Goal: Transaction & Acquisition: Purchase product/service

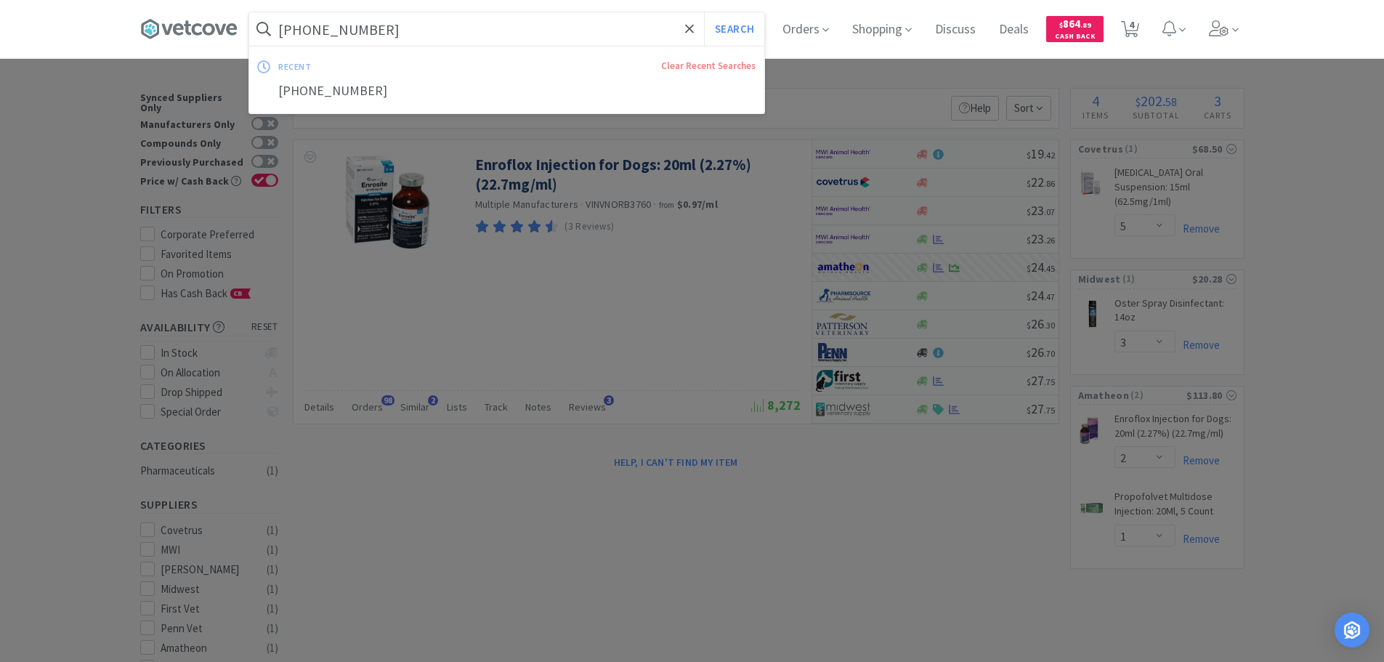
select select "5"
select select "3"
select select "2"
select select "1"
click at [530, 29] on input "[PHONE_NUMBER]" at bounding box center [506, 28] width 515 height 33
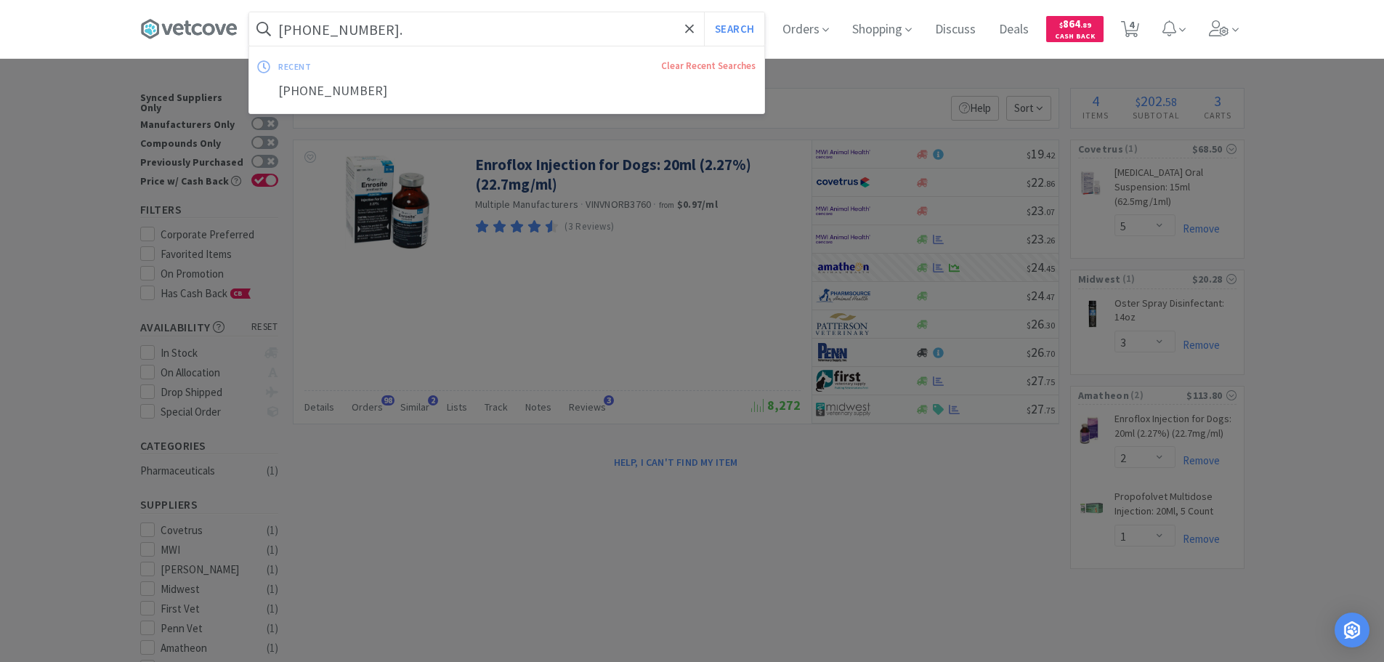
click at [704, 12] on button "Search" at bounding box center [734, 28] width 60 height 33
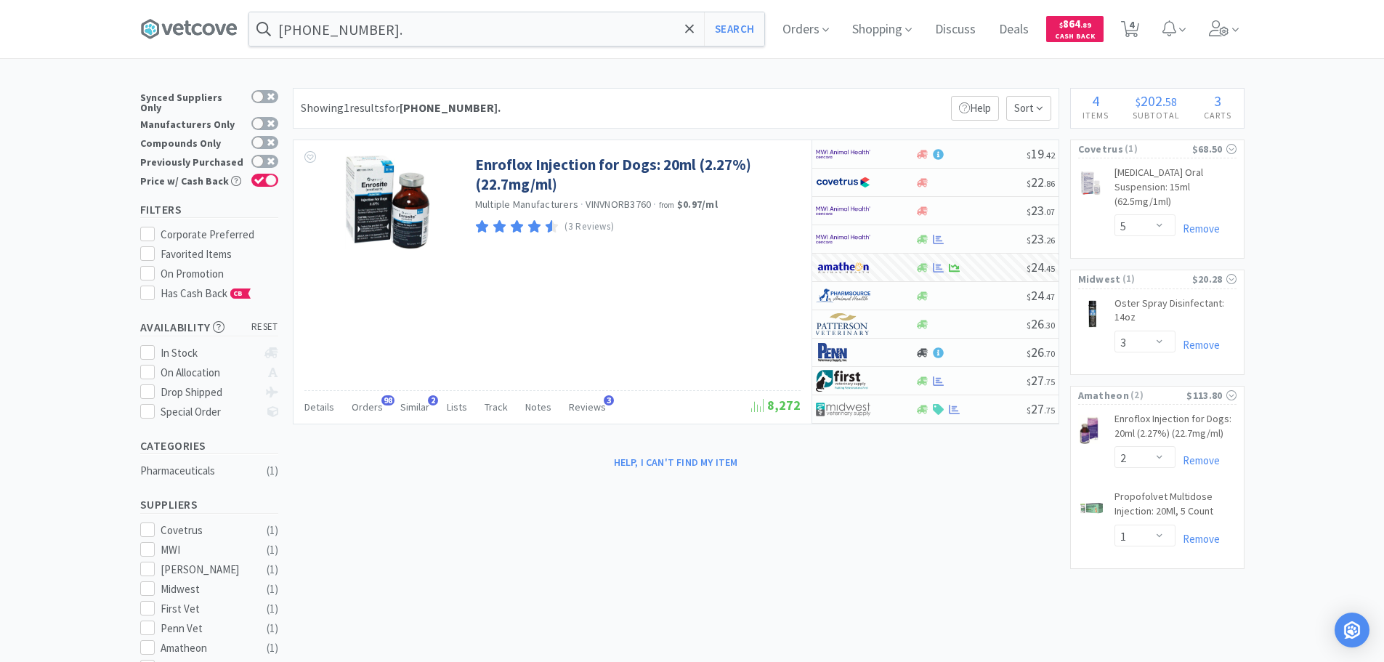
click at [530, 29] on input "[PHONE_NUMBER]." at bounding box center [506, 28] width 515 height 33
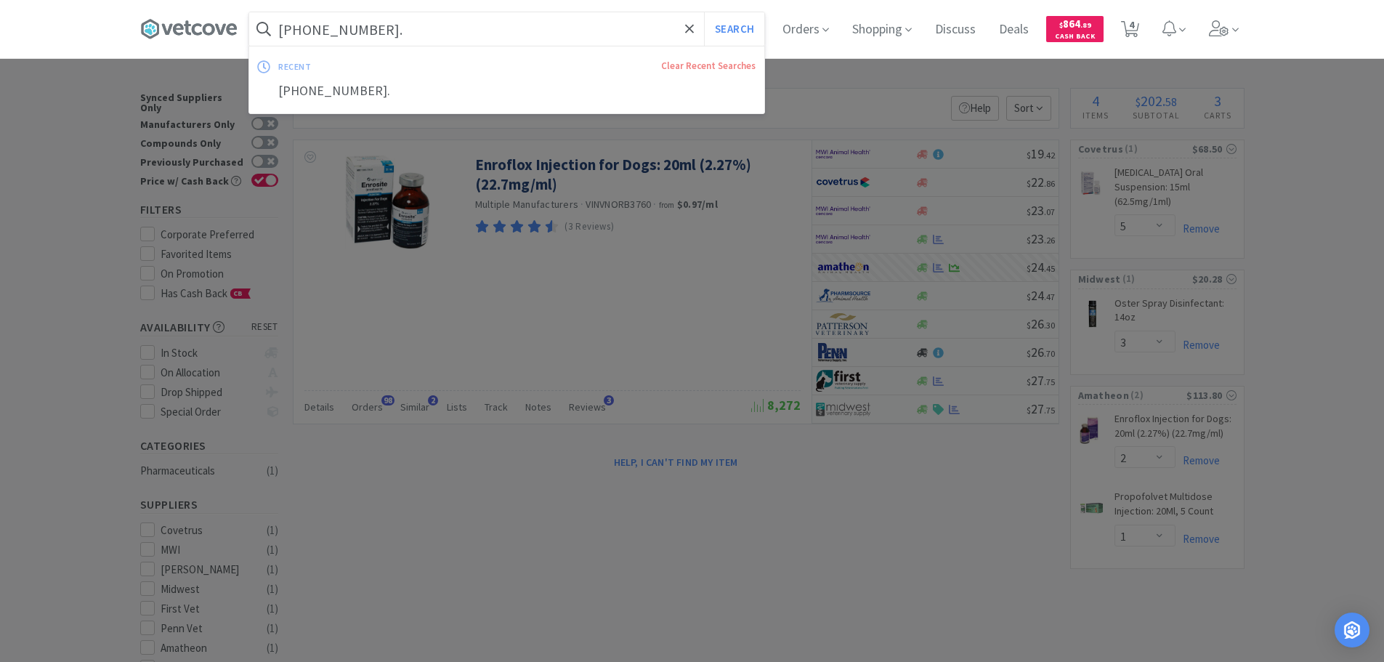
click at [486, 22] on input "[PHONE_NUMBER]." at bounding box center [506, 28] width 515 height 33
paste input "[PHONE_NUMBER]"
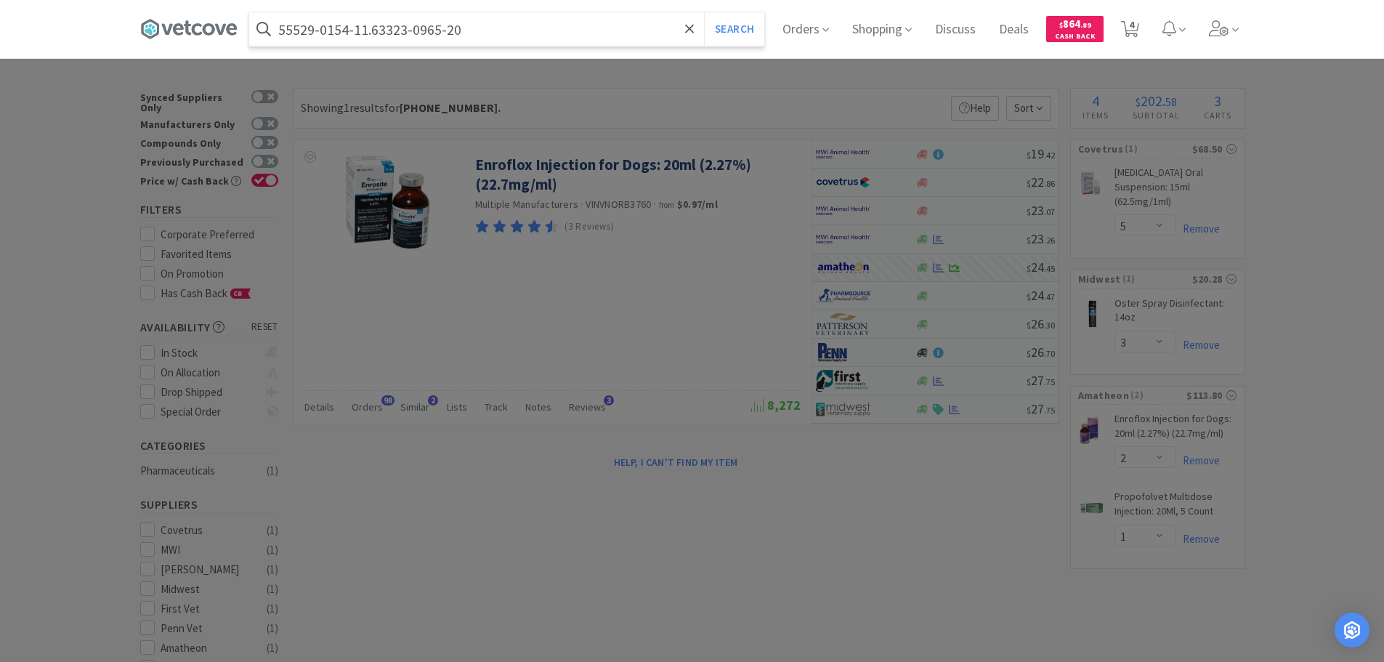
click at [704, 12] on button "Search" at bounding box center [734, 28] width 60 height 33
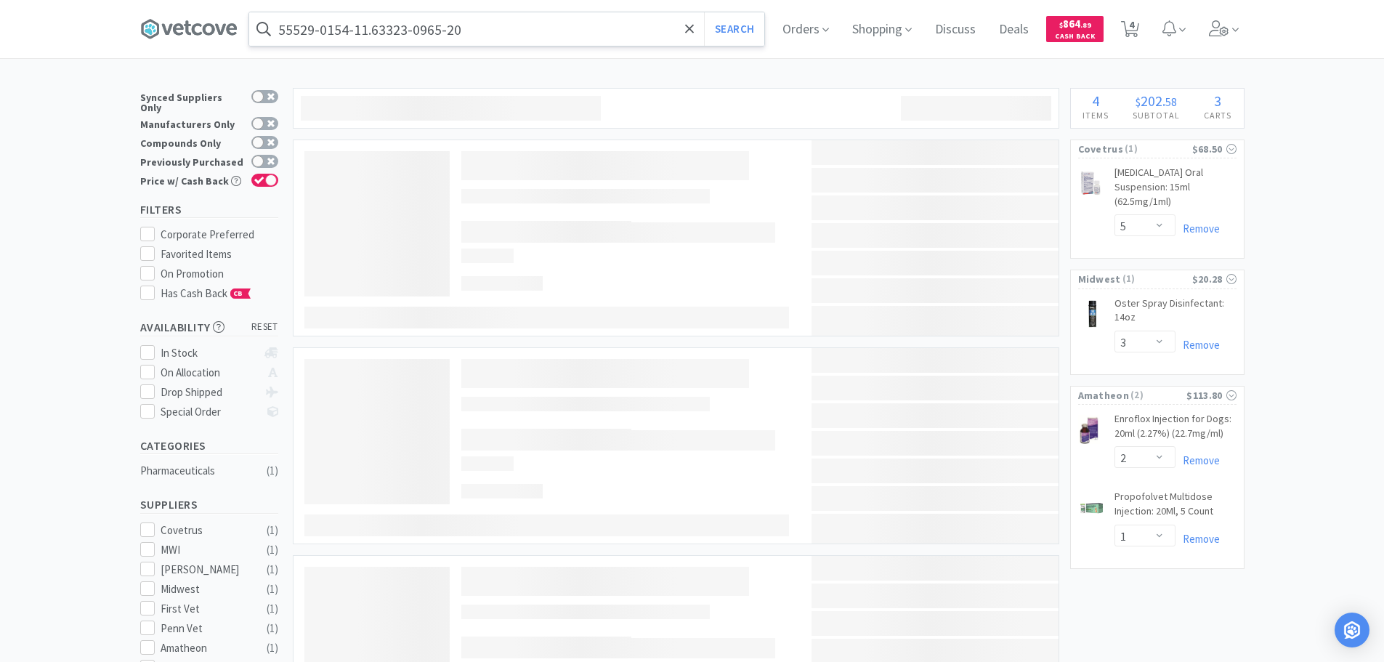
click at [486, 22] on input "55529-0154-11.63323-0965-20" at bounding box center [506, 28] width 515 height 33
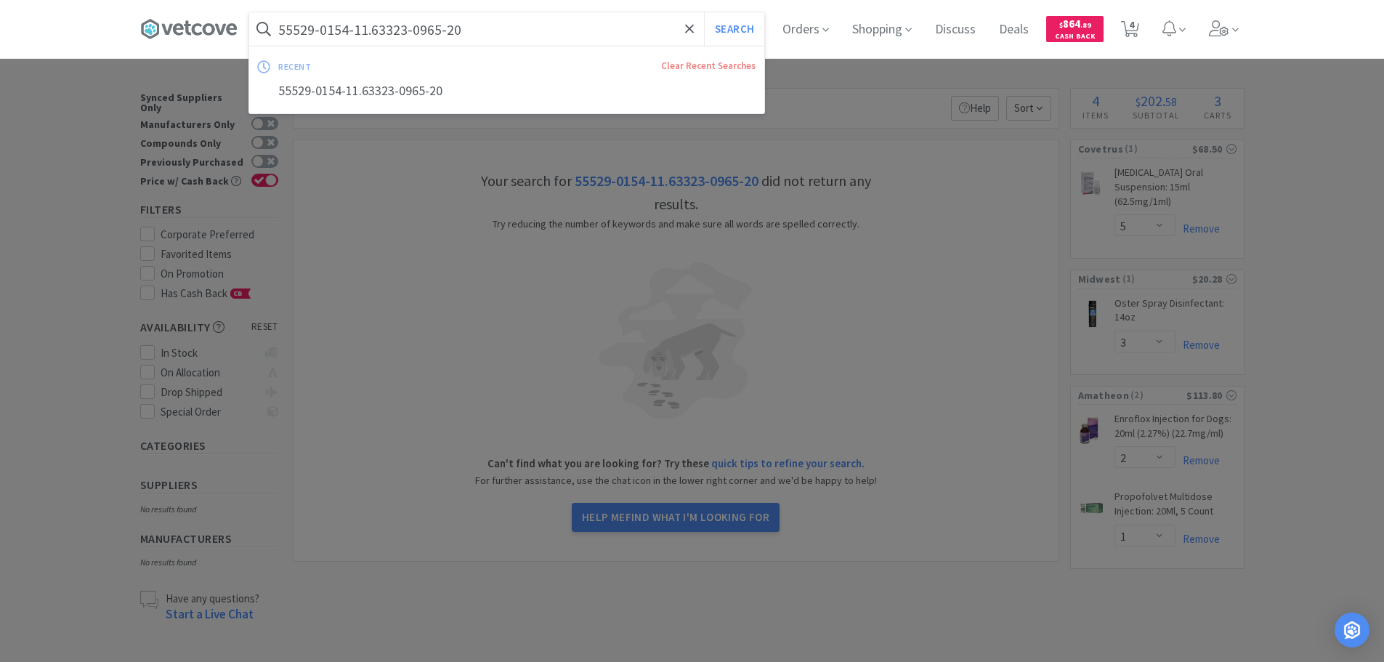
paste input "text"
type input "[PHONE_NUMBER]"
click at [710, 12] on button "Search" at bounding box center [740, 28] width 60 height 33
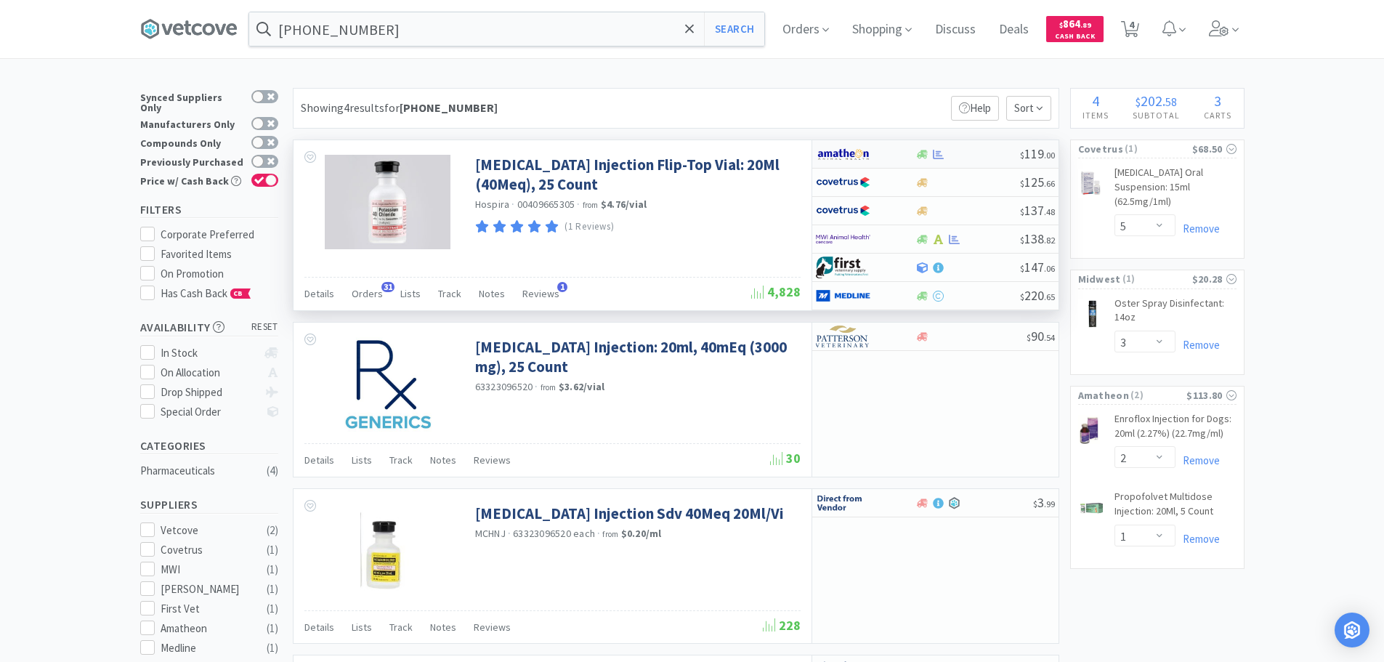
click at [986, 150] on div at bounding box center [968, 154] width 105 height 11
select select "1"
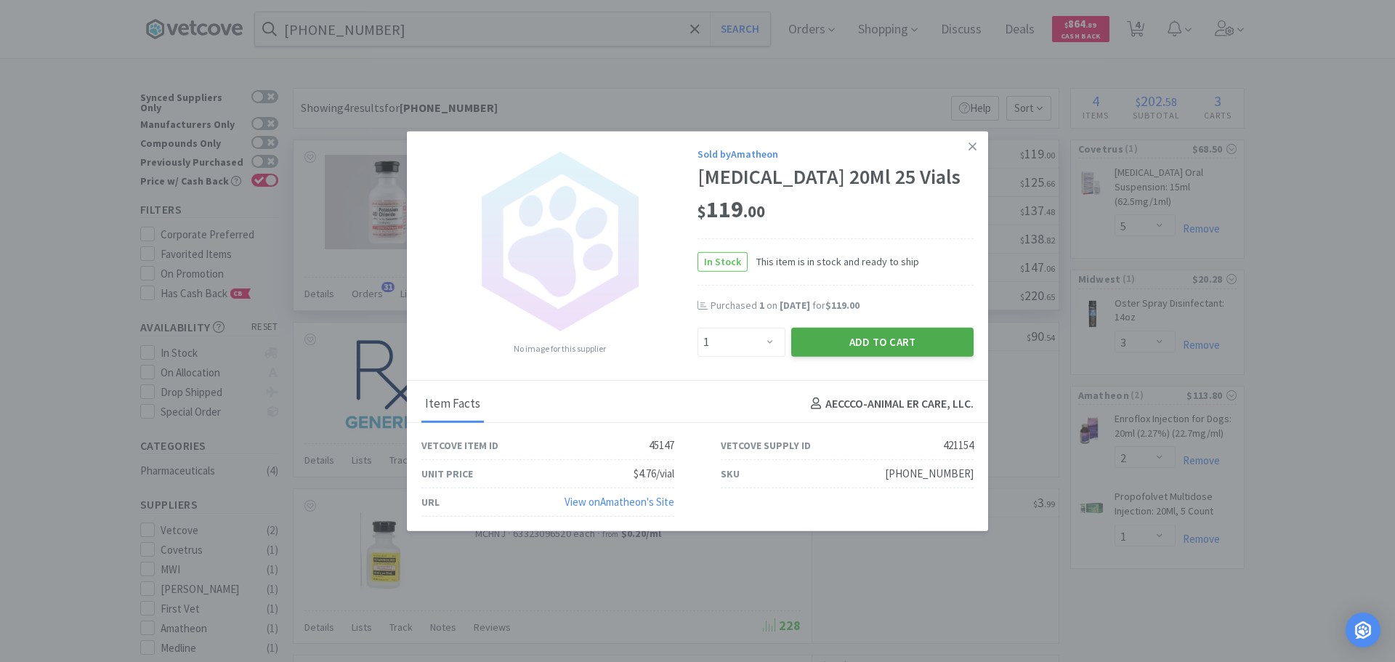
click at [860, 348] on button "Add to Cart" at bounding box center [882, 341] width 182 height 29
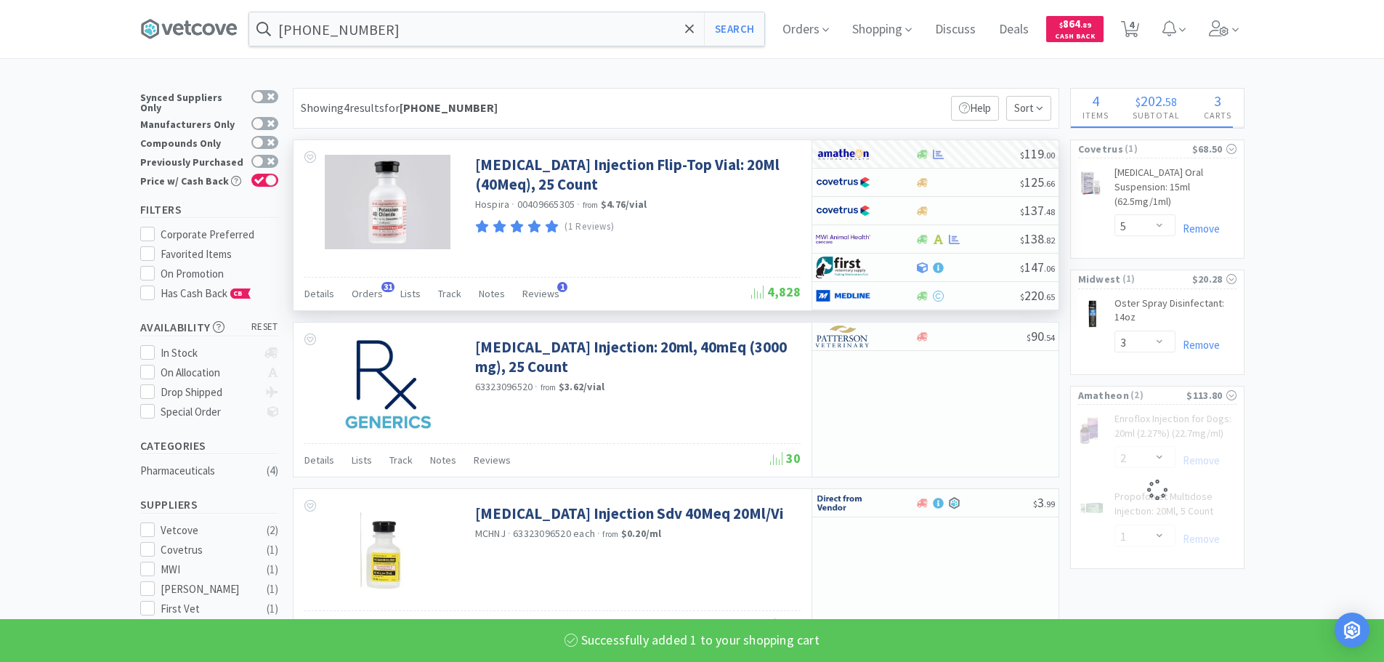
click at [477, 28] on input "[PHONE_NUMBER]" at bounding box center [506, 28] width 515 height 33
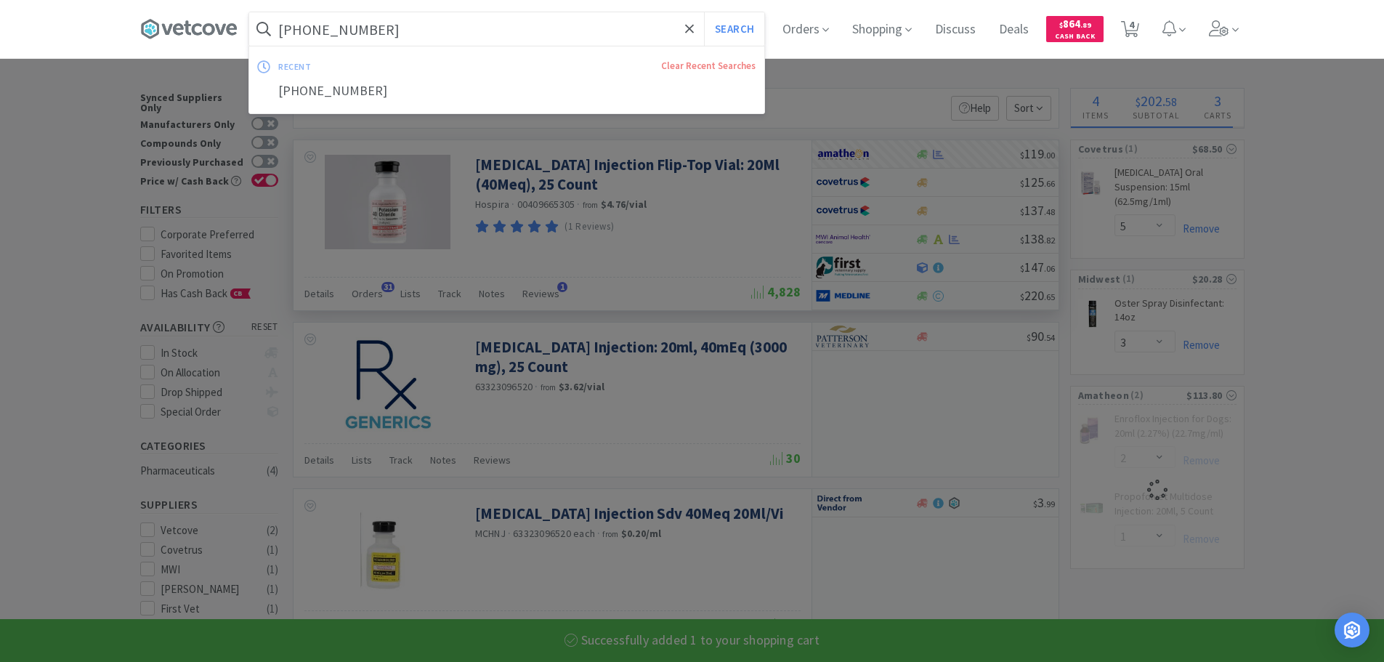
paste input "[PHONE_NUMBER]"
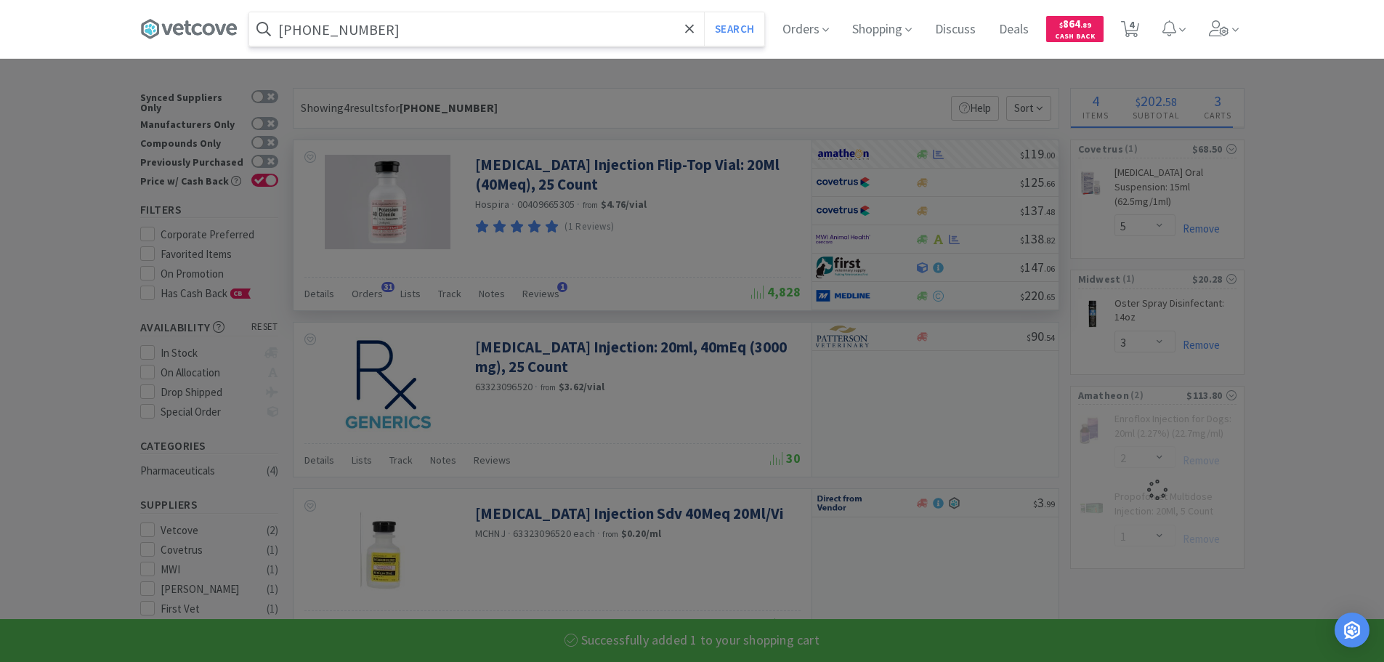
type input "[PHONE_NUMBER]"
click at [704, 12] on button "Search" at bounding box center [734, 28] width 60 height 33
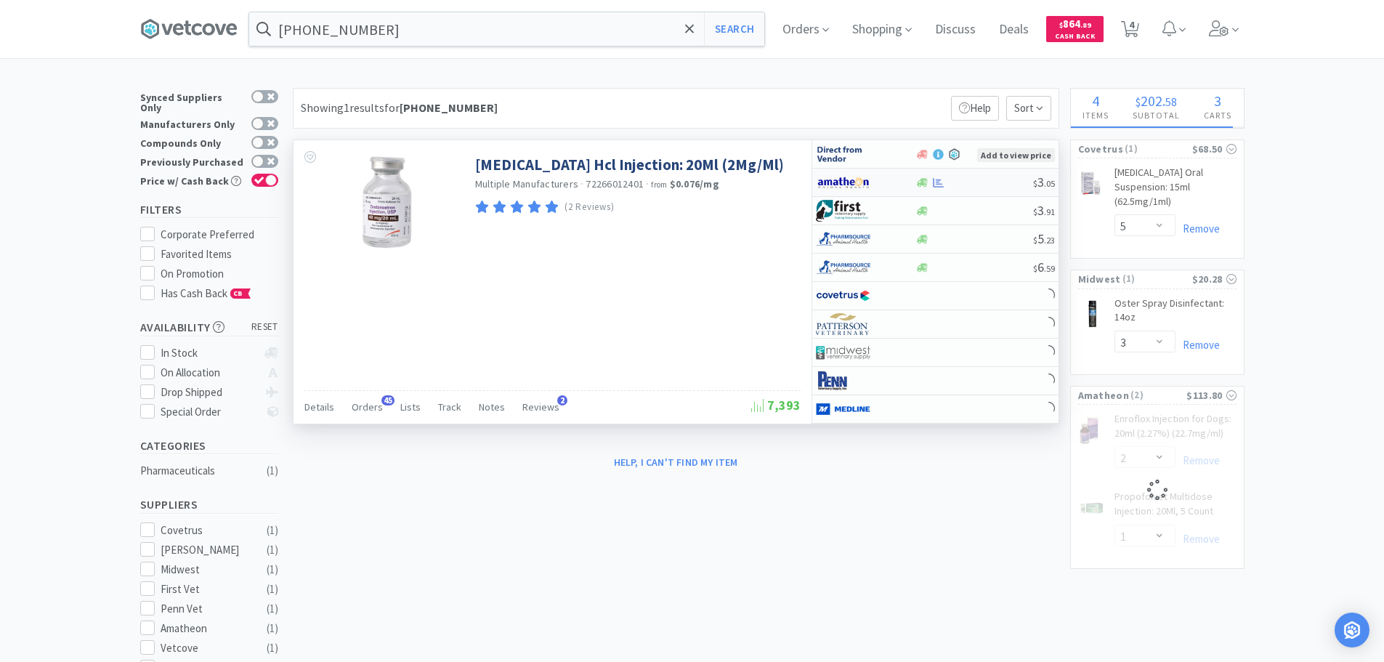
click at [971, 181] on div at bounding box center [975, 182] width 118 height 11
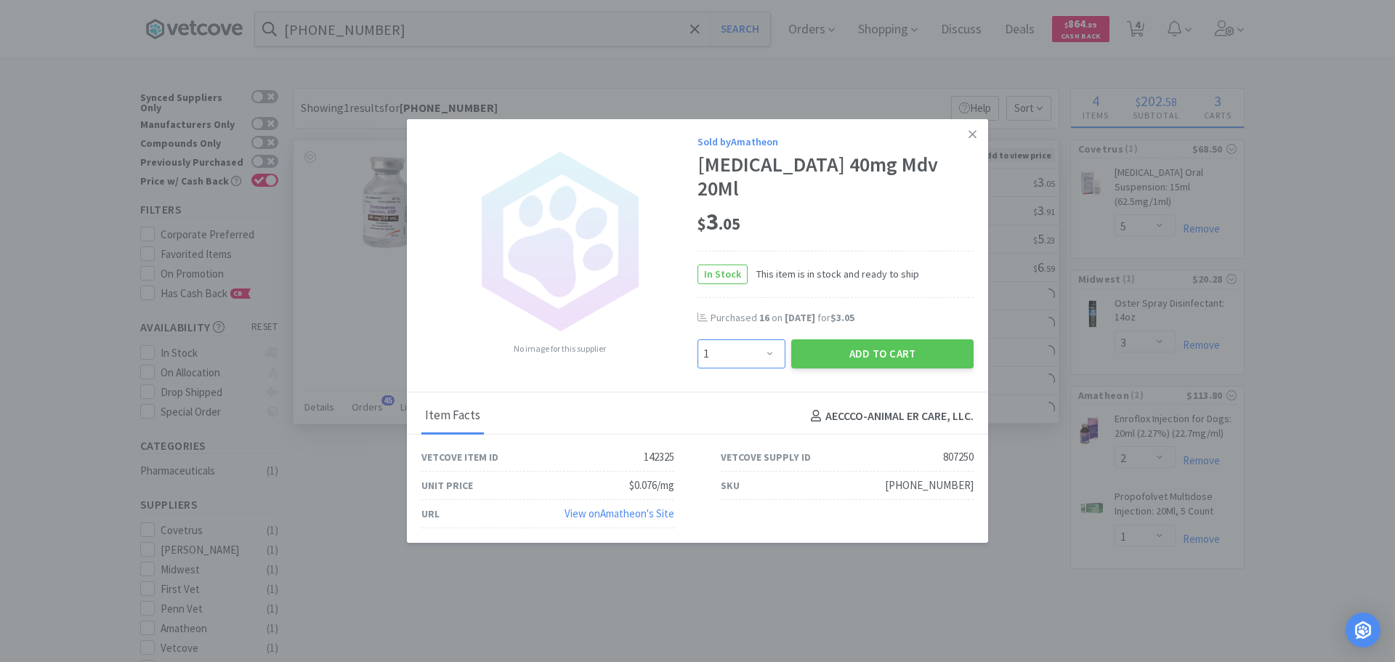
click at [759, 341] on select "Enter Quantity 1 2 3 4 5 6 7 8 9 10 11 12 13 14 15 16 17 18 19 20 Enter Quantity" at bounding box center [742, 353] width 88 height 29
click at [698, 339] on select "Enter Quantity 1 2 3 4 5 6 7 8 9 10 11 12 13 14 15 16 17 18 19 20 Enter Quantity" at bounding box center [742, 353] width 88 height 29
drag, startPoint x: 746, startPoint y: 347, endPoint x: 741, endPoint y: 335, distance: 12.7
click at [746, 347] on select "Enter Quantity 1 2 3 4 5 6 7 8 9 10 11 12 13 14 15 16 17 18 19 20 Enter Quantity" at bounding box center [742, 353] width 88 height 29
click at [698, 339] on select "Enter Quantity 1 2 3 4 5 6 7 8 9 10 11 12 13 14 15 16 17 18 19 20 Enter Quantity" at bounding box center [742, 353] width 88 height 29
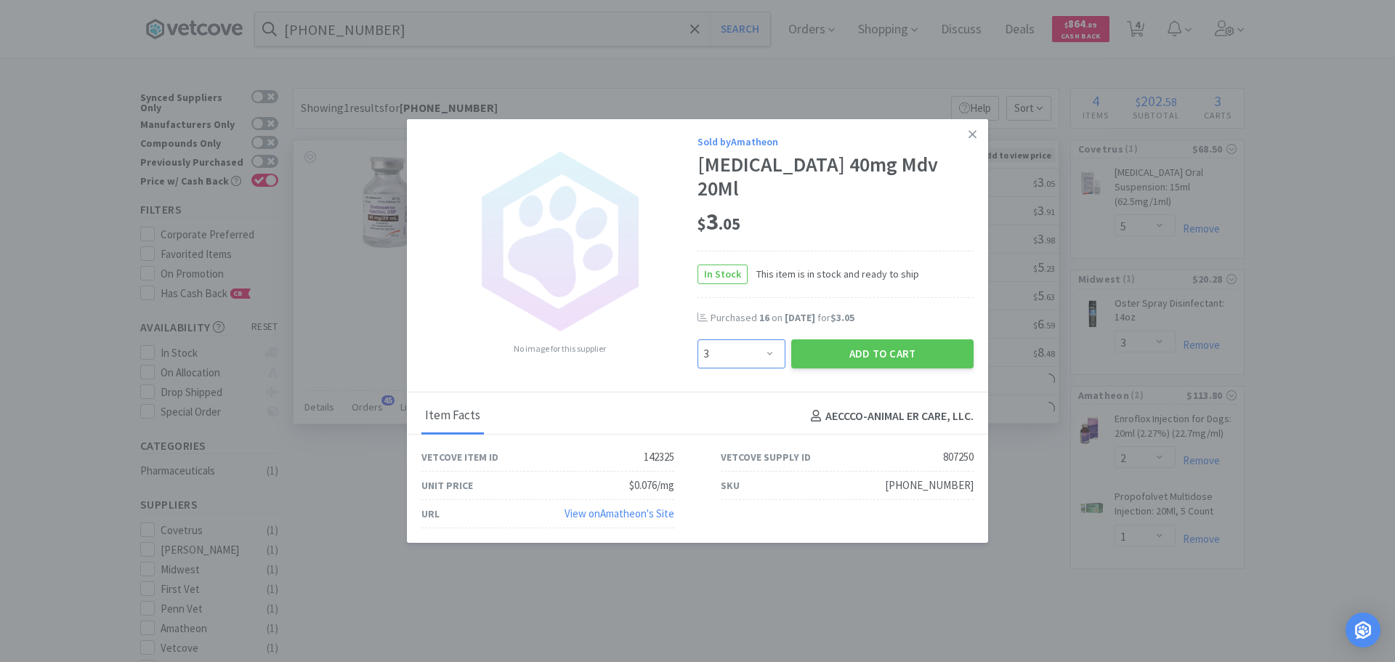
drag, startPoint x: 734, startPoint y: 336, endPoint x: 733, endPoint y: 328, distance: 8.0
click at [734, 339] on select "Enter Quantity 1 2 3 4 5 6 7 8 9 10 11 12 13 14 15 16 17 18 19 20 Enter Quantity" at bounding box center [742, 353] width 88 height 29
select select "4"
click at [698, 339] on select "Enter Quantity 1 2 3 4 5 6 7 8 9 10 11 12 13 14 15 16 17 18 19 20 Enter Quantity" at bounding box center [742, 353] width 88 height 29
drag, startPoint x: 812, startPoint y: 347, endPoint x: 748, endPoint y: 262, distance: 106.8
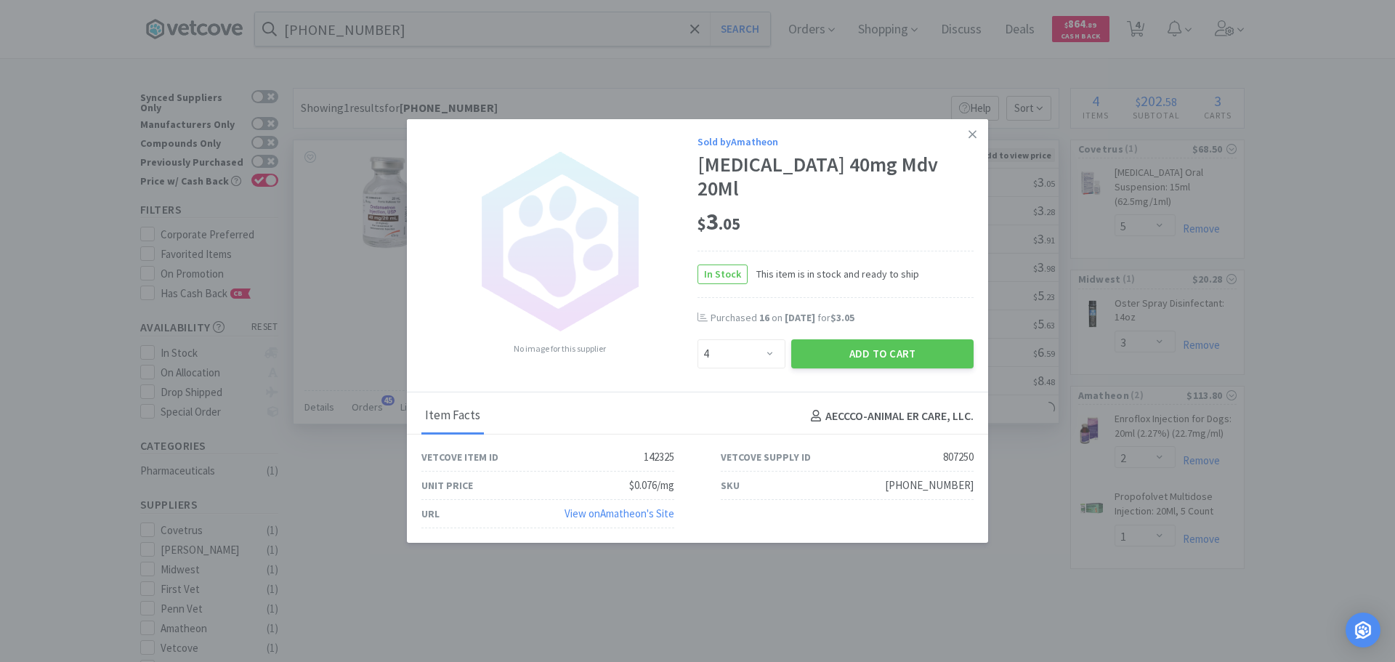
click at [810, 346] on button "Add to Cart" at bounding box center [882, 353] width 182 height 29
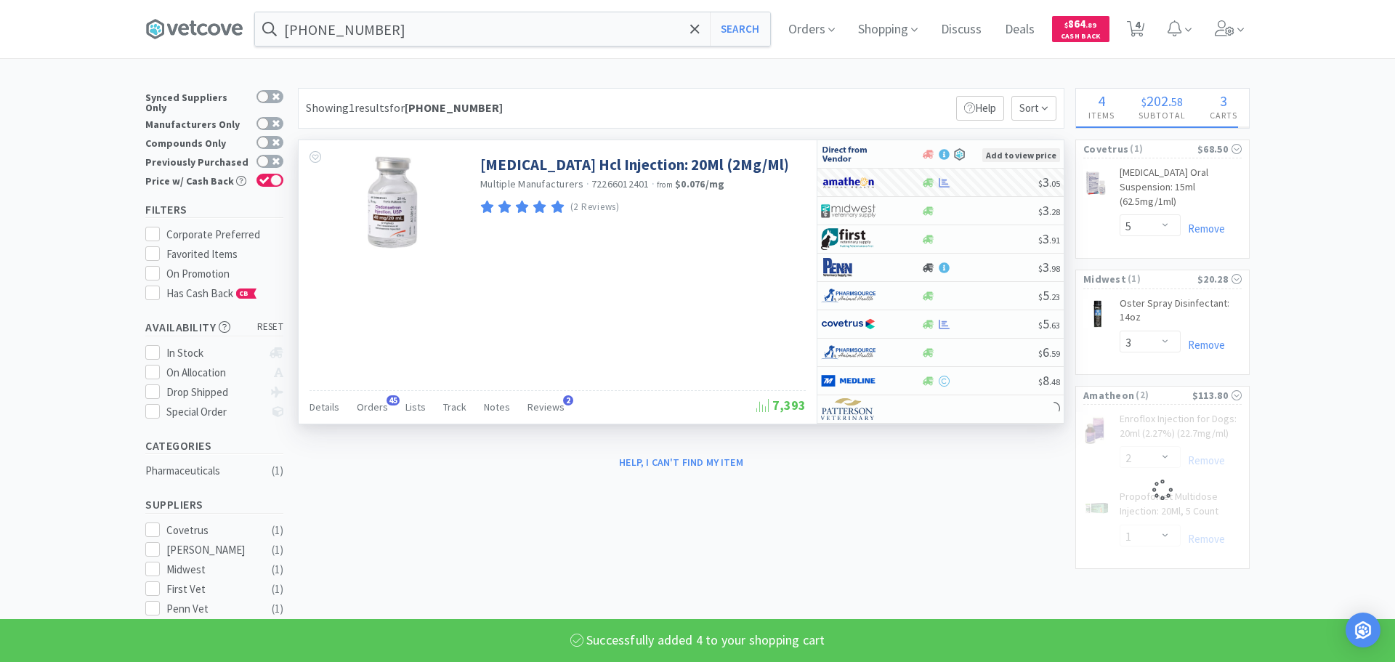
select select "4"
select select "1"
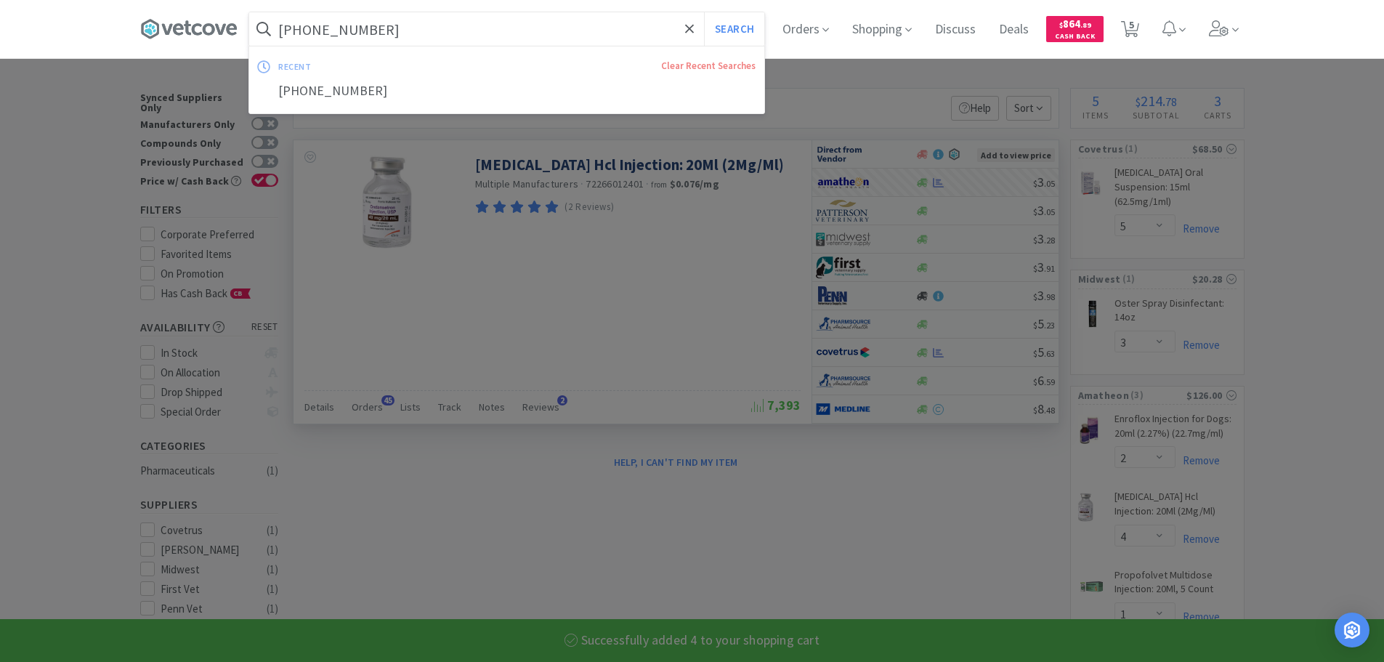
click at [543, 30] on input "[PHONE_NUMBER]" at bounding box center [506, 28] width 515 height 33
paste input "65145-0141"
type input "[PHONE_NUMBER]"
click at [704, 12] on button "Search" at bounding box center [734, 28] width 60 height 33
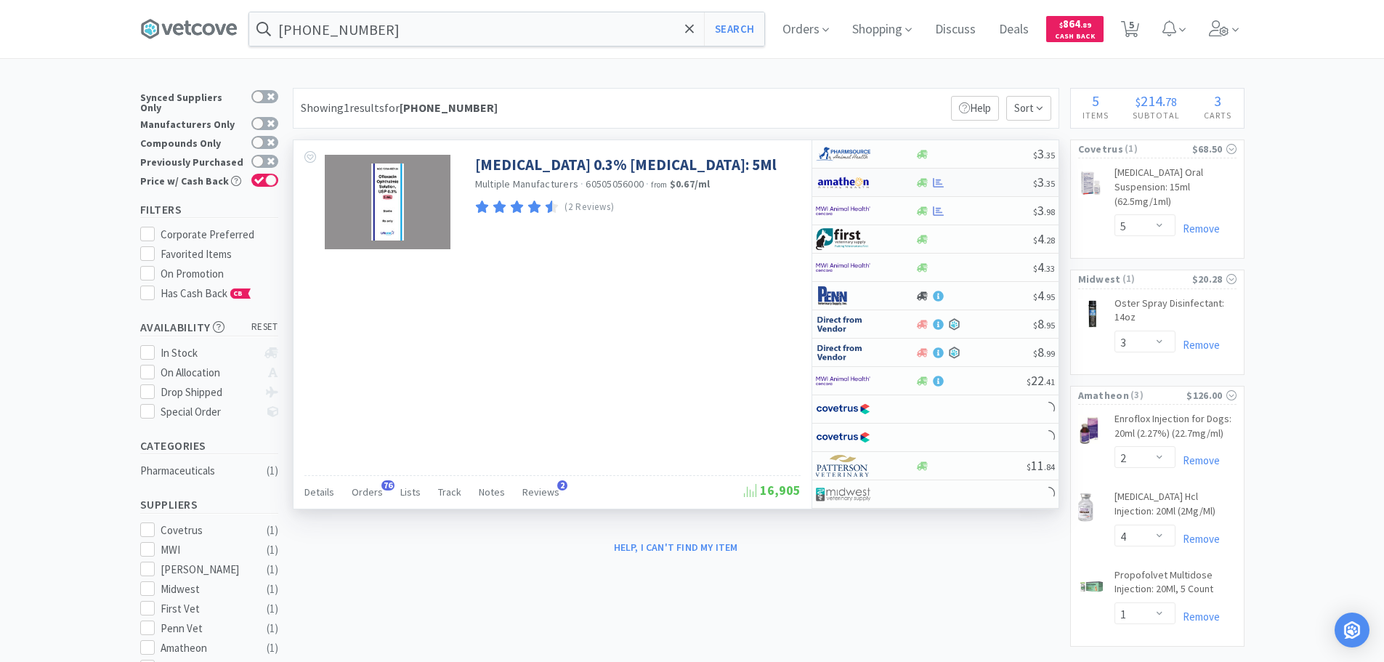
click at [979, 191] on div "$ 3 . 35" at bounding box center [935, 183] width 246 height 28
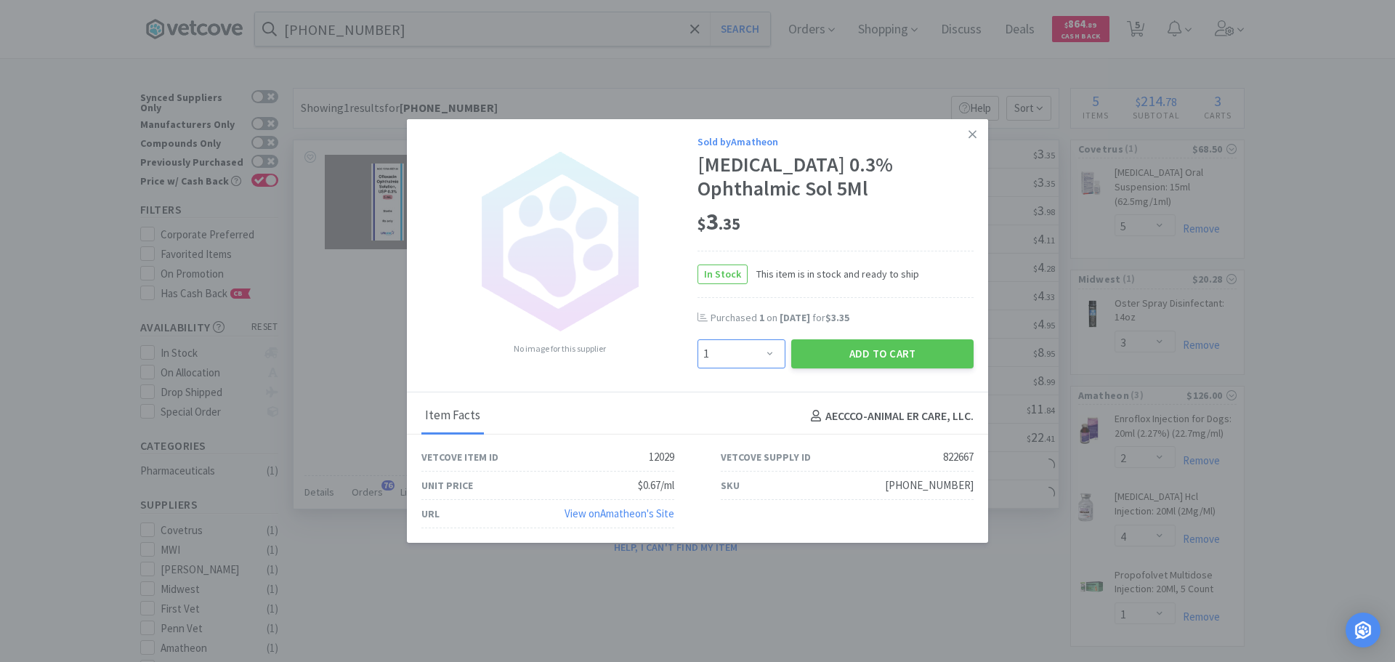
click at [757, 343] on select "Enter Quantity 1 2 3 4 5 6 7 8 9 10 11 12 13 14 15 16 17 18 19 20 Enter Quantity" at bounding box center [742, 353] width 88 height 29
select select "2"
click at [698, 339] on select "Enter Quantity 1 2 3 4 5 6 7 8 9 10 11 12 13 14 15 16 17 18 19 20 Enter Quantity" at bounding box center [742, 353] width 88 height 29
click at [831, 357] on button "Add to Cart" at bounding box center [882, 353] width 182 height 29
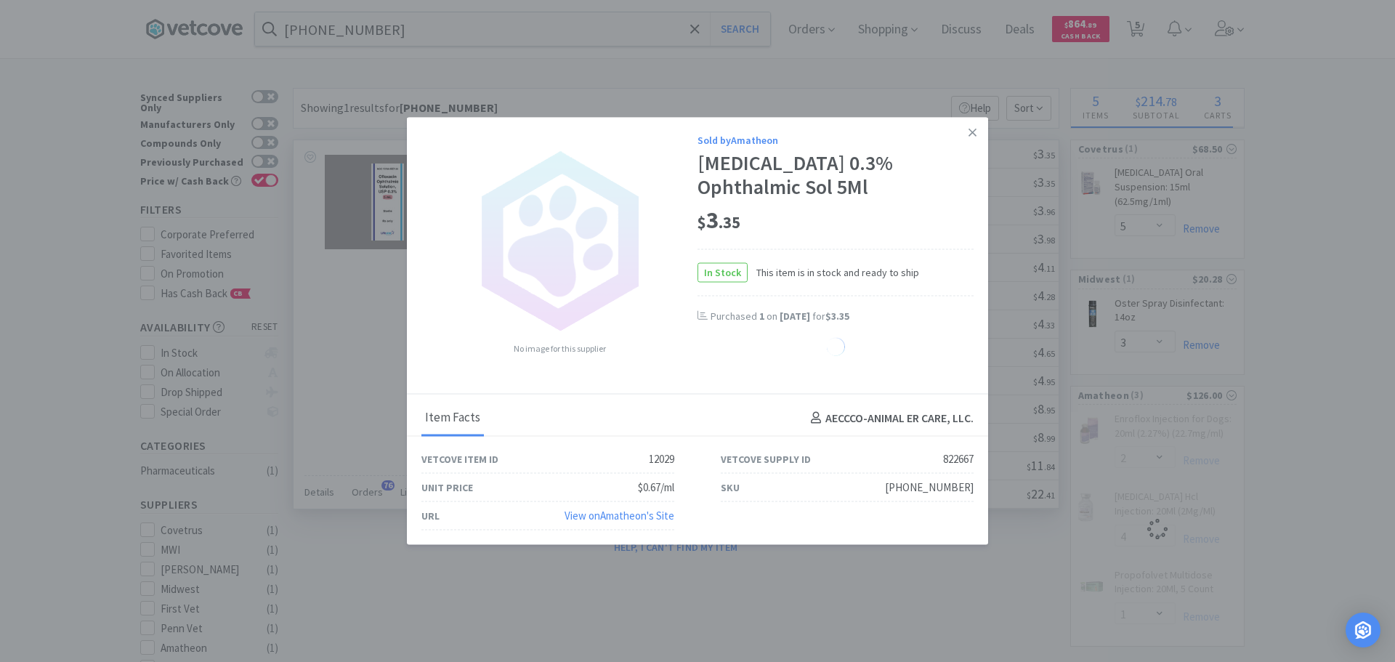
select select "2"
select select "4"
select select "1"
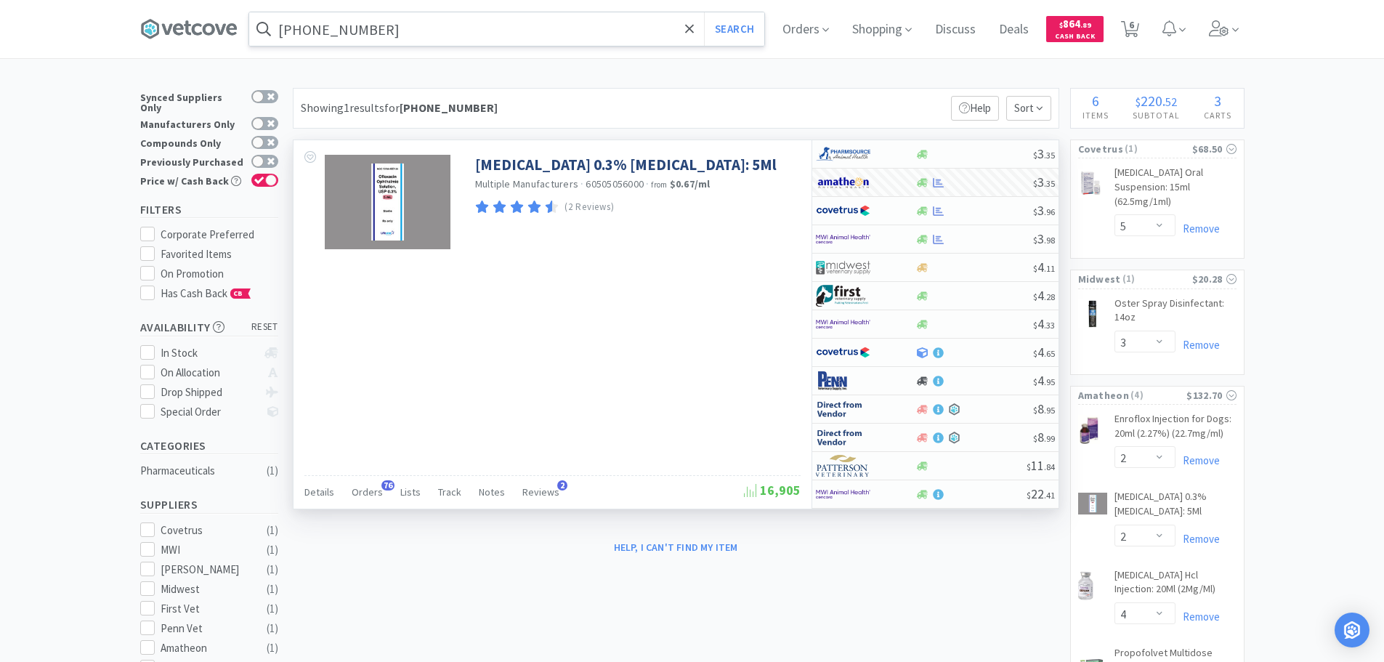
click at [523, 38] on input "[PHONE_NUMBER]" at bounding box center [506, 28] width 515 height 33
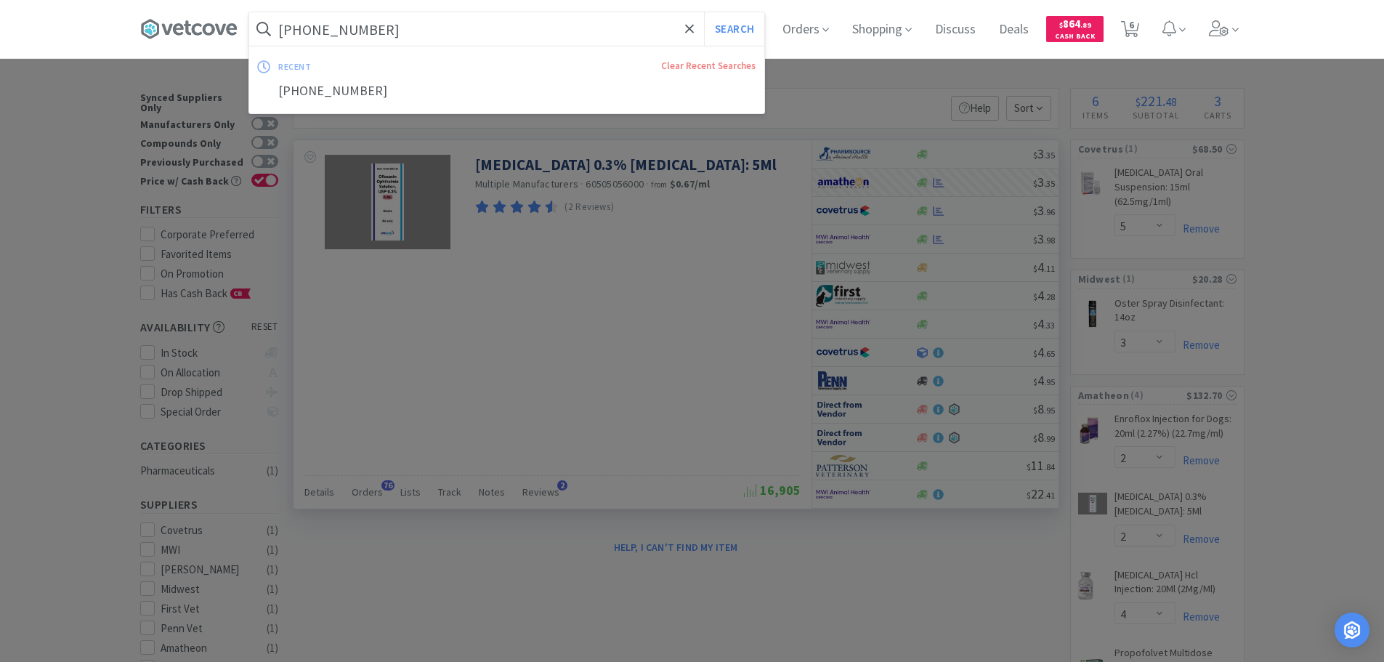
paste input "189068"
type input "189068"
click at [704, 12] on button "Search" at bounding box center [734, 28] width 60 height 33
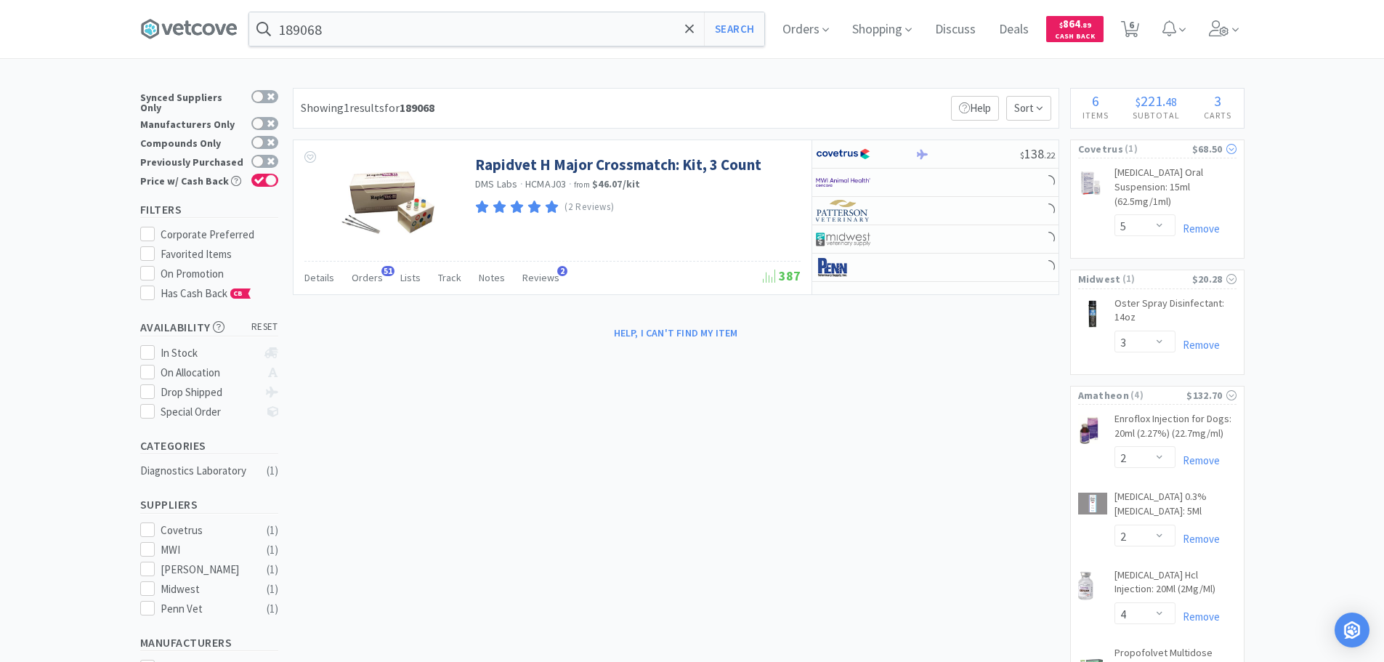
click at [1113, 145] on span "Covetrus" at bounding box center [1100, 149] width 45 height 16
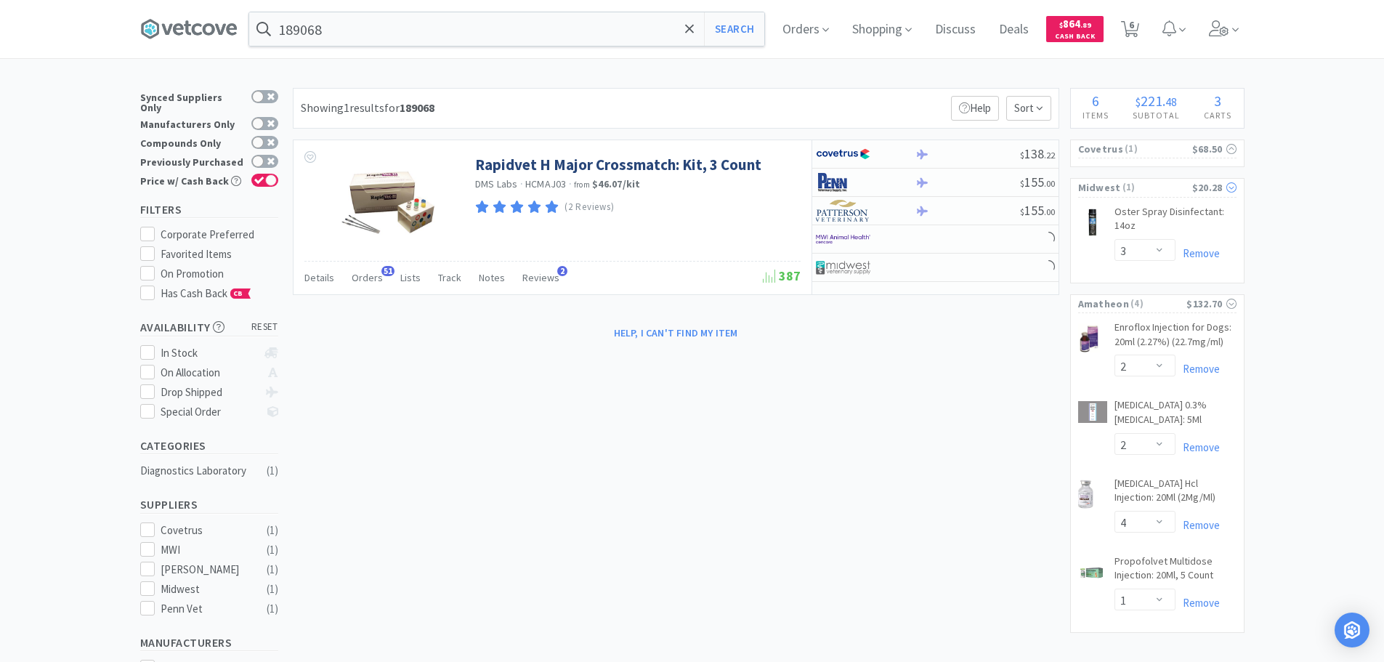
click at [1164, 187] on span "( 1 )" at bounding box center [1156, 187] width 71 height 15
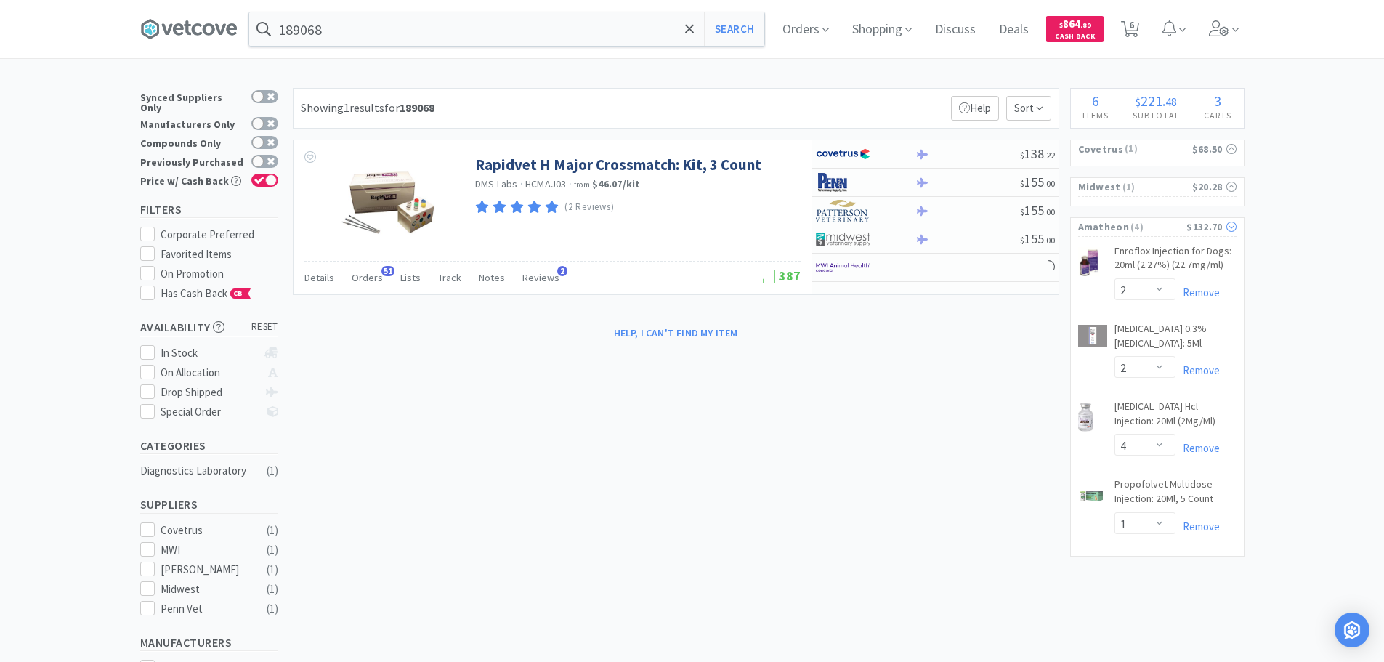
click at [1171, 227] on span "( 4 )" at bounding box center [1157, 227] width 57 height 15
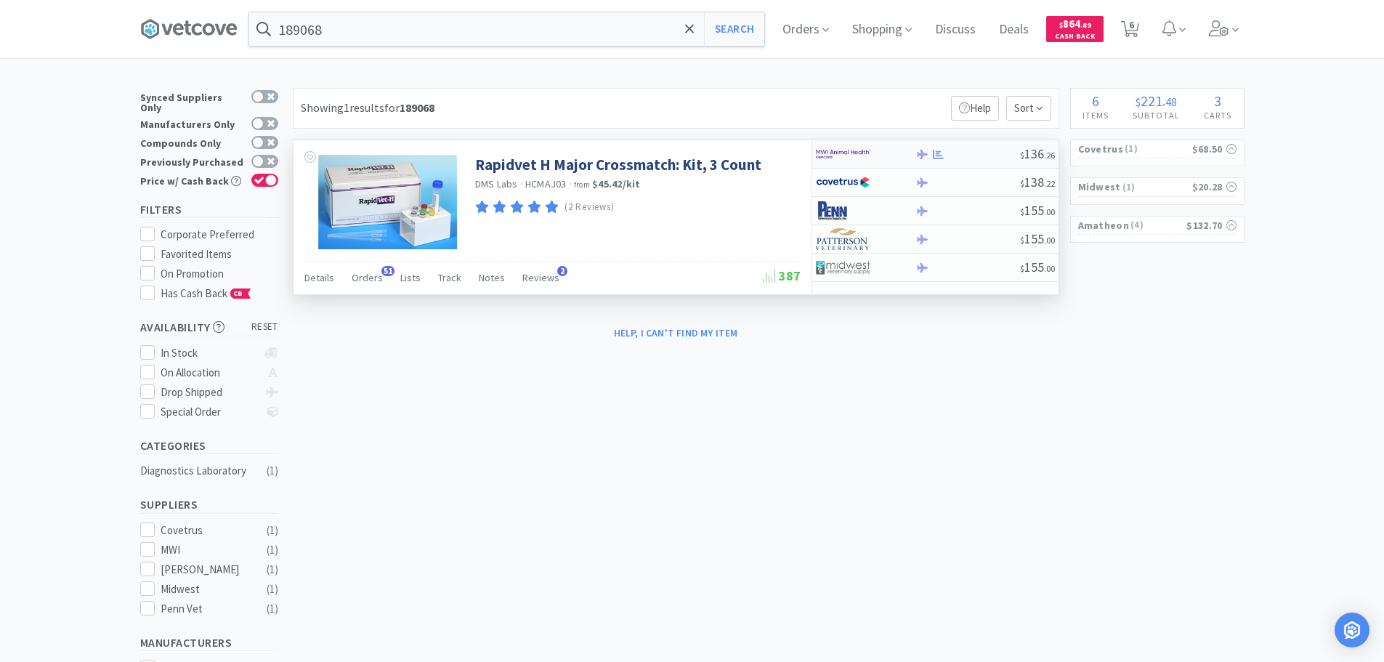
click at [980, 159] on div at bounding box center [968, 154] width 105 height 11
select select "1"
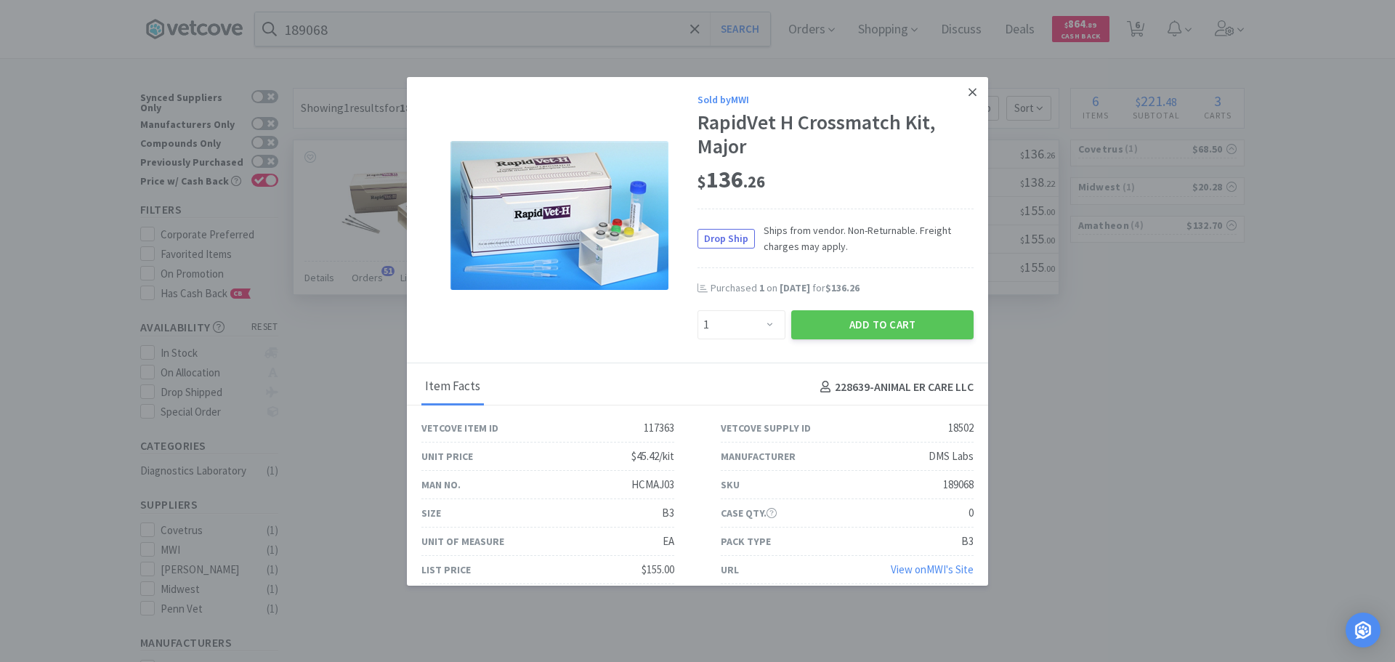
click at [969, 89] on icon at bounding box center [973, 92] width 8 height 13
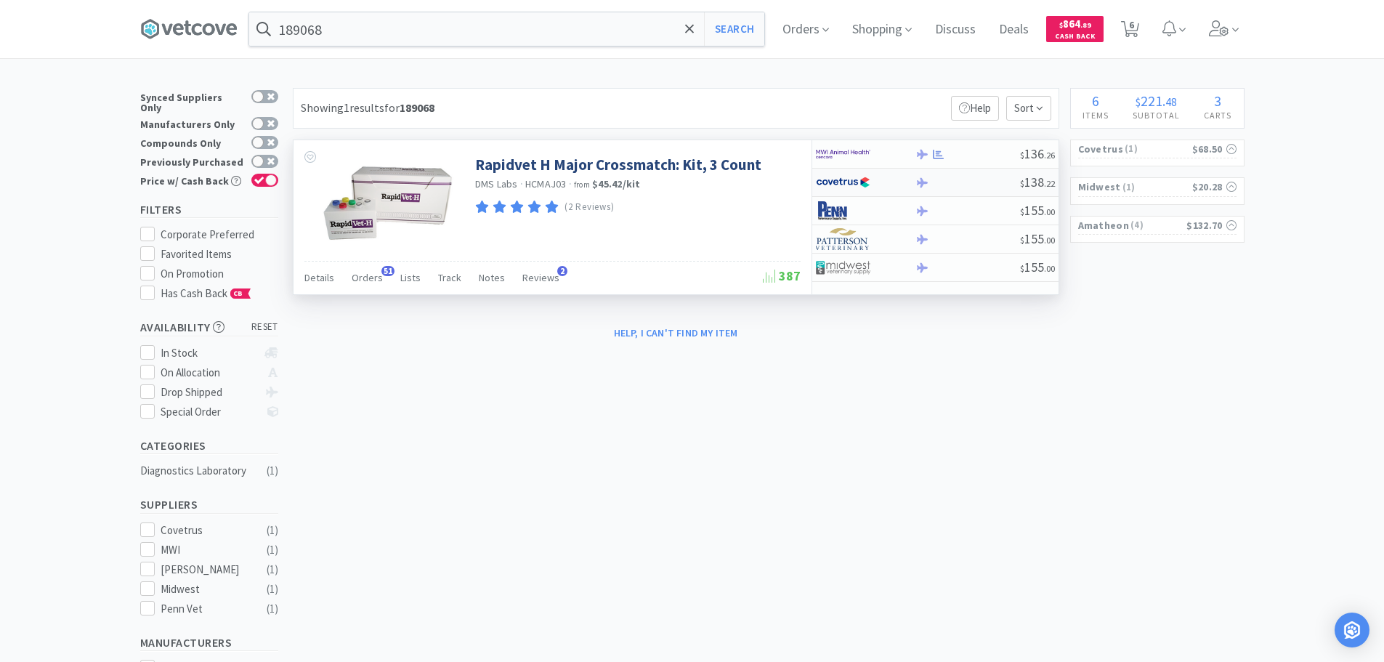
click at [975, 185] on div at bounding box center [968, 182] width 105 height 11
select select "1"
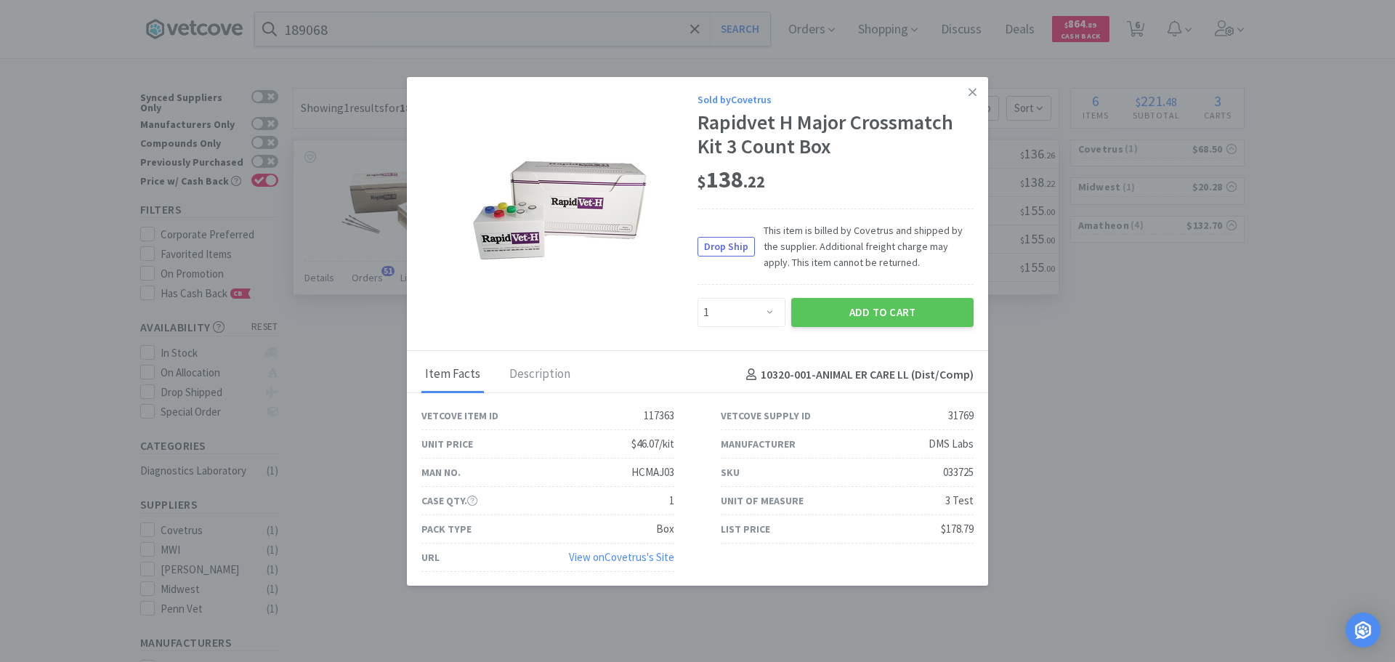
click at [943, 473] on div "033725" at bounding box center [958, 472] width 31 height 17
copy div "033725"
click at [872, 307] on button "Add to Cart" at bounding box center [882, 312] width 182 height 29
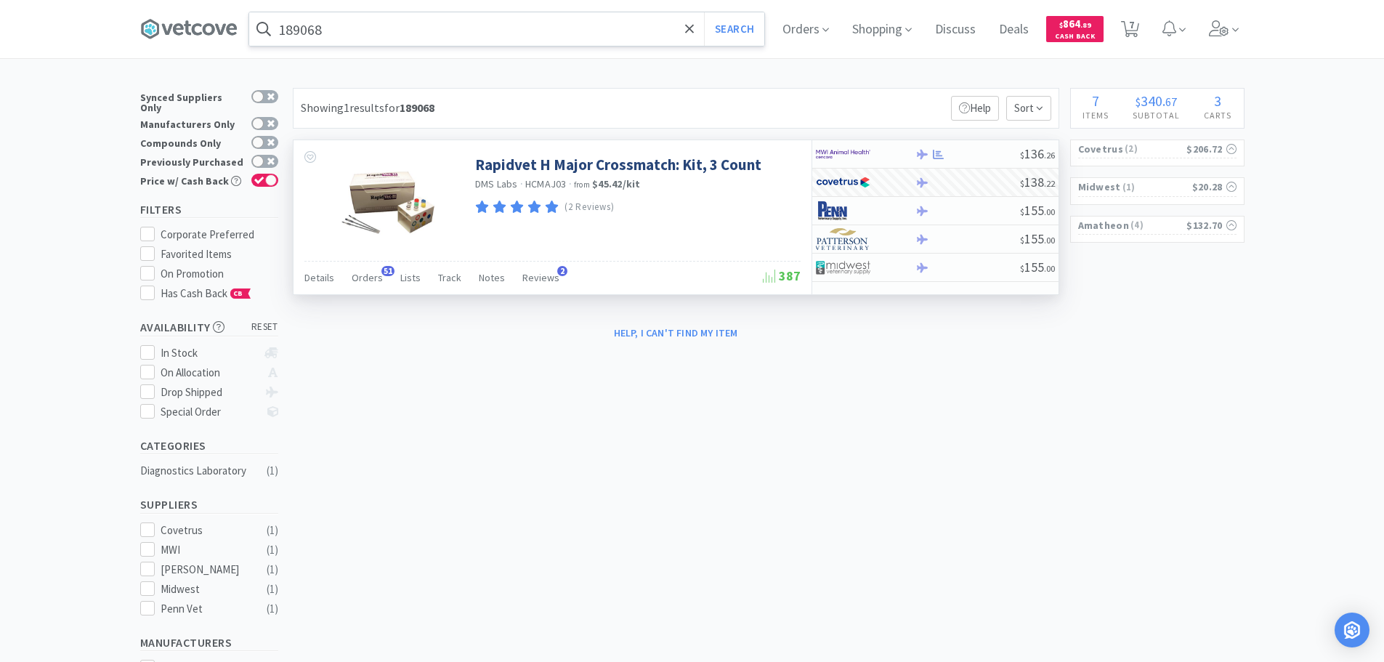
click at [507, 23] on input "189068" at bounding box center [506, 28] width 515 height 33
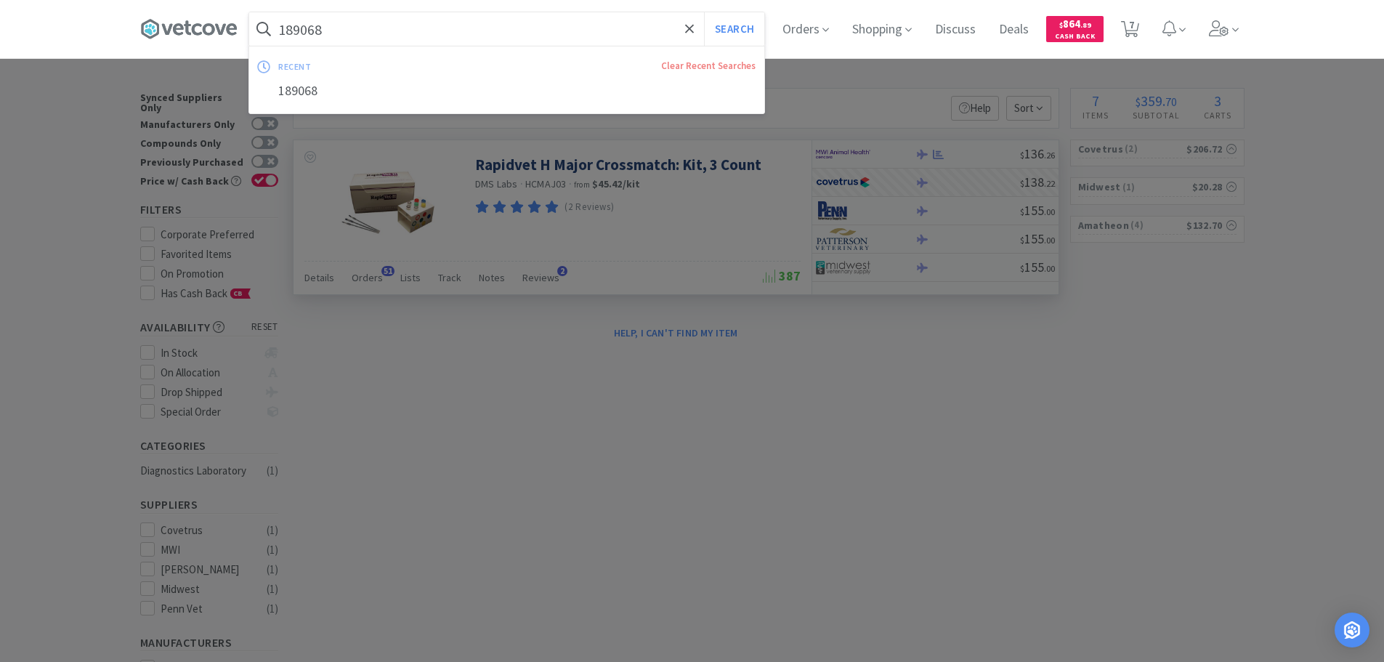
paste input "510510"
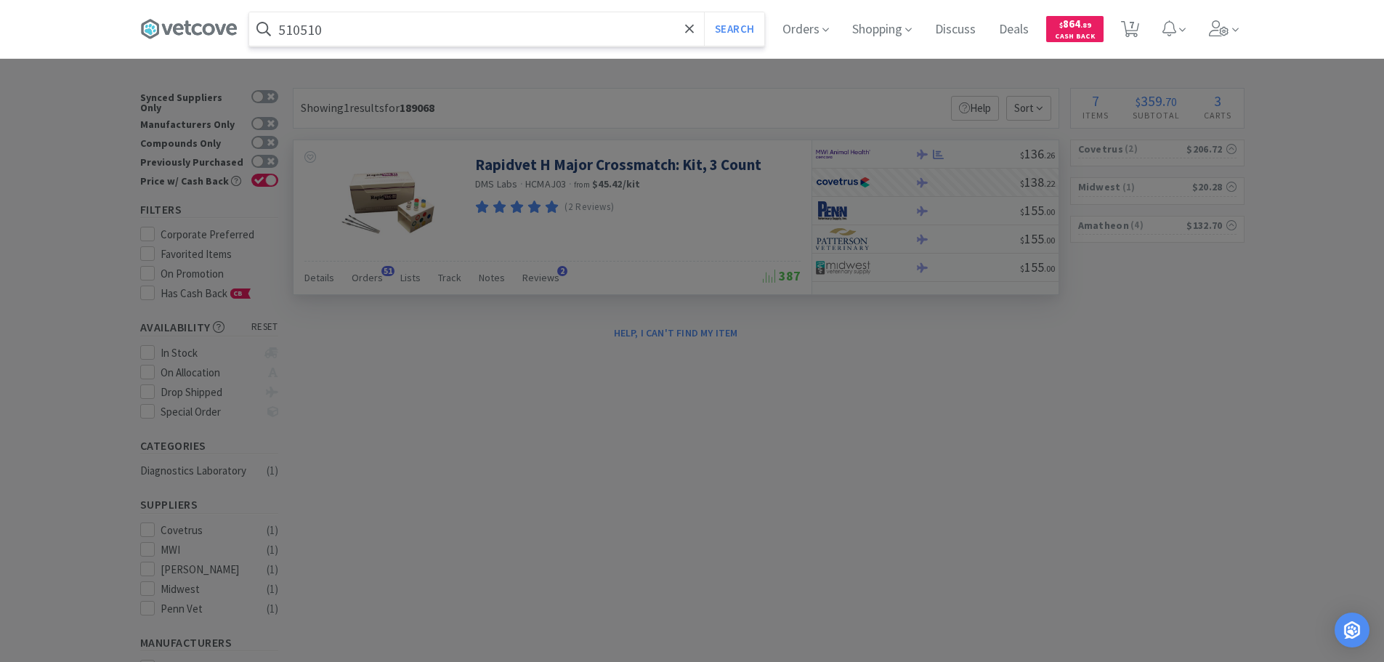
type input "510510"
click at [704, 12] on button "Search" at bounding box center [734, 28] width 60 height 33
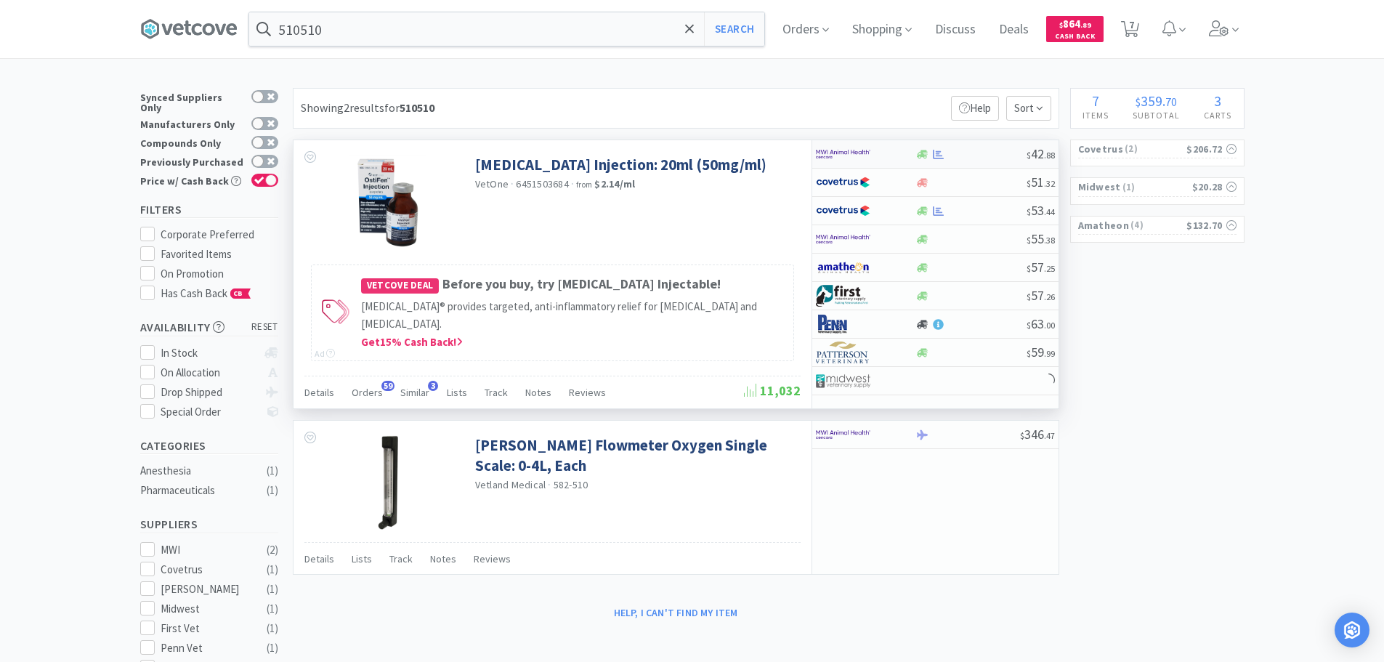
click at [987, 149] on div at bounding box center [971, 154] width 111 height 11
select select "1"
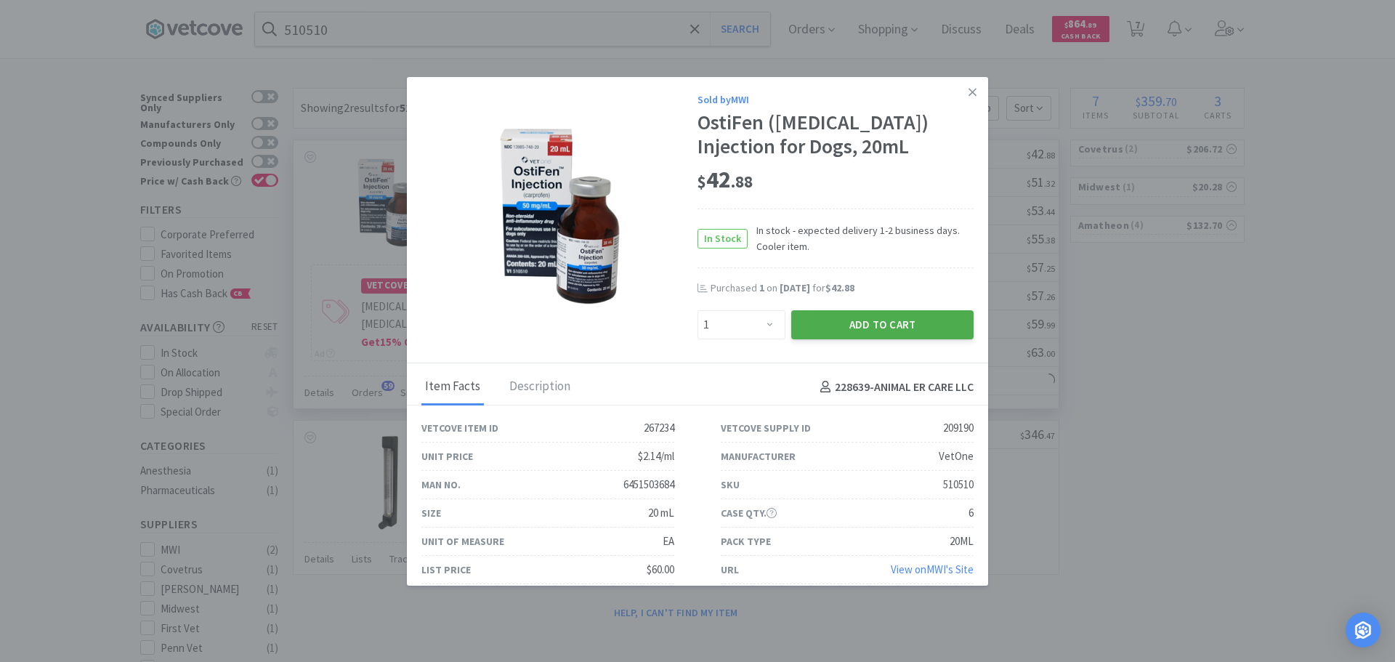
click at [828, 330] on button "Add to Cart" at bounding box center [882, 324] width 182 height 29
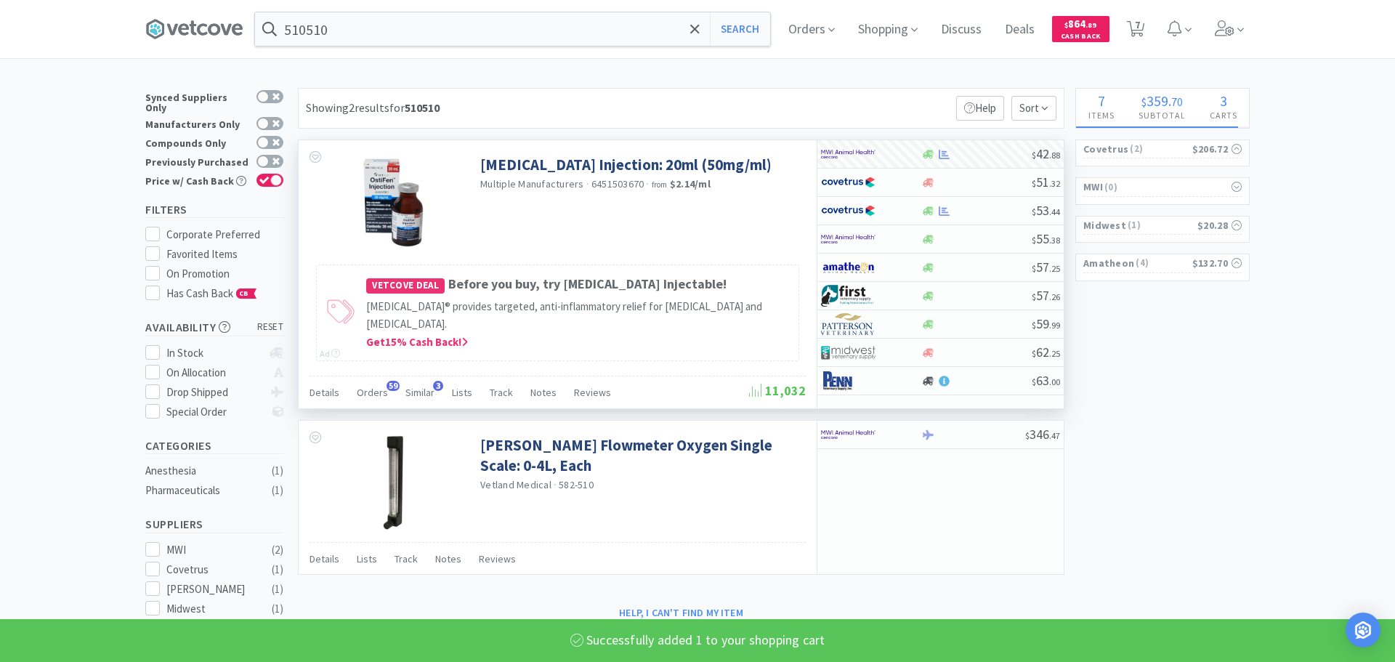
select select "1"
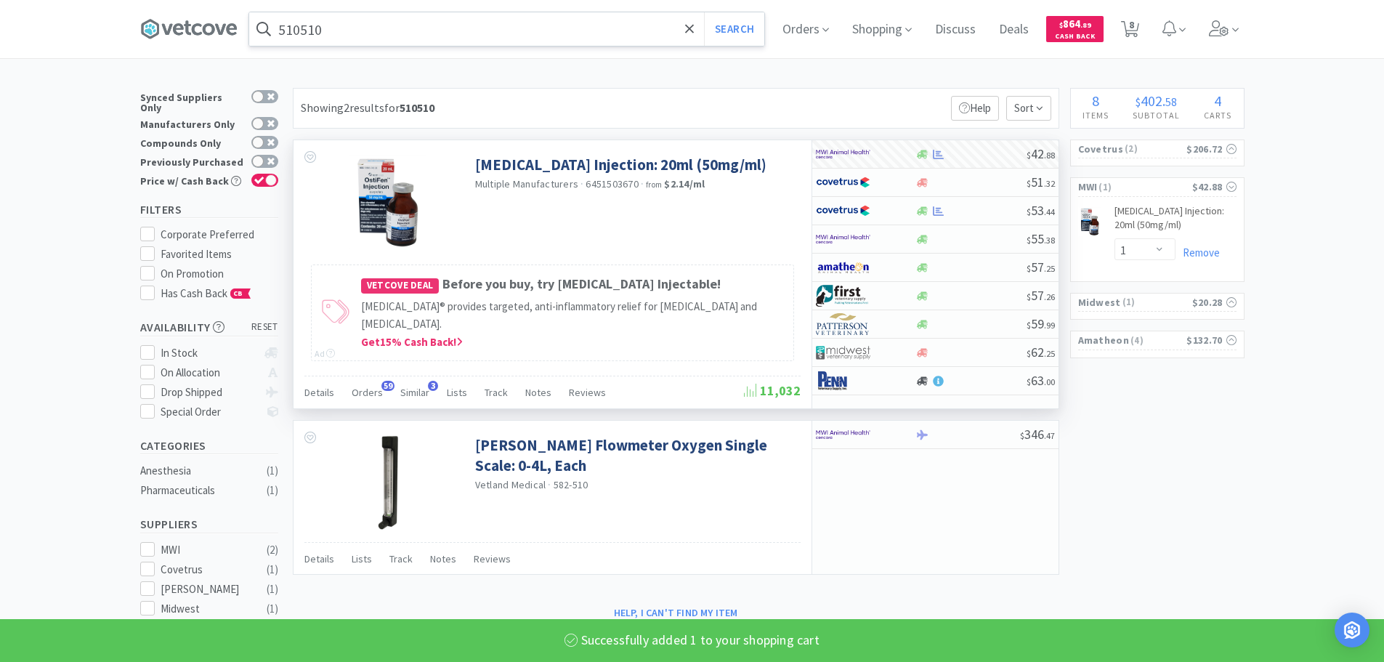
click at [531, 35] on input "510510" at bounding box center [506, 28] width 515 height 33
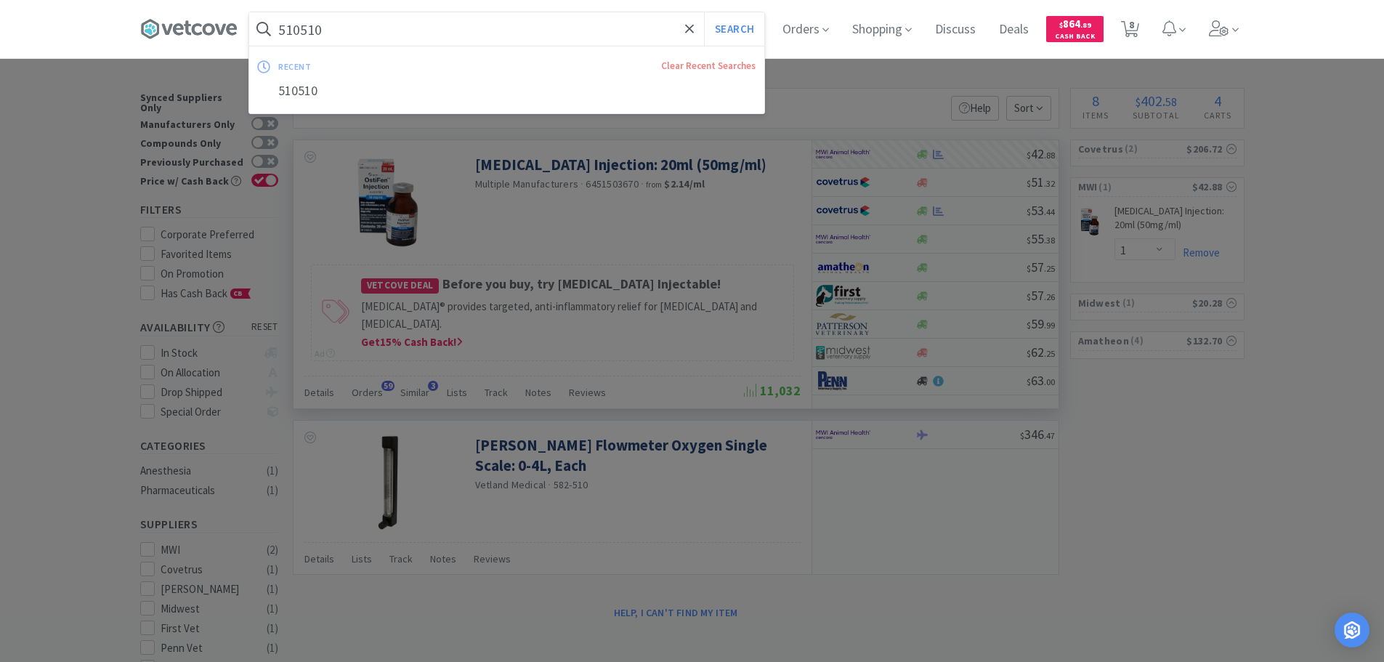
paste input "610006"
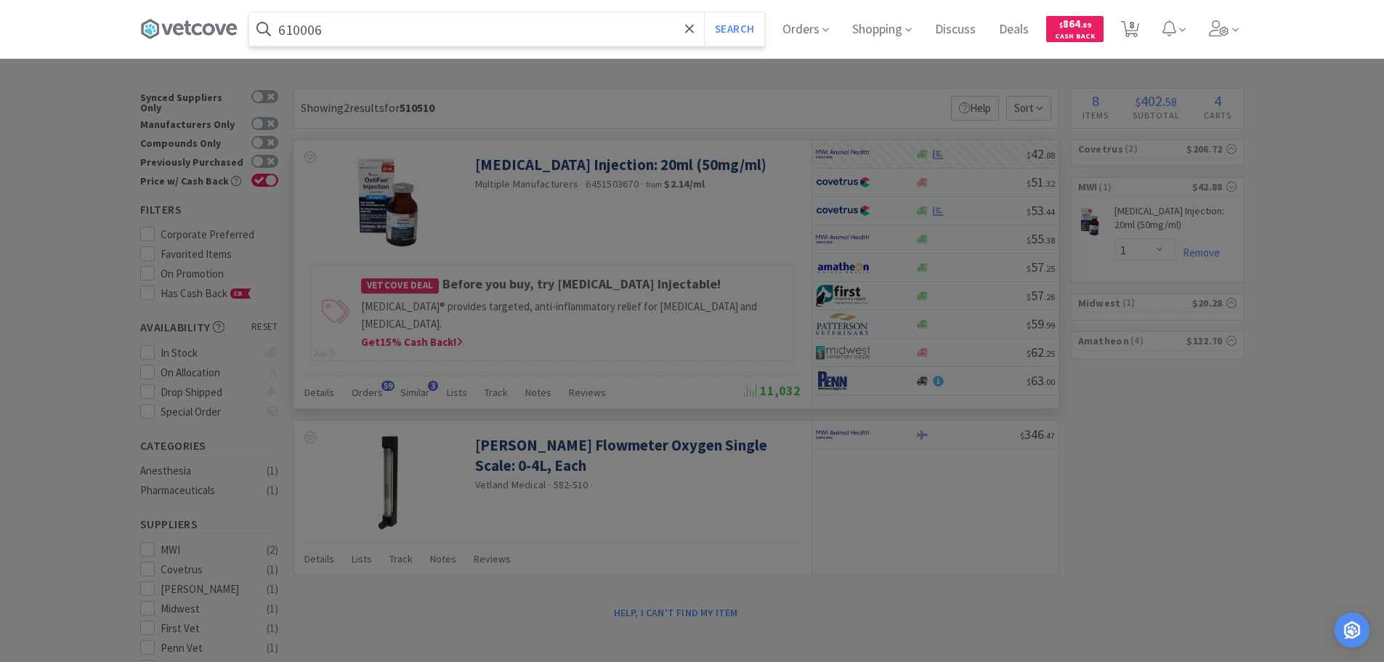
type input "610006"
click at [704, 12] on button "Search" at bounding box center [734, 28] width 60 height 33
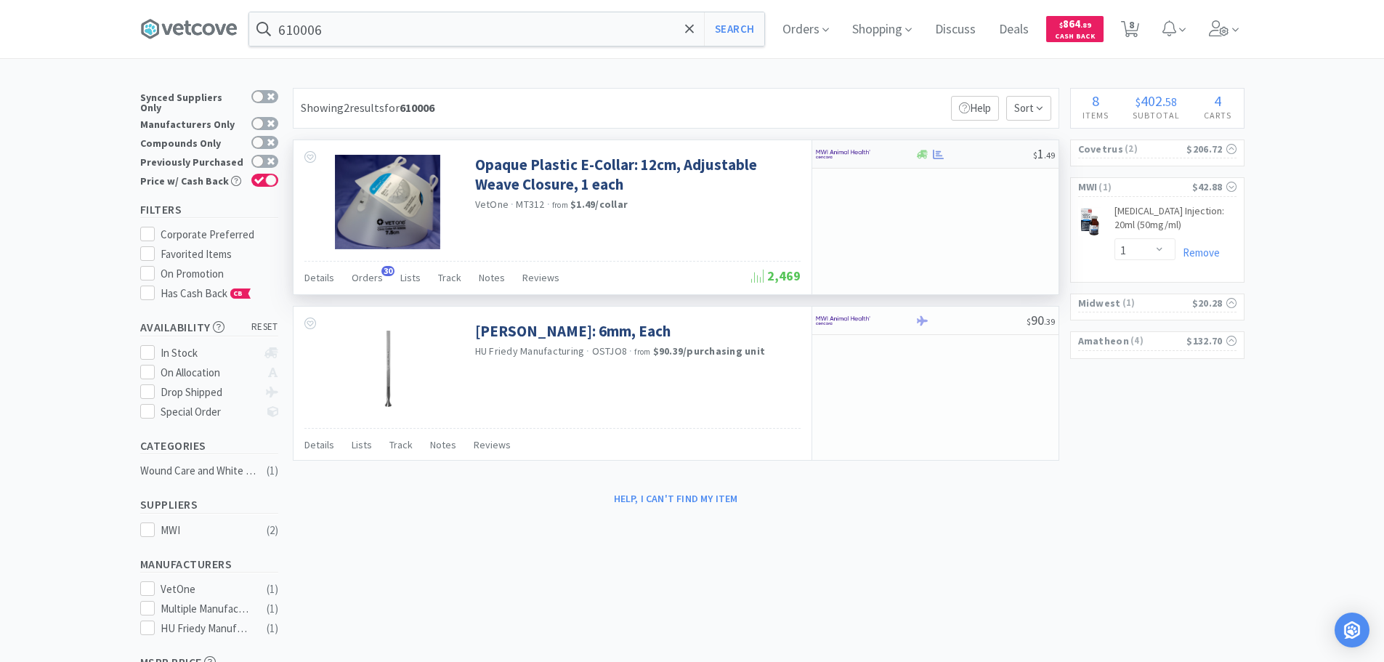
click at [980, 151] on div at bounding box center [975, 154] width 118 height 11
select select "10"
click at [518, 27] on input "610006" at bounding box center [506, 28] width 515 height 33
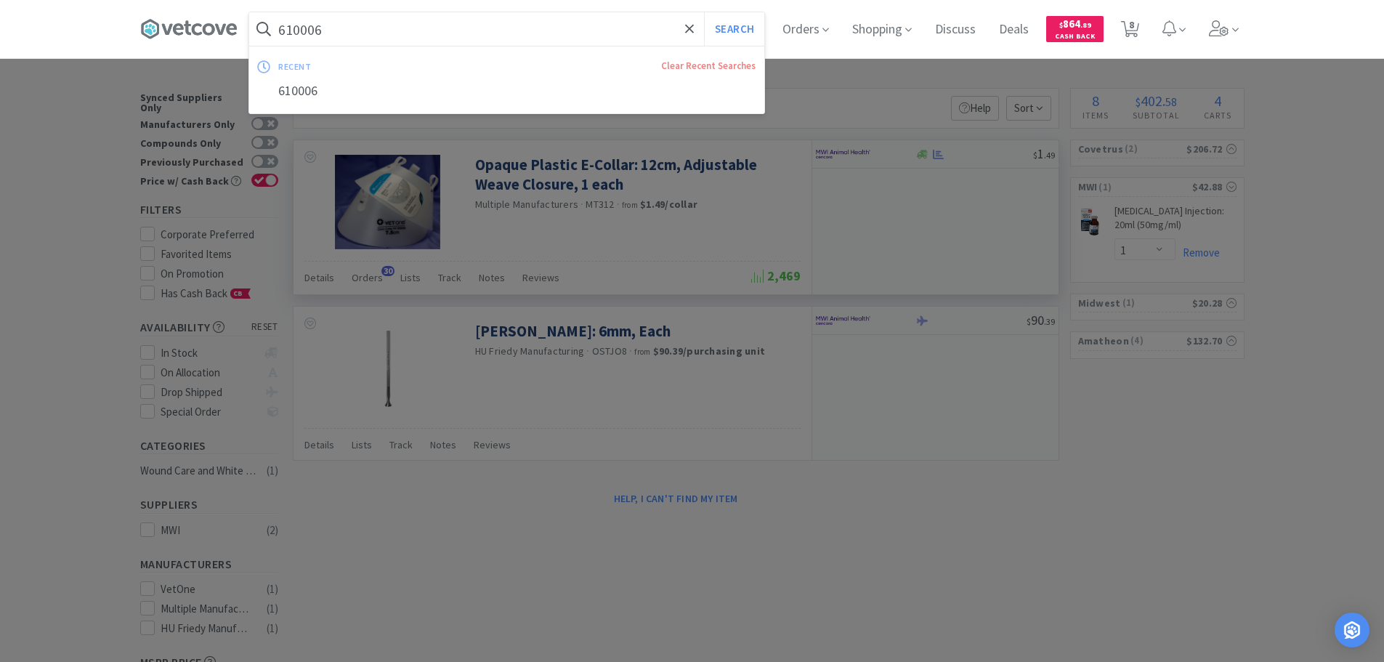
paste input "29"
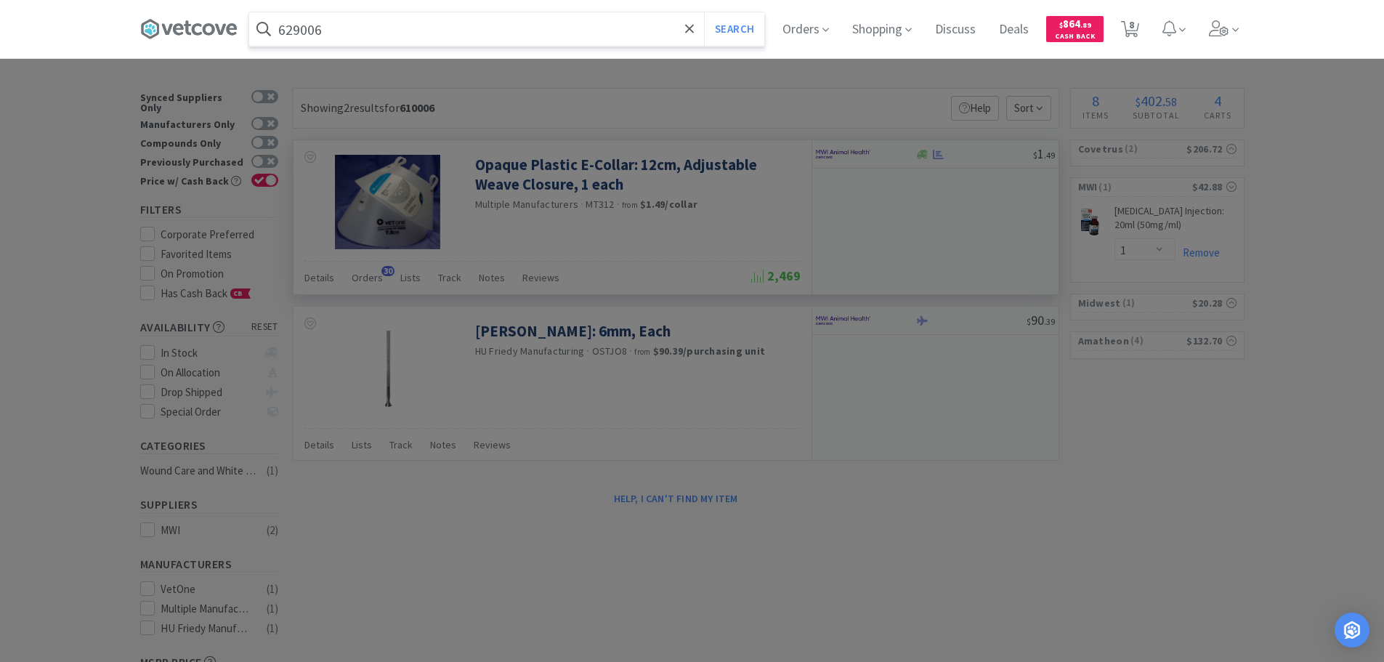
click at [704, 12] on button "Search" at bounding box center [734, 28] width 60 height 33
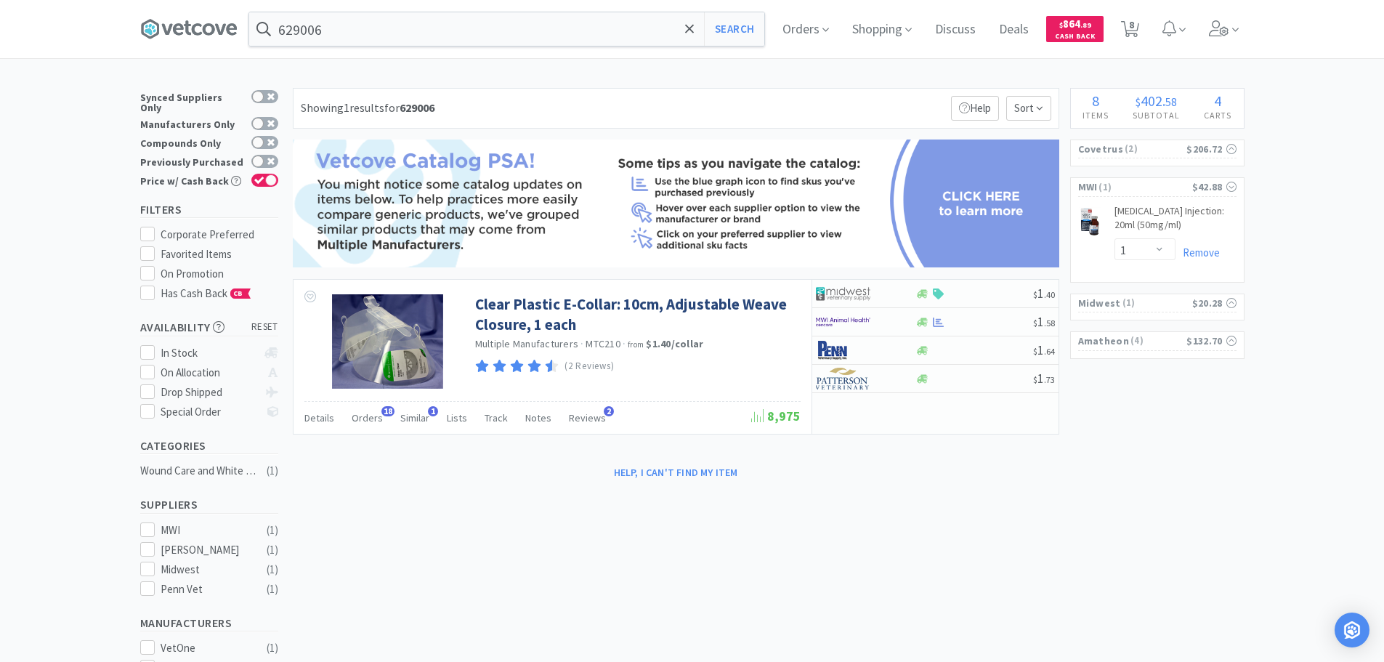
type input "610006"
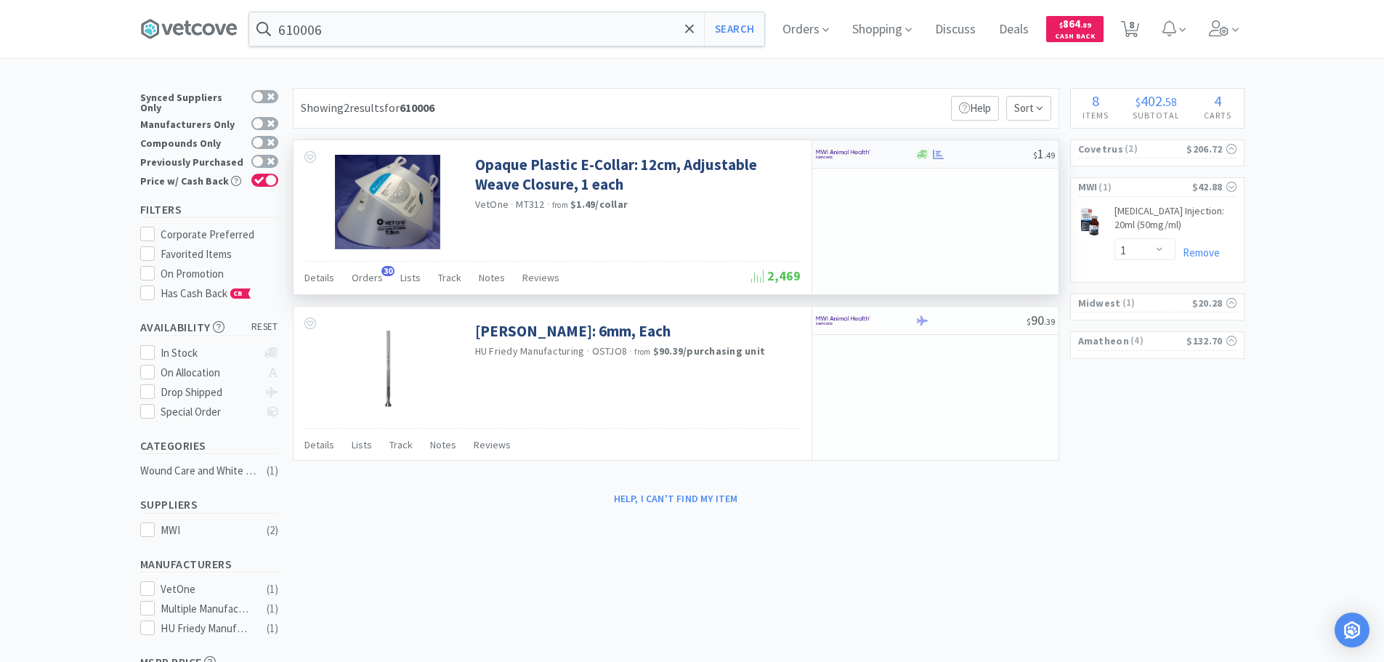
click at [1010, 153] on div at bounding box center [975, 154] width 118 height 11
select select "10"
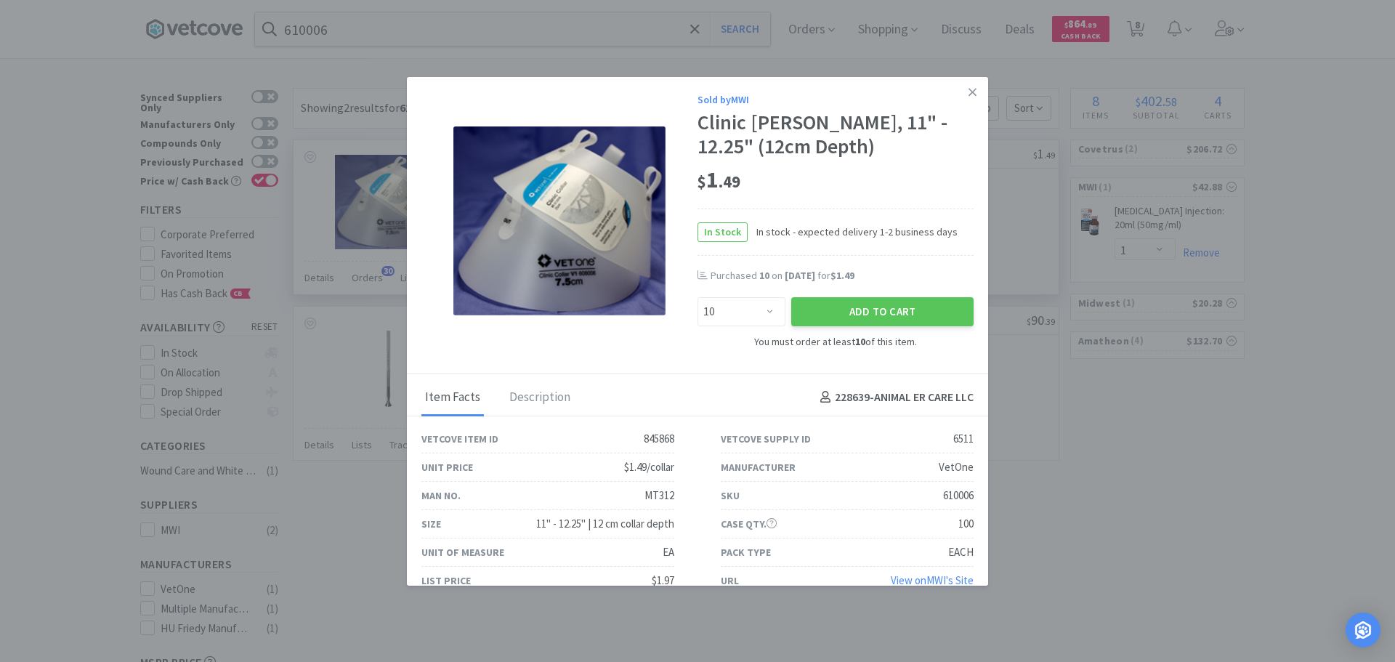
click at [693, 121] on div "Sold by MWI Clinic [PERSON_NAME], 11" - 12.25" (12cm Depth) $ 1 . 49 In Stock I…" at bounding box center [697, 225] width 581 height 297
drag, startPoint x: 693, startPoint y: 121, endPoint x: 878, endPoint y: 149, distance: 187.5
click at [878, 149] on div "Clinic [PERSON_NAME], 11" - 12.25" (12cm Depth)" at bounding box center [836, 134] width 276 height 49
copy div "Clinic [PERSON_NAME], 11" - 12.25" (12cm Depth)"
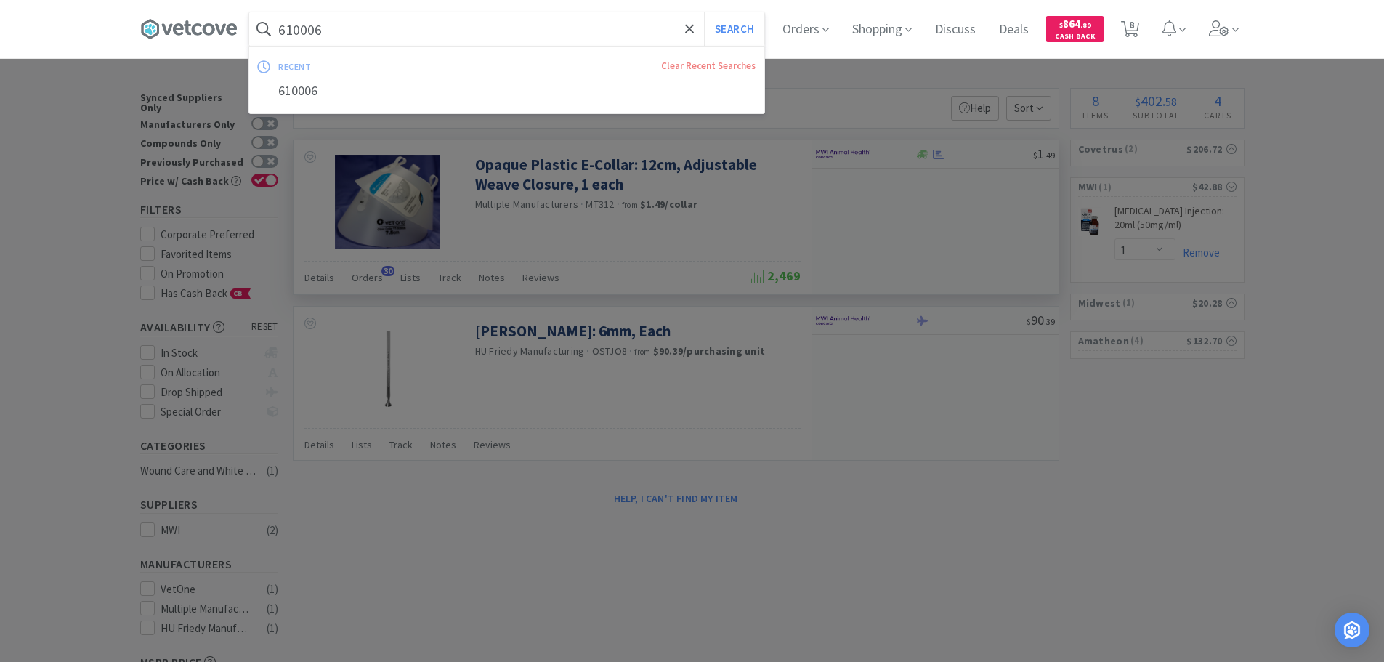
click at [472, 31] on input "610006" at bounding box center [506, 28] width 515 height 33
paste input "Clinic [PERSON_NAME], 11" - 12.25" (12cm Depth)"
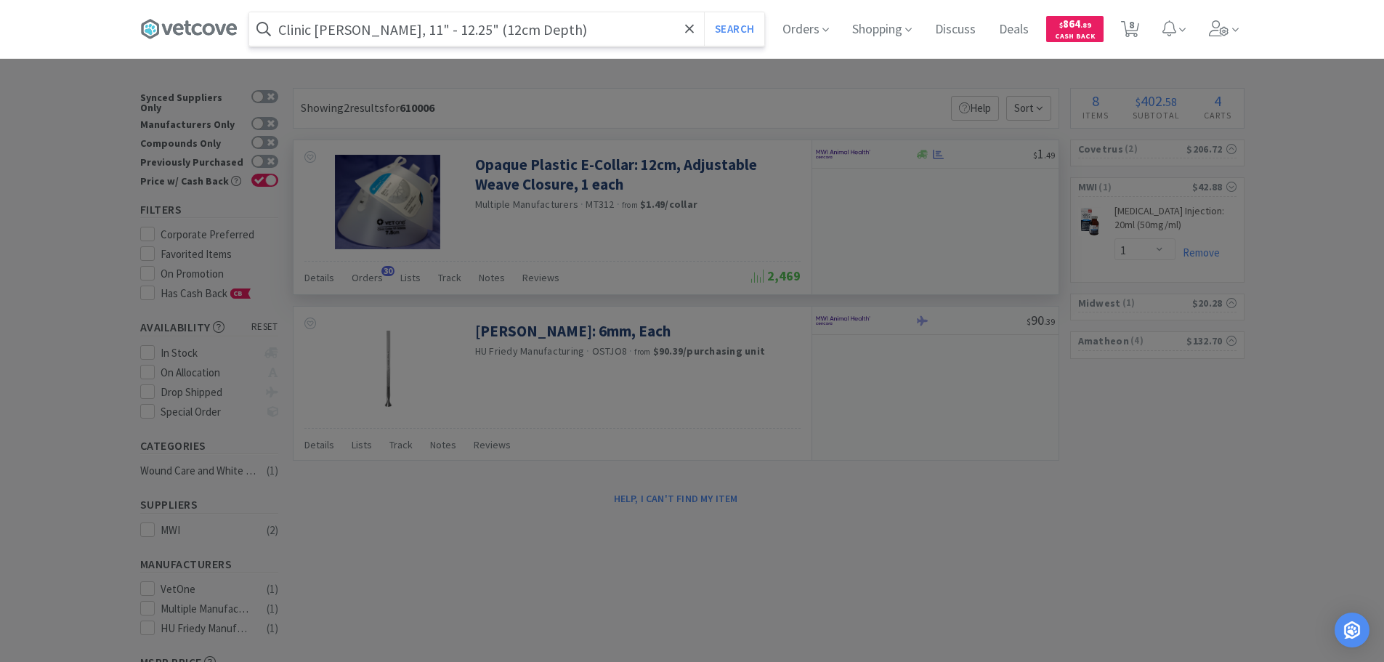
type input "Clinic [PERSON_NAME], 11" - 12.25" (12cm Depth)"
click at [704, 12] on button "Search" at bounding box center [734, 28] width 60 height 33
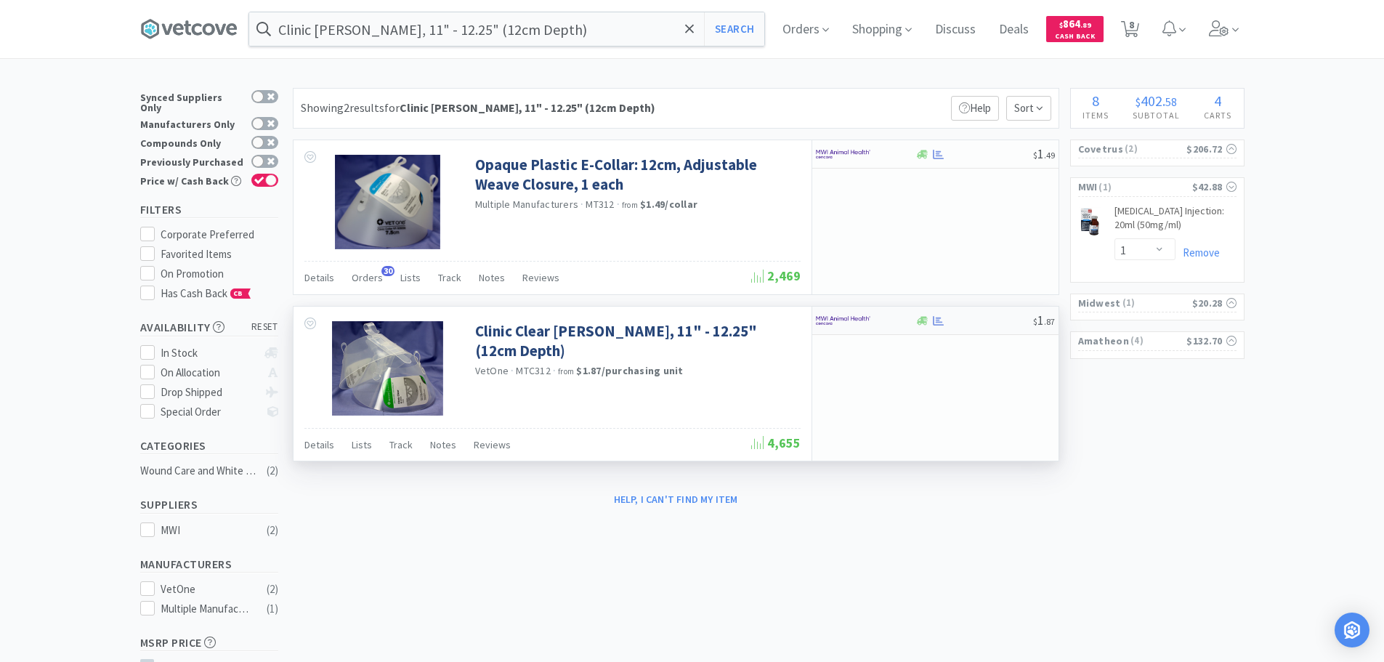
click at [991, 332] on div "$ 1 . 87" at bounding box center [935, 321] width 246 height 28
select select "10"
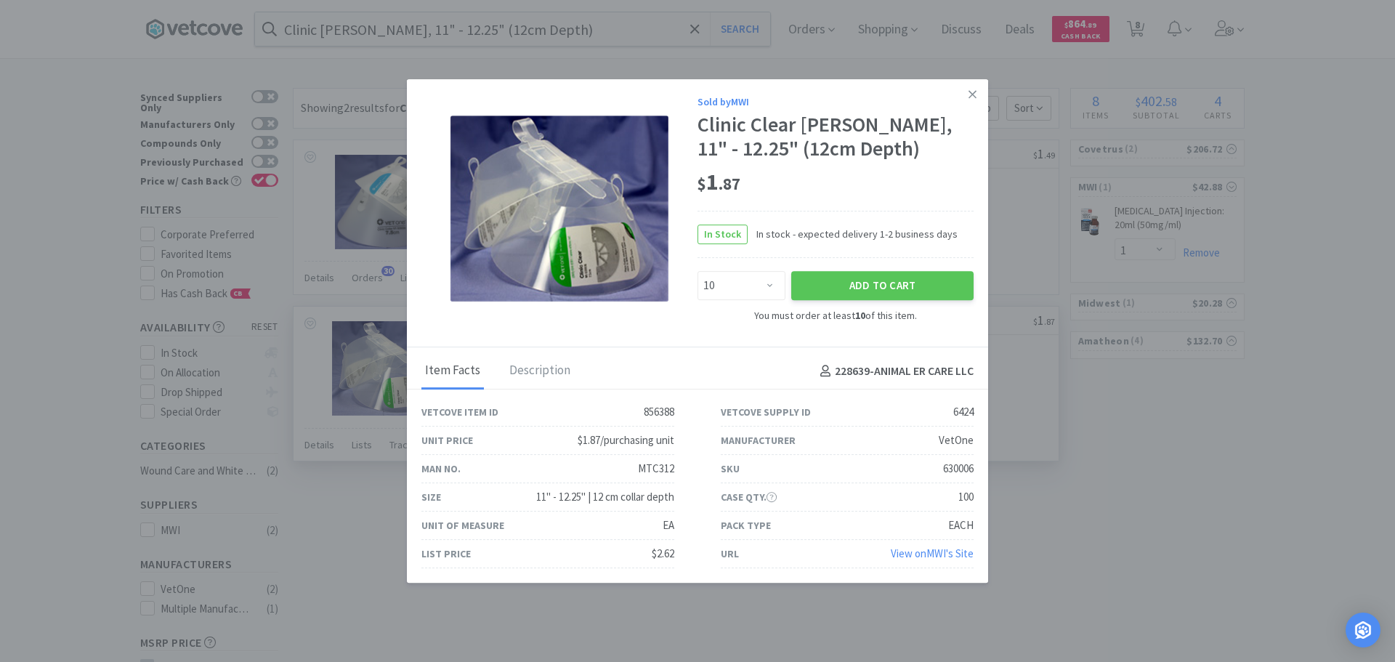
click at [962, 467] on div "630006" at bounding box center [958, 468] width 31 height 17
copy div "630006"
click at [977, 103] on link at bounding box center [972, 94] width 25 height 31
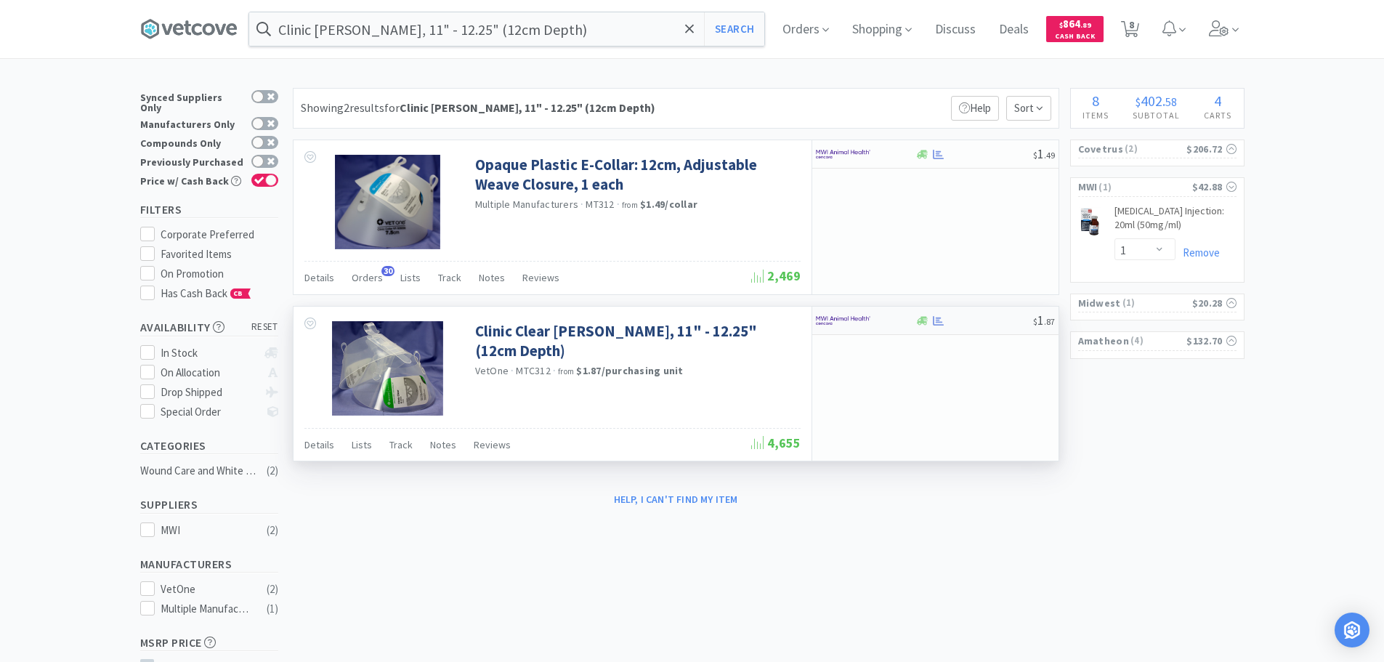
click at [892, 326] on div at bounding box center [856, 320] width 80 height 25
select select "10"
click at [984, 319] on div at bounding box center [975, 320] width 118 height 11
select select "10"
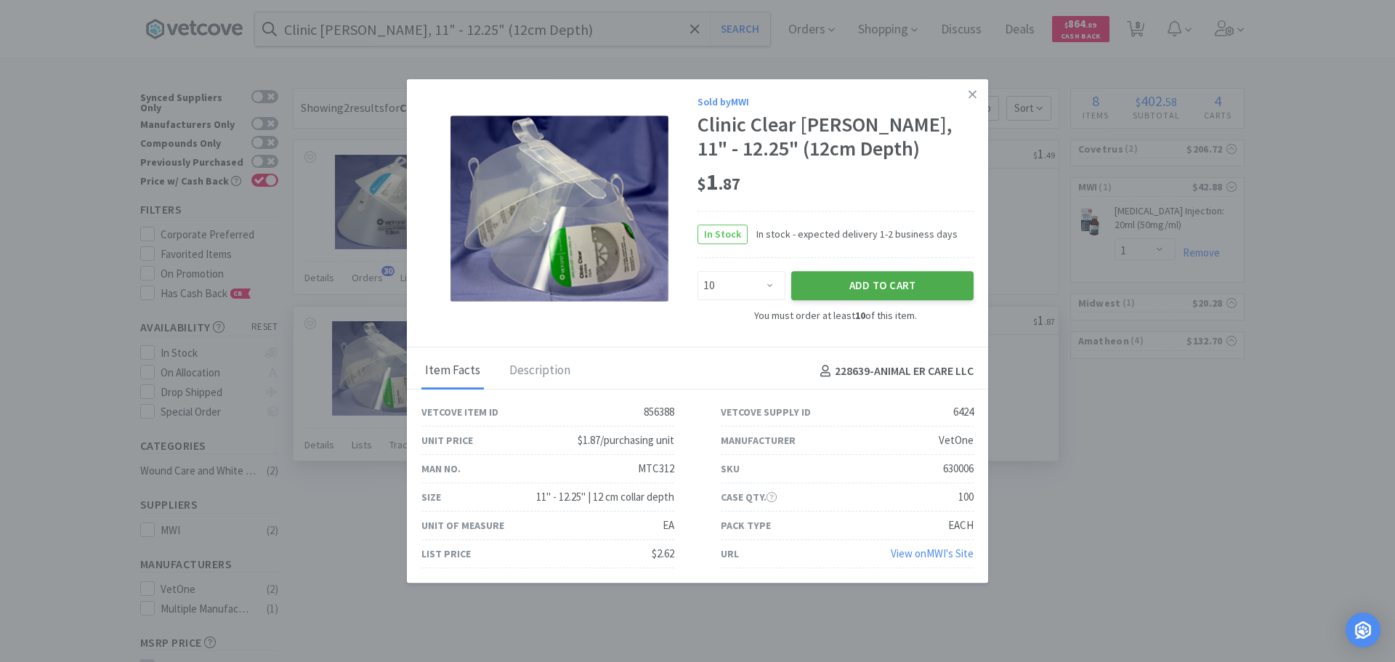
click at [829, 289] on button "Add to Cart" at bounding box center [882, 285] width 182 height 29
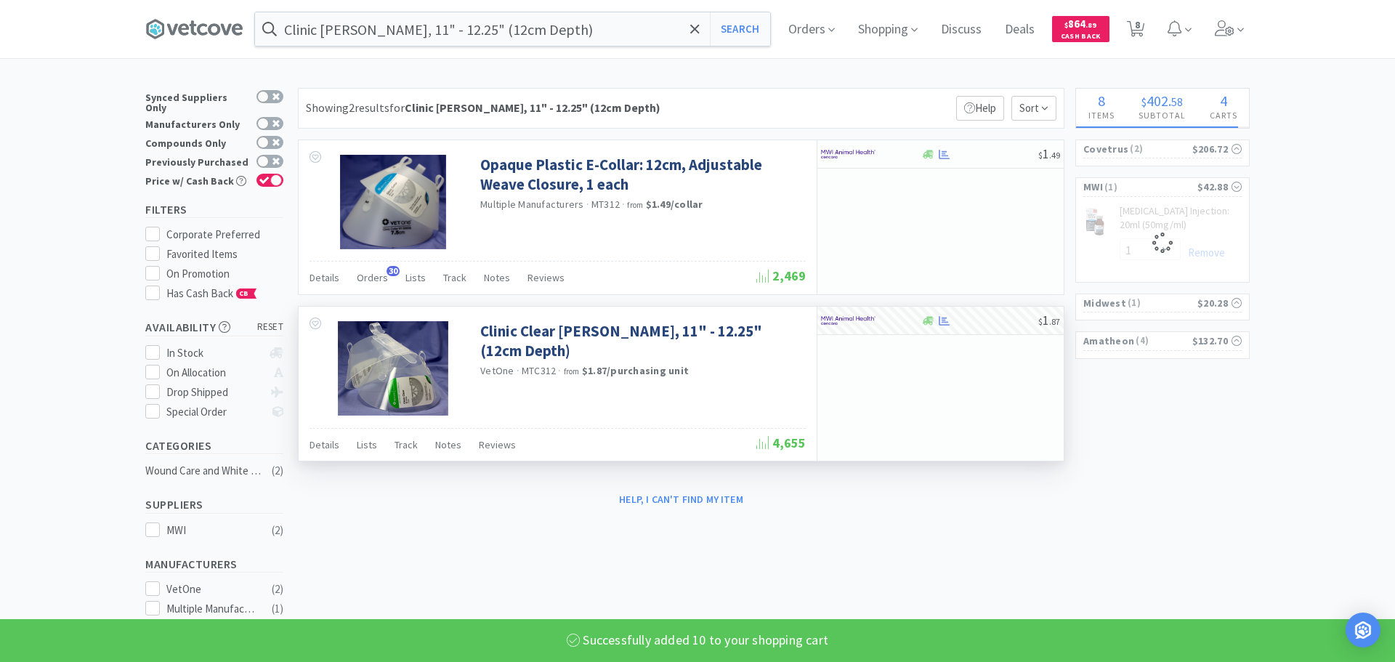
select select "10"
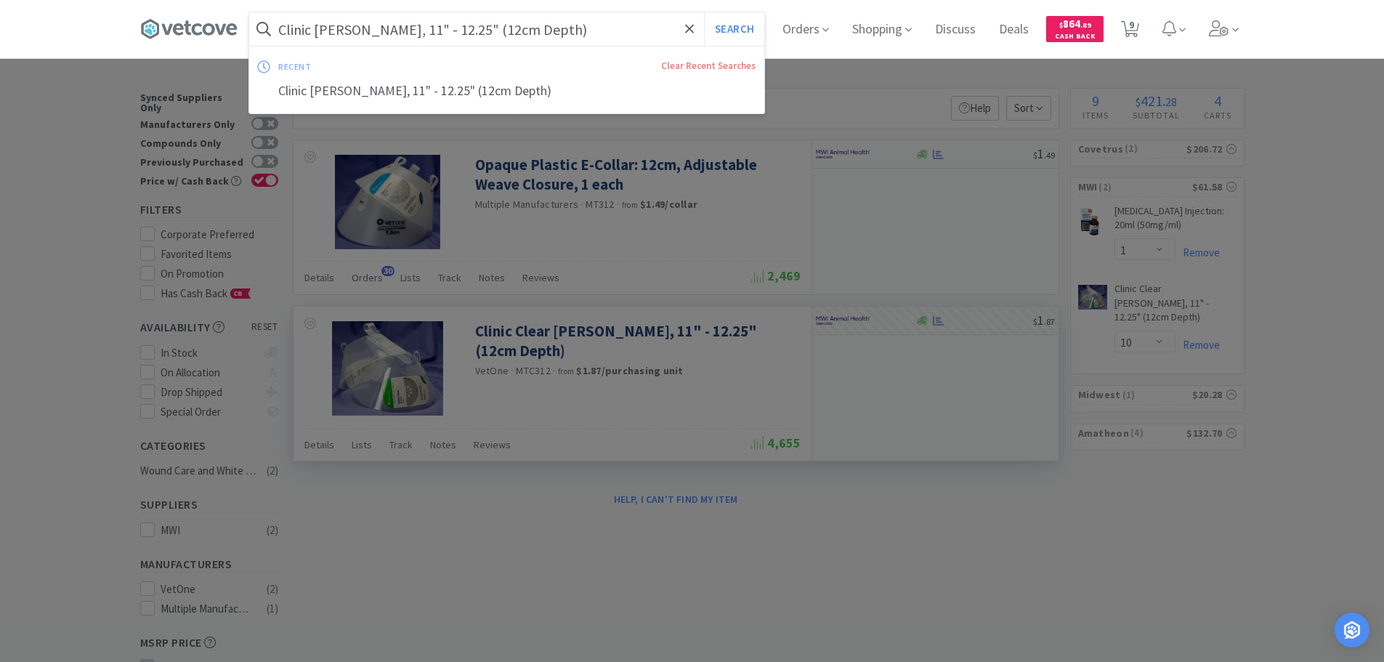
click at [529, 33] on input "Clinic [PERSON_NAME], 11" - 12.25" (12cm Depth)" at bounding box center [506, 28] width 515 height 33
paste input "035289"
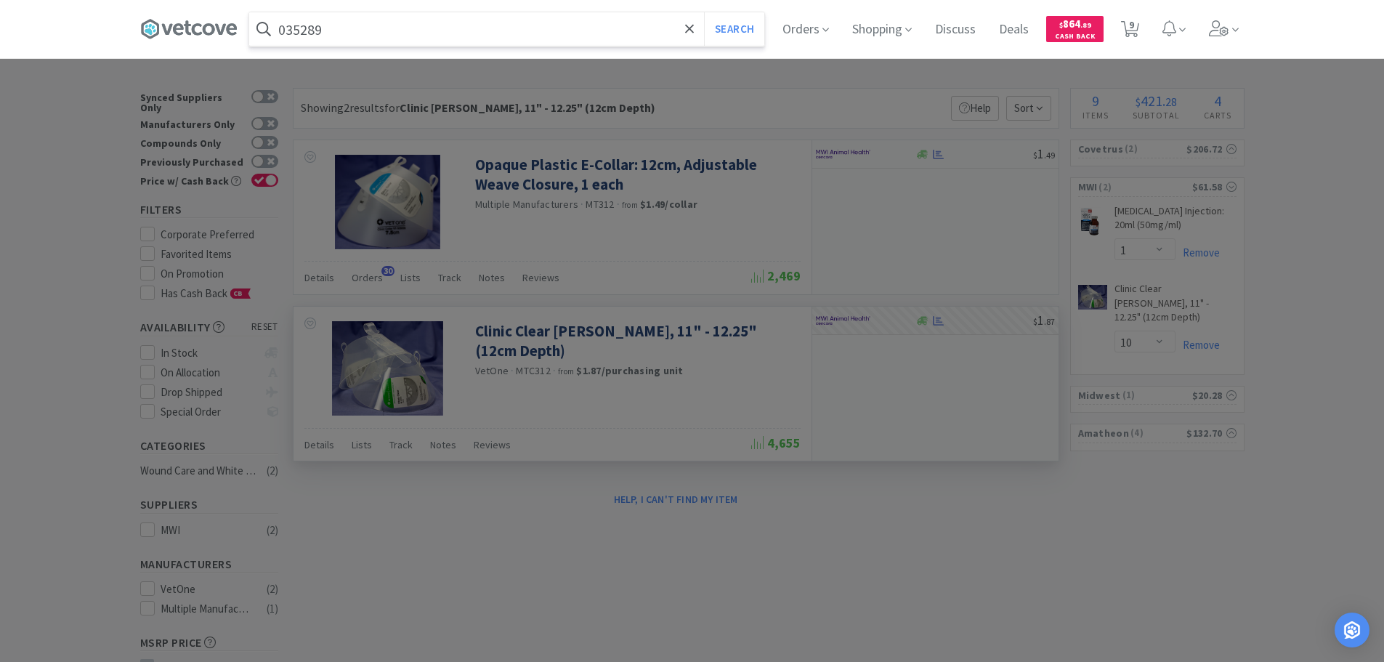
type input "035289"
click at [704, 12] on button "Search" at bounding box center [734, 28] width 60 height 33
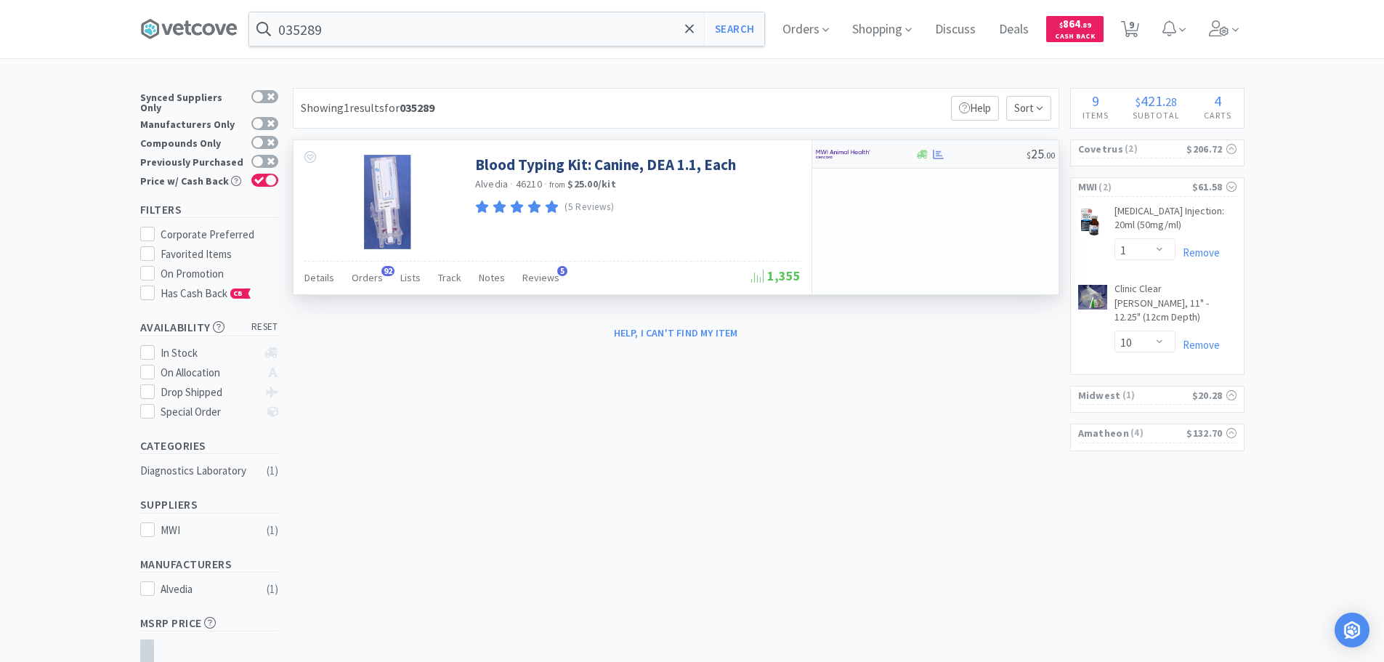
click at [966, 145] on div "$ 25 . 00" at bounding box center [935, 154] width 246 height 28
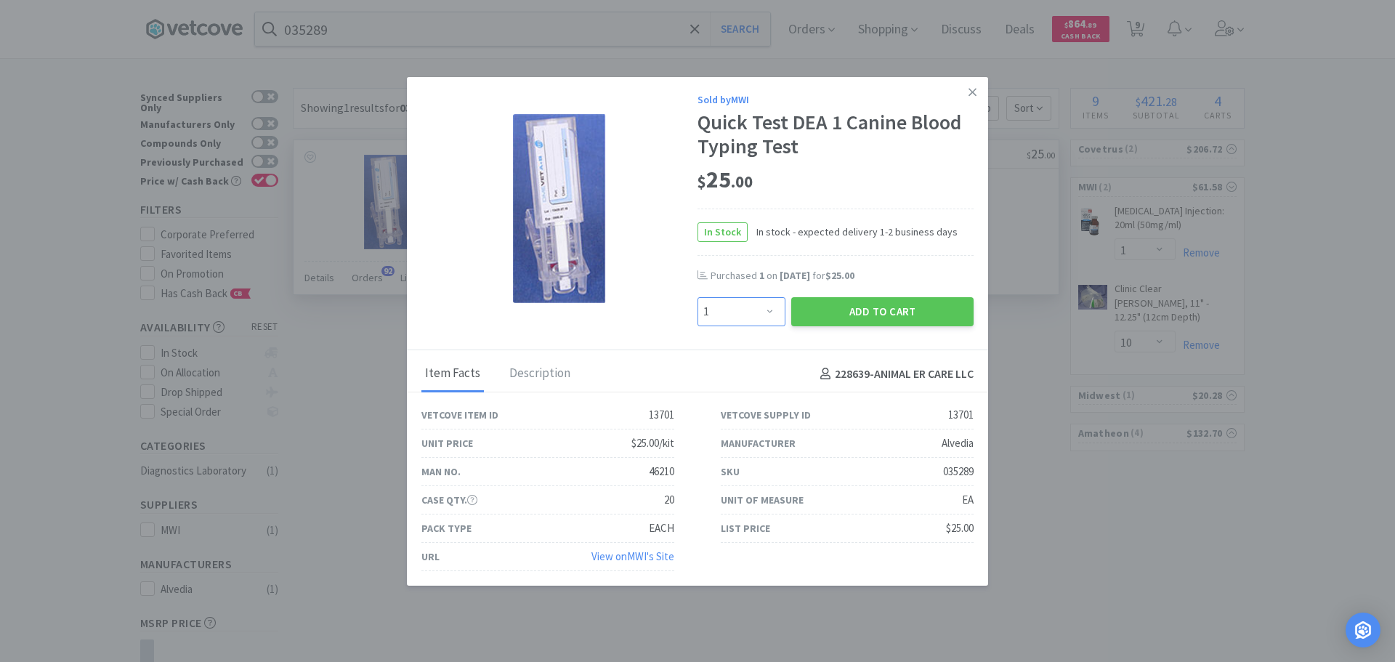
drag, startPoint x: 749, startPoint y: 313, endPoint x: 750, endPoint y: 299, distance: 14.6
click at [749, 312] on select "Enter Quantity 1 2 3 4 5 6 7 8 9 10 11 12 13 14 15 16 17 18 19 20 Enter Quantity" at bounding box center [742, 311] width 88 height 29
select select "2"
click at [698, 297] on select "Enter Quantity 1 2 3 4 5 6 7 8 9 10 11 12 13 14 15 16 17 18 19 20 Enter Quantity" at bounding box center [742, 311] width 88 height 29
click at [820, 325] on button "Add to Cart" at bounding box center [882, 311] width 182 height 29
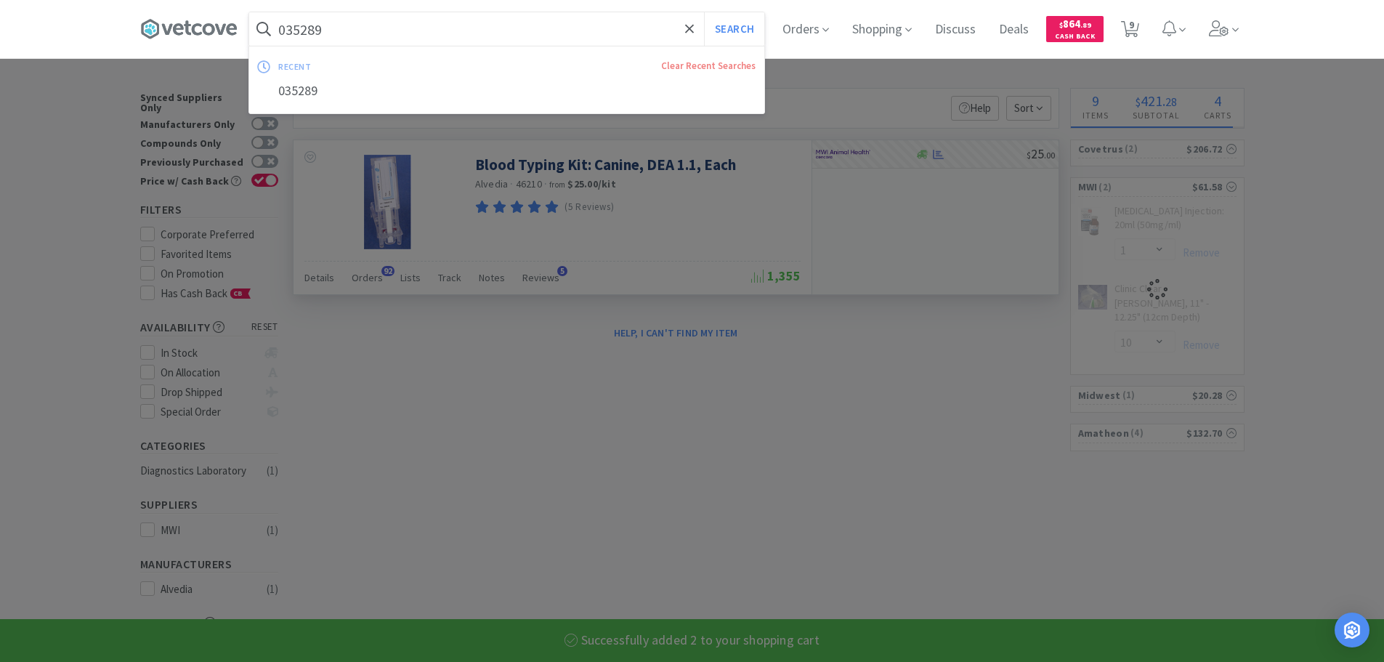
click at [534, 36] on input "035289" at bounding box center [506, 28] width 515 height 33
paste input "501060"
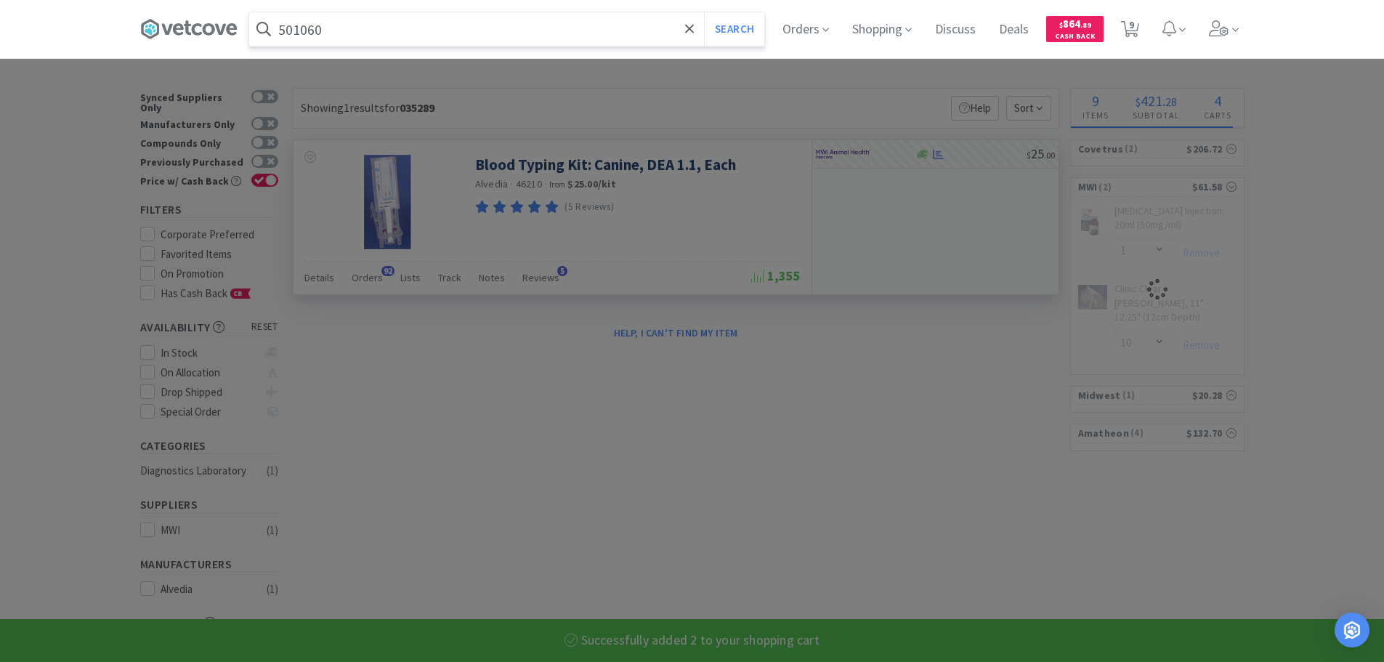
type input "501060"
click at [704, 12] on button "Search" at bounding box center [734, 28] width 60 height 33
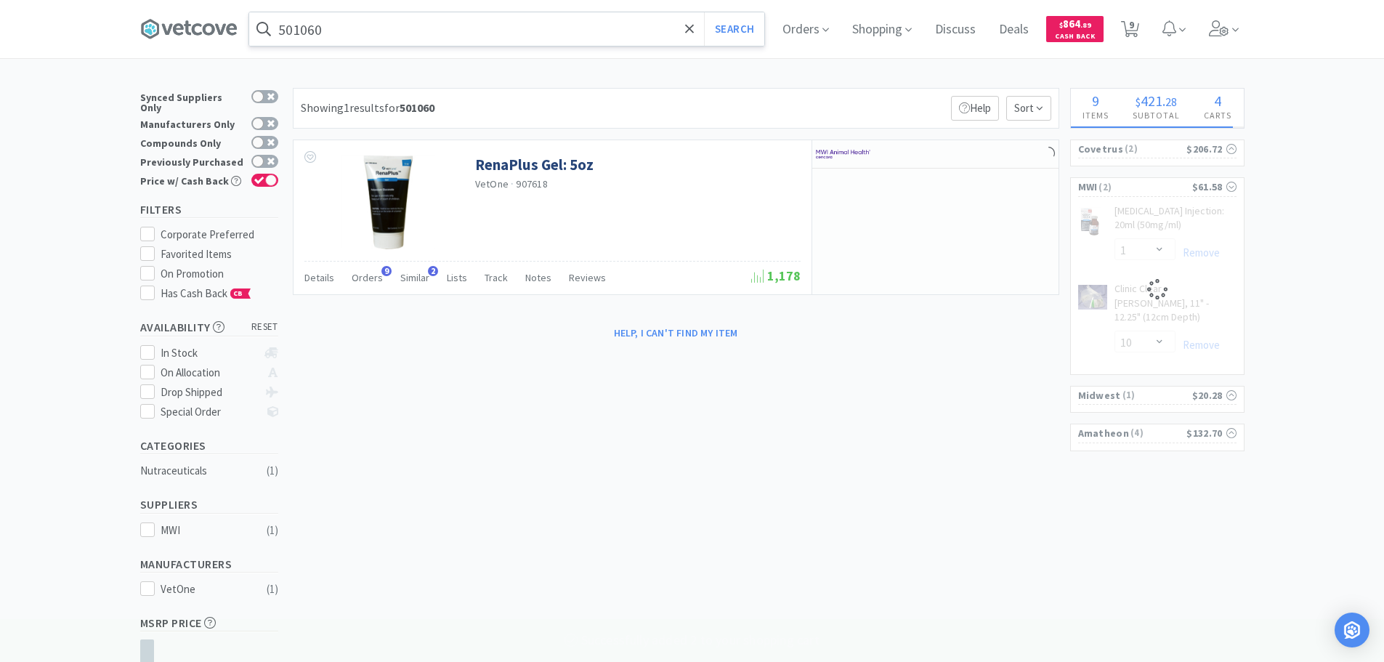
select select "2"
select select "1"
select select "10"
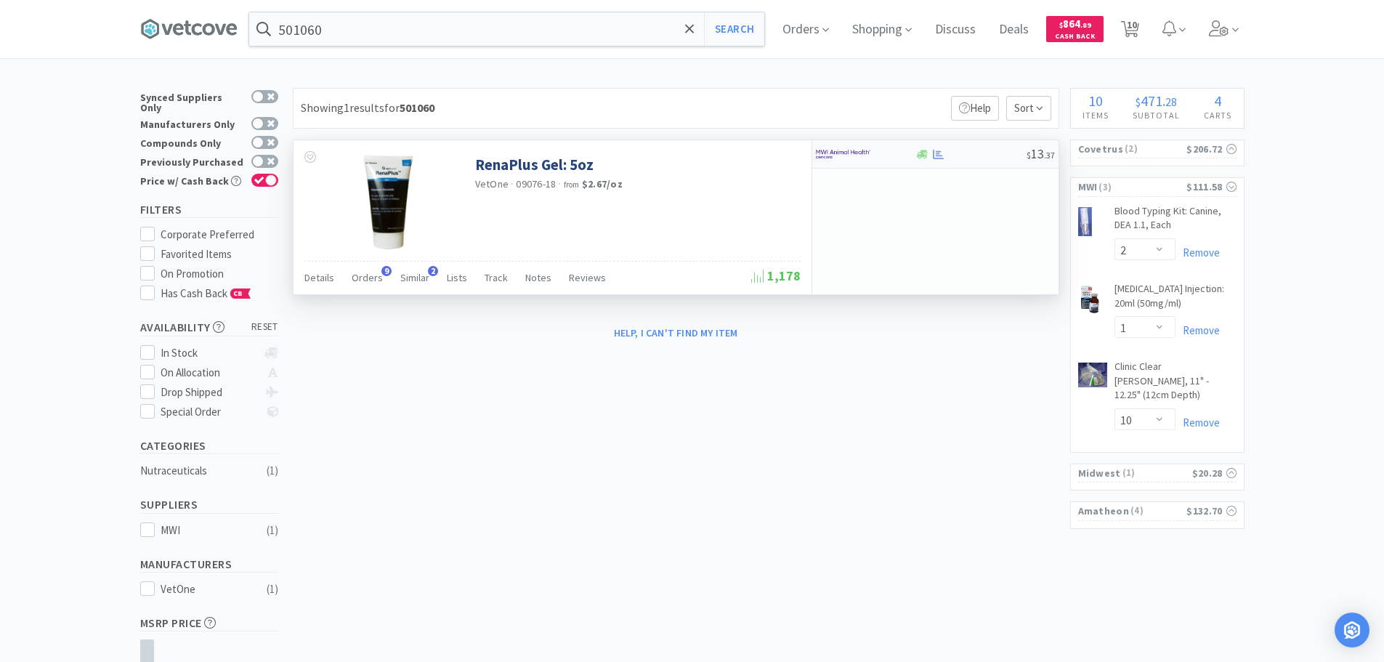
click at [979, 153] on div at bounding box center [971, 154] width 111 height 11
select select "1"
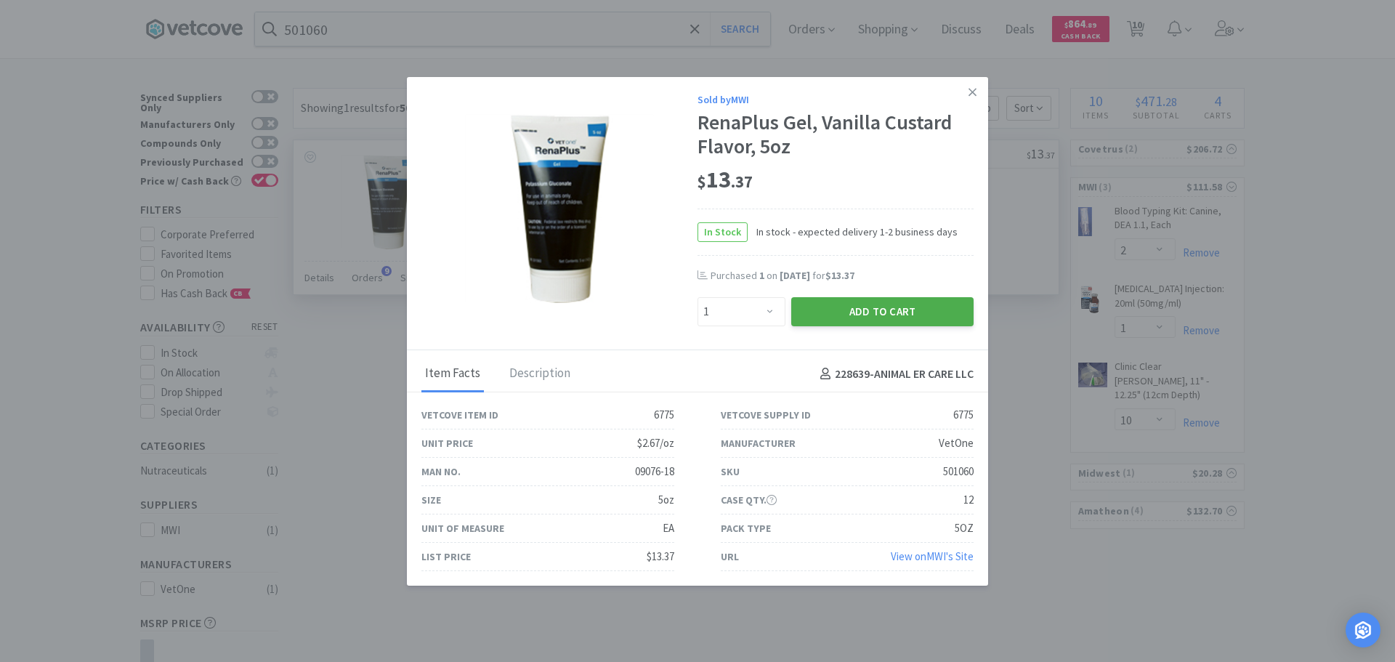
click at [845, 312] on button "Add to Cart" at bounding box center [882, 311] width 182 height 29
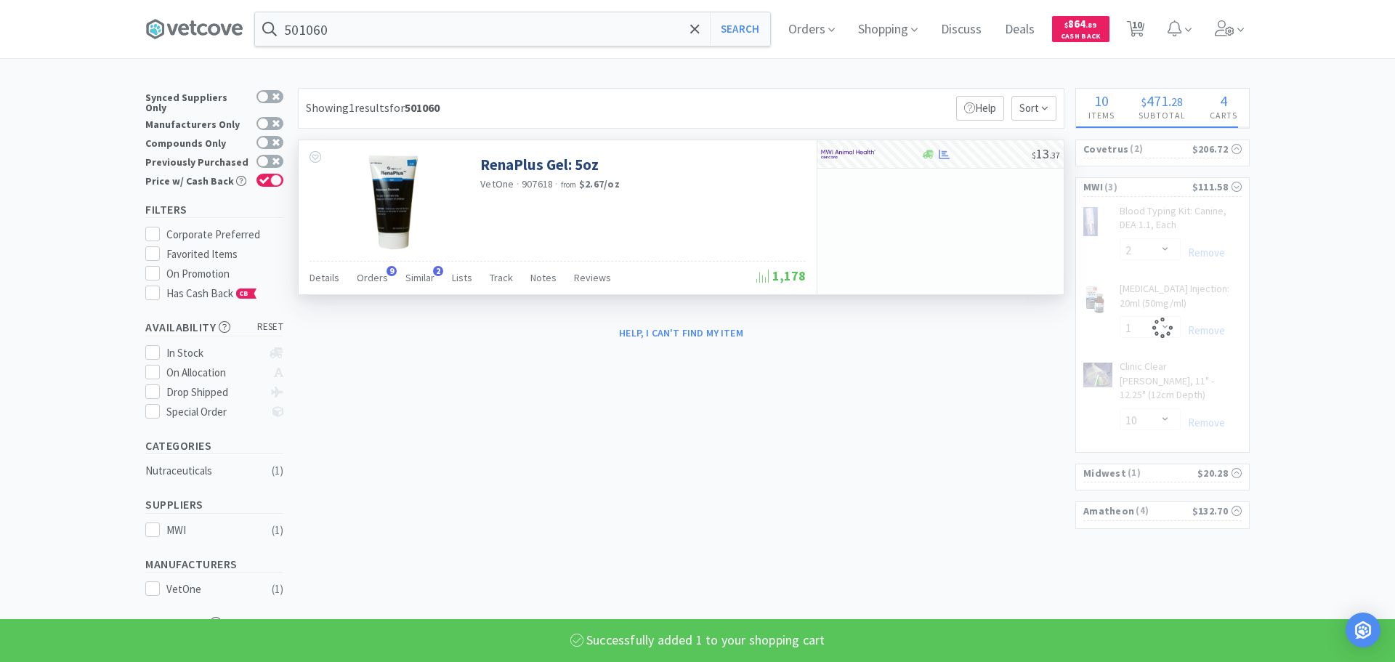
select select "1"
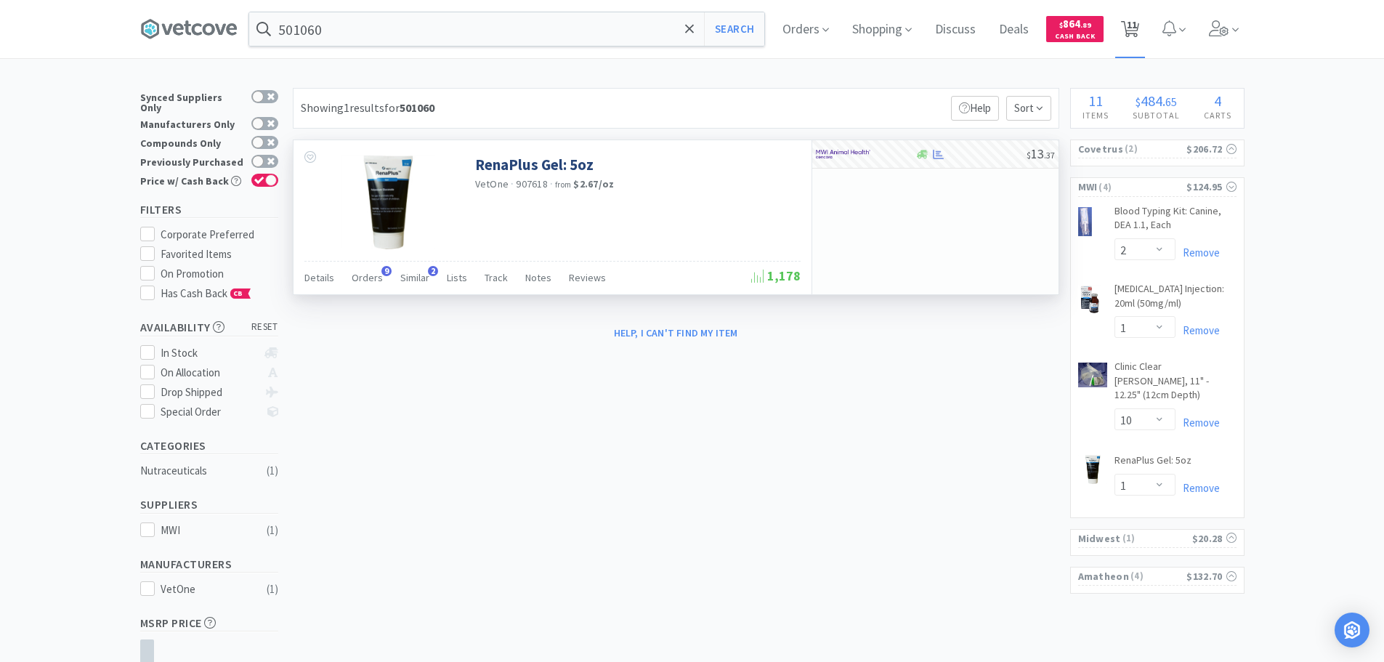
click at [1137, 31] on span "11" at bounding box center [1132, 25] width 10 height 58
select select "5"
select select "1"
select select "2"
select select "1"
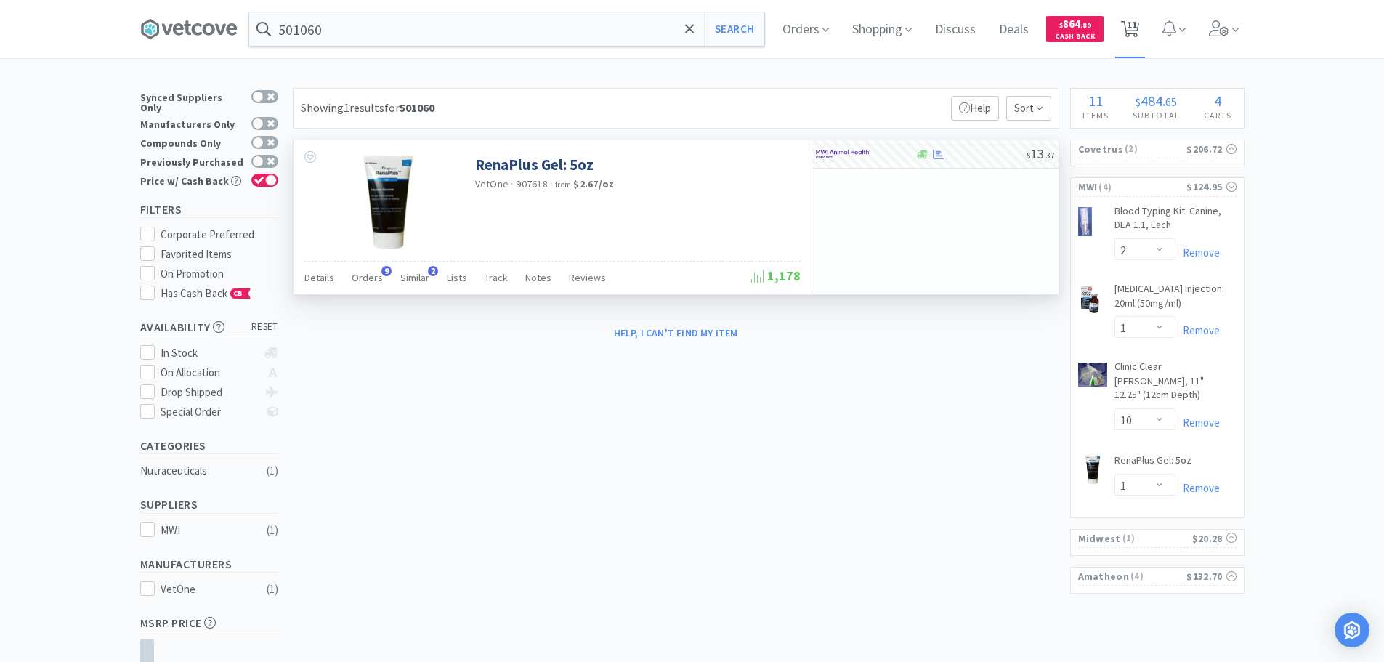
select select "10"
select select "1"
select select "3"
select select "2"
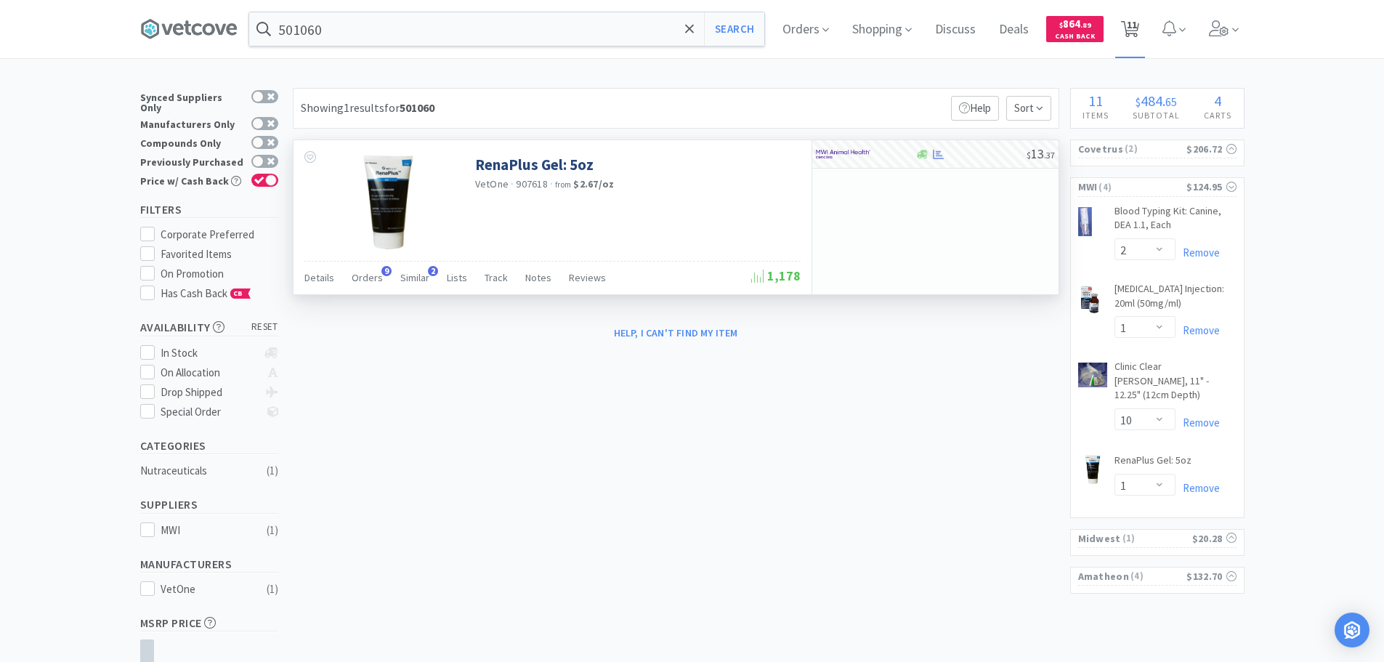
select select "4"
select select "1"
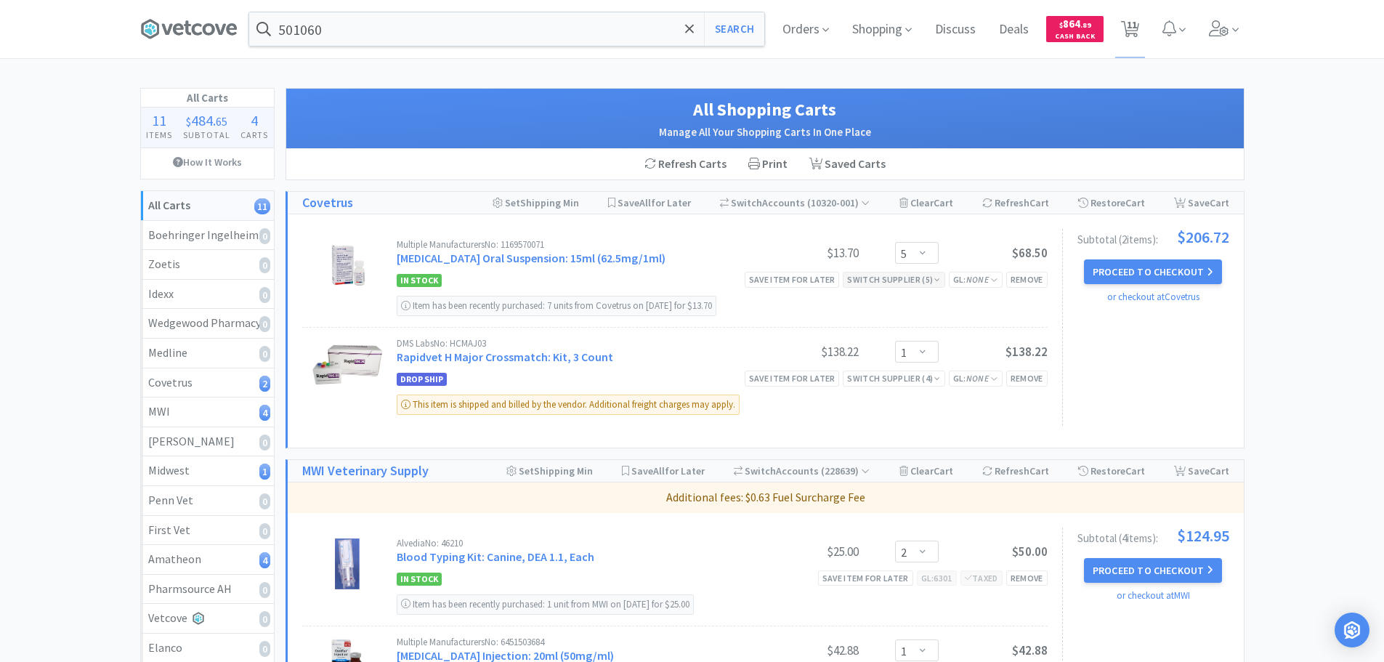
scroll to position [73, 0]
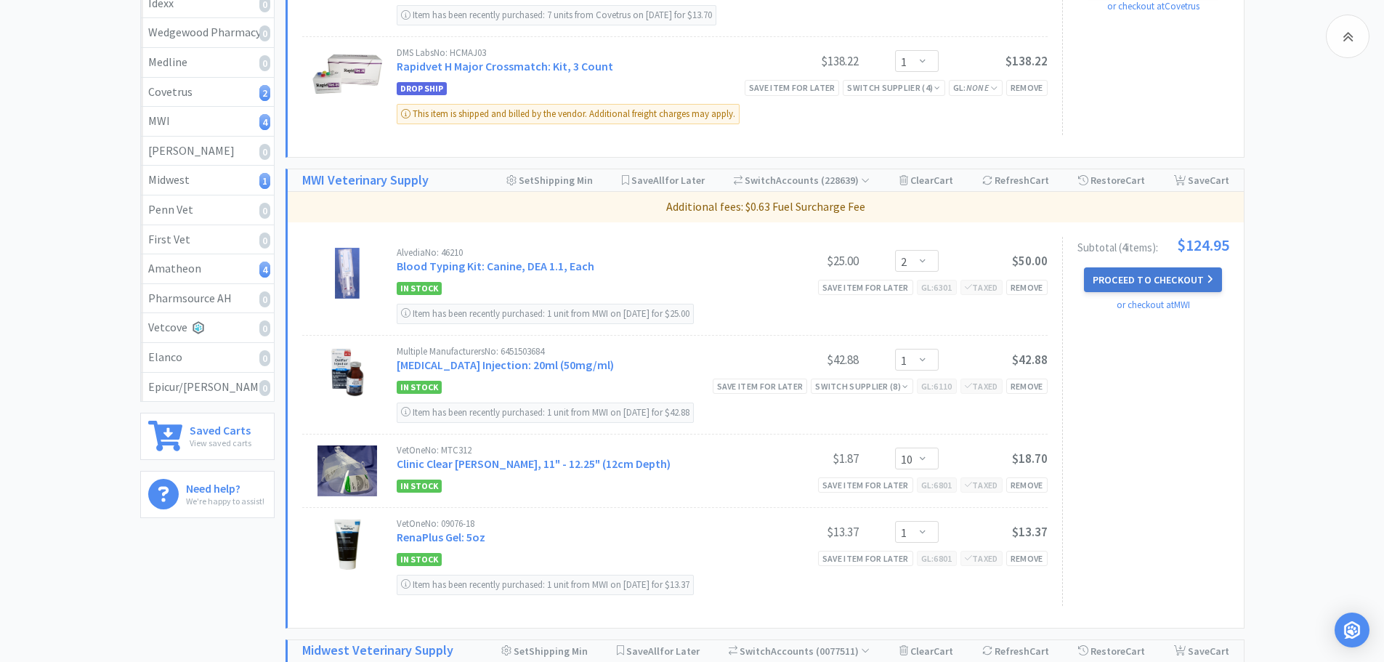
click at [1168, 292] on button "Proceed to Checkout" at bounding box center [1153, 279] width 138 height 25
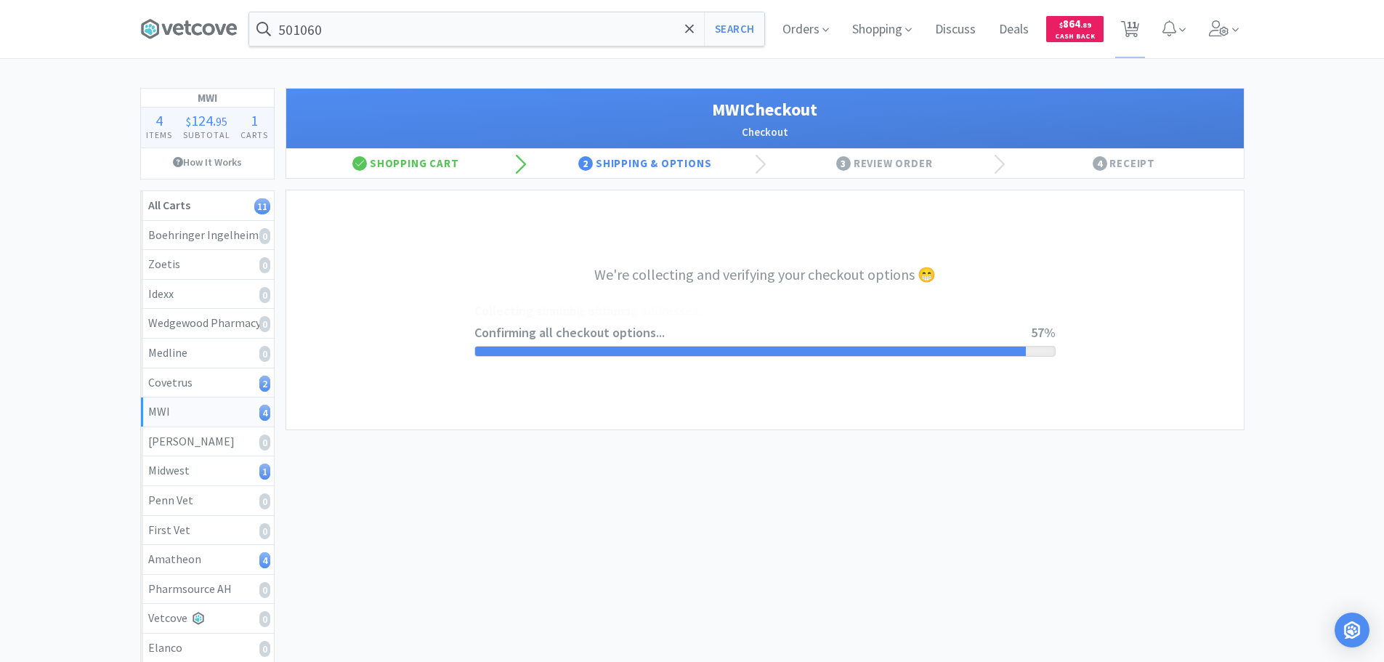
select select "STD_"
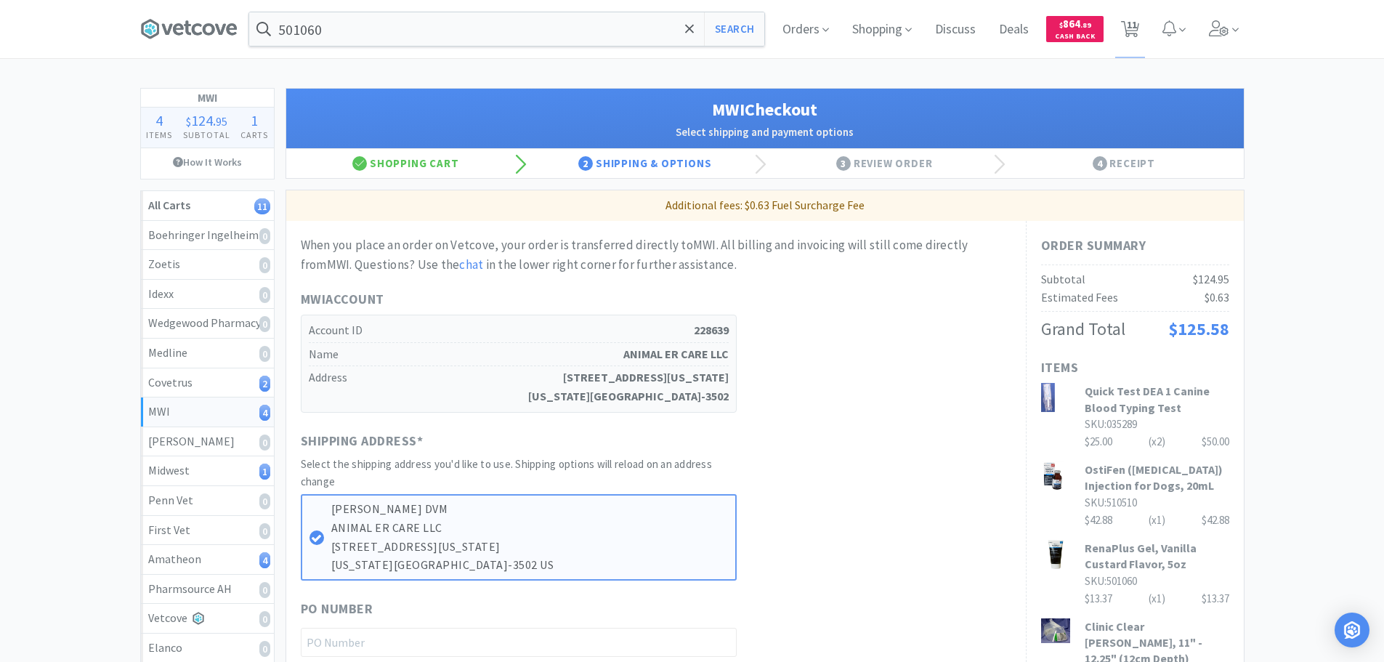
scroll to position [218, 0]
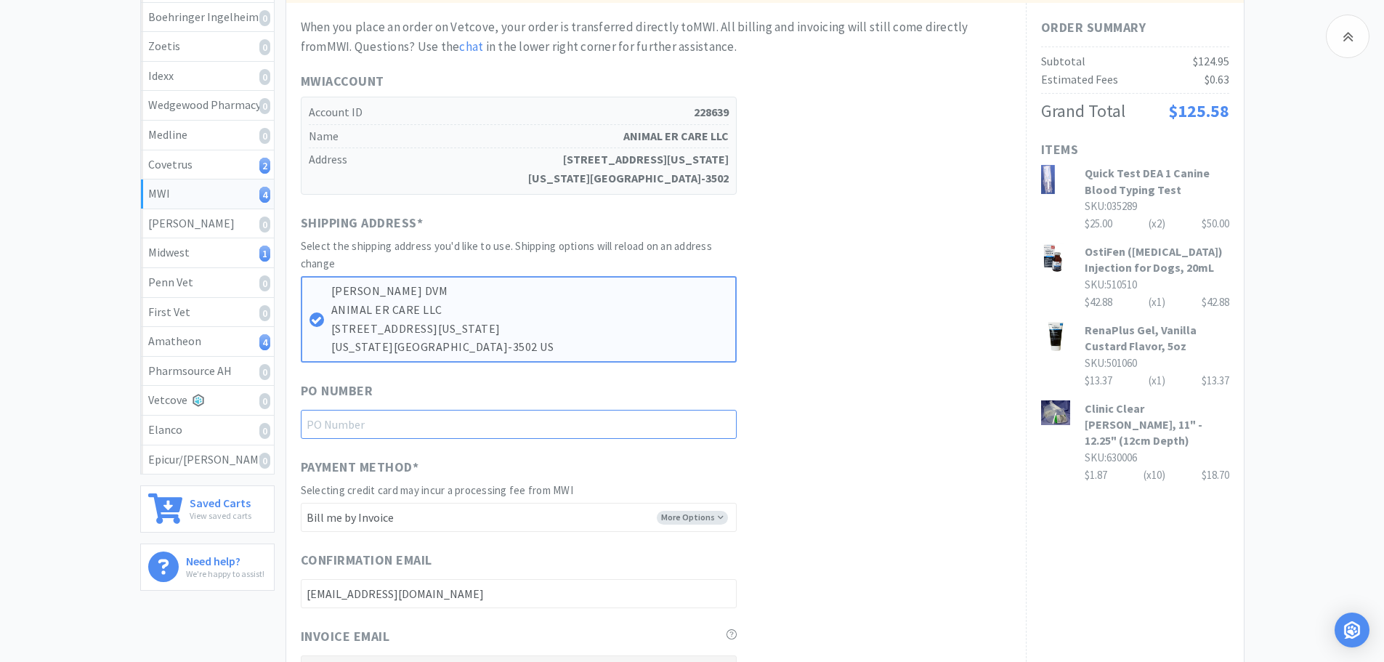
click at [553, 432] on input "text" at bounding box center [519, 424] width 436 height 29
paste input "1145154"
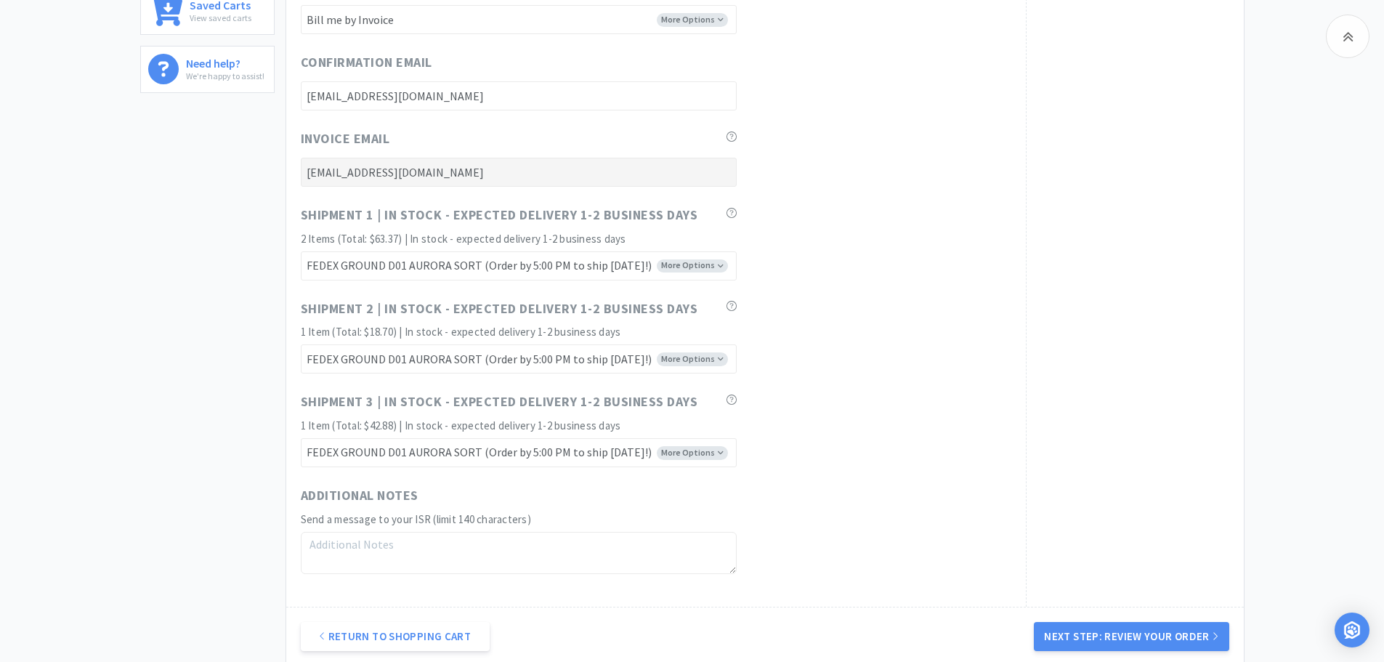
scroll to position [869, 0]
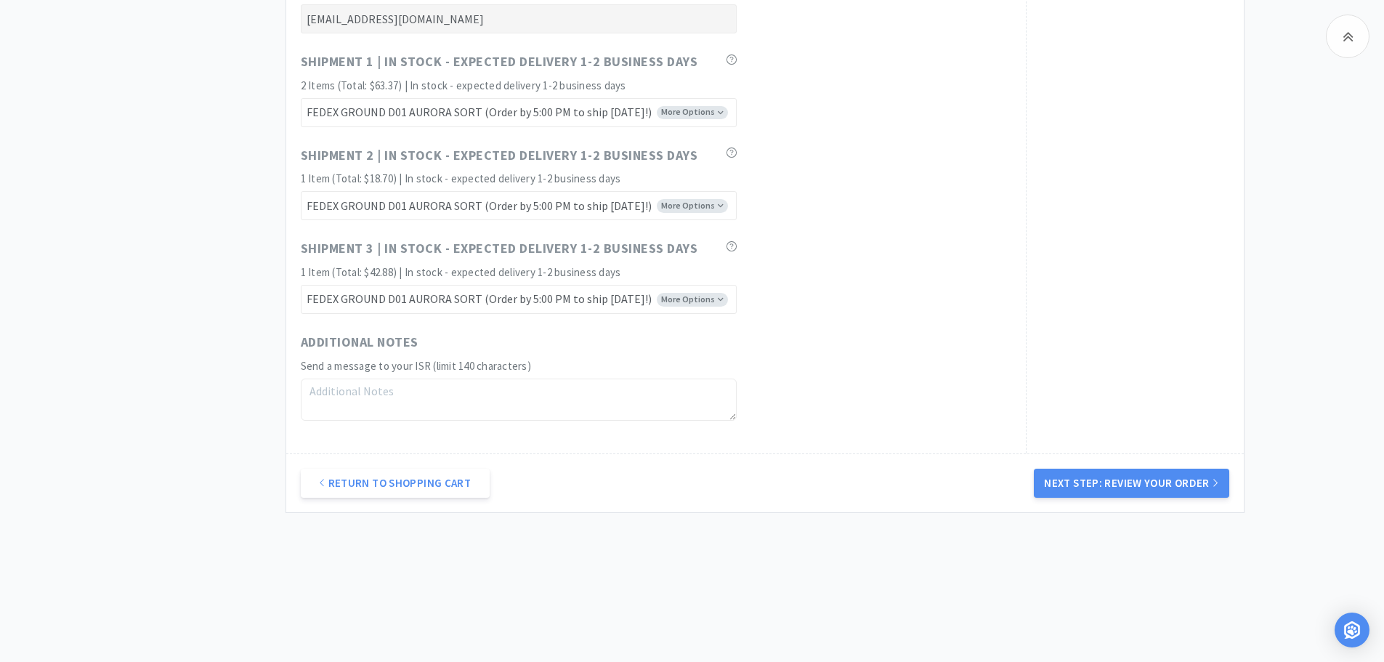
type input "1145154"
click at [1176, 509] on div "Return to Shopping Cart Next Step: Review Your Order" at bounding box center [765, 482] width 958 height 59
click at [1141, 482] on button "Next Step: Review Your Order" at bounding box center [1131, 483] width 195 height 29
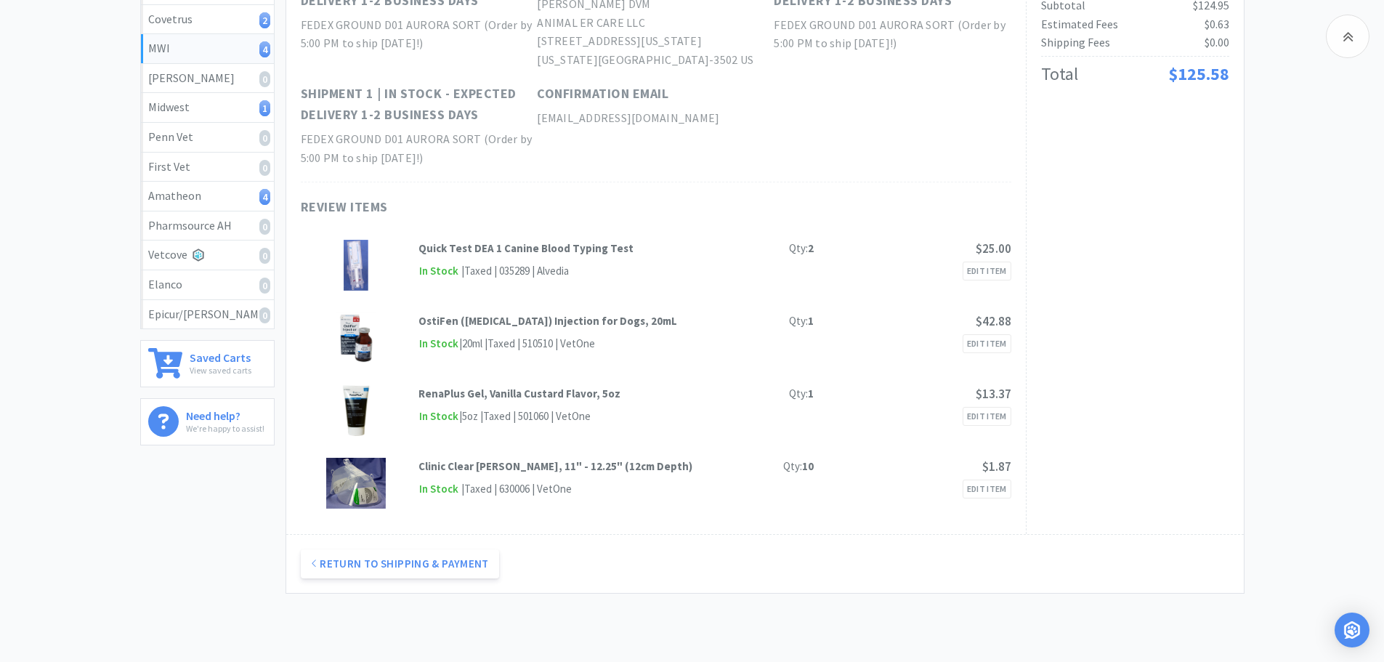
scroll to position [0, 0]
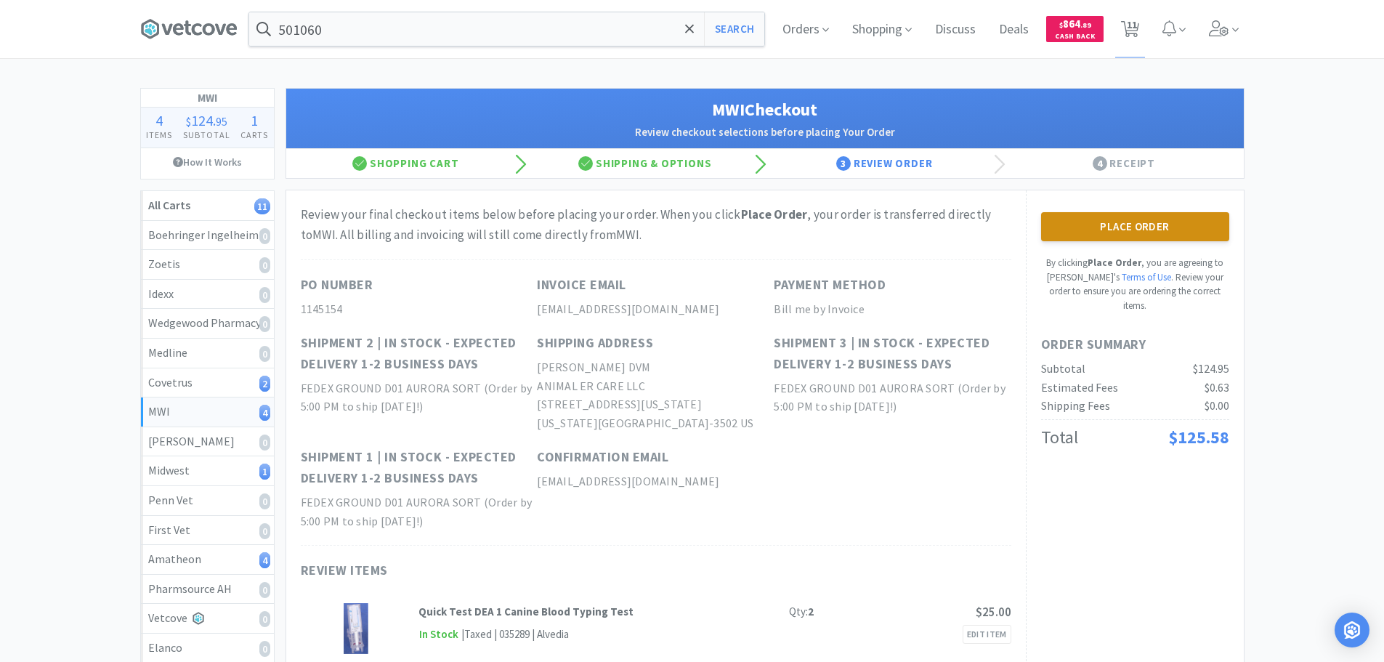
click at [1129, 230] on button "Place Order" at bounding box center [1135, 226] width 188 height 29
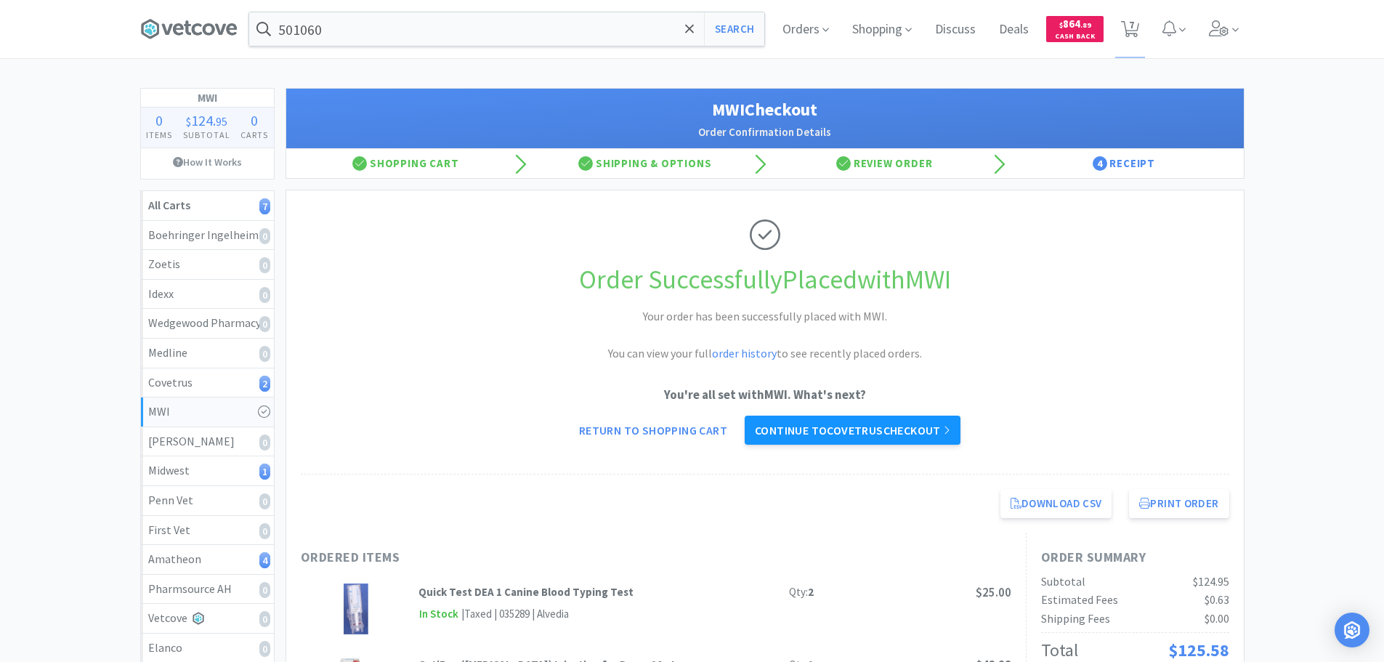
click at [858, 432] on link "Continue to Covetrus checkout" at bounding box center [853, 430] width 216 height 29
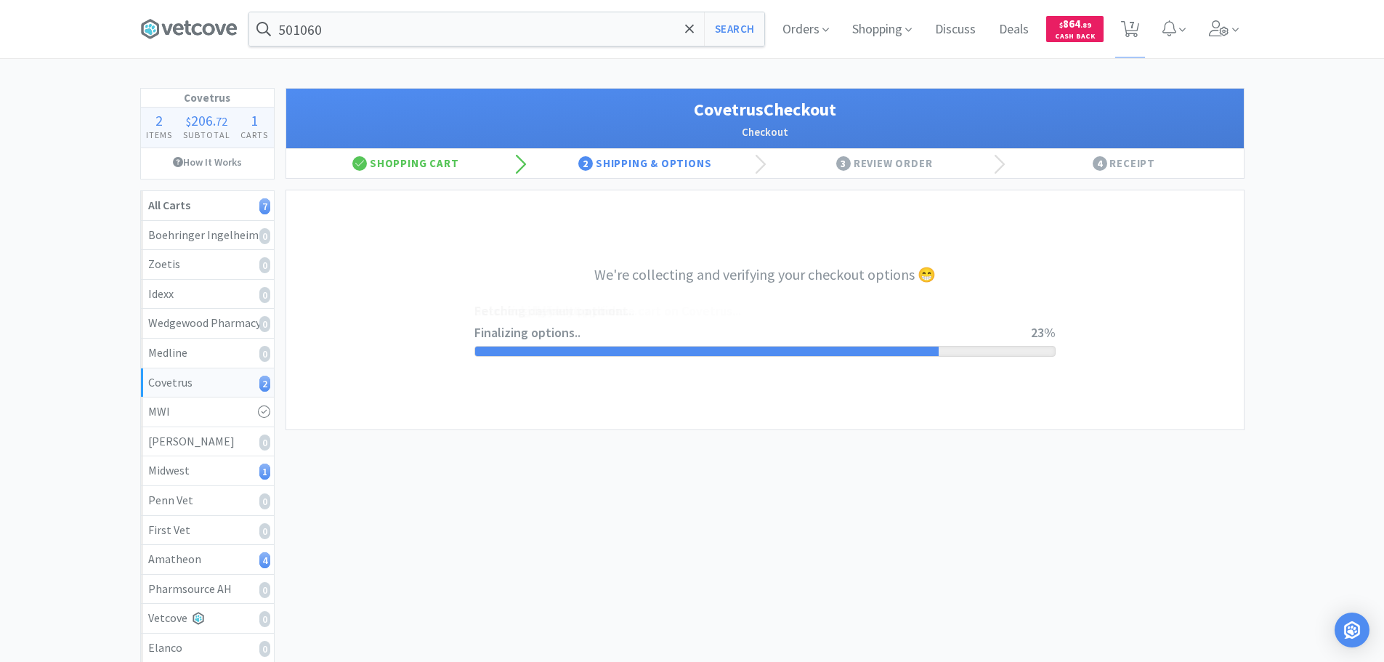
select select "ACCOUNT"
select select "cvt-standard-net"
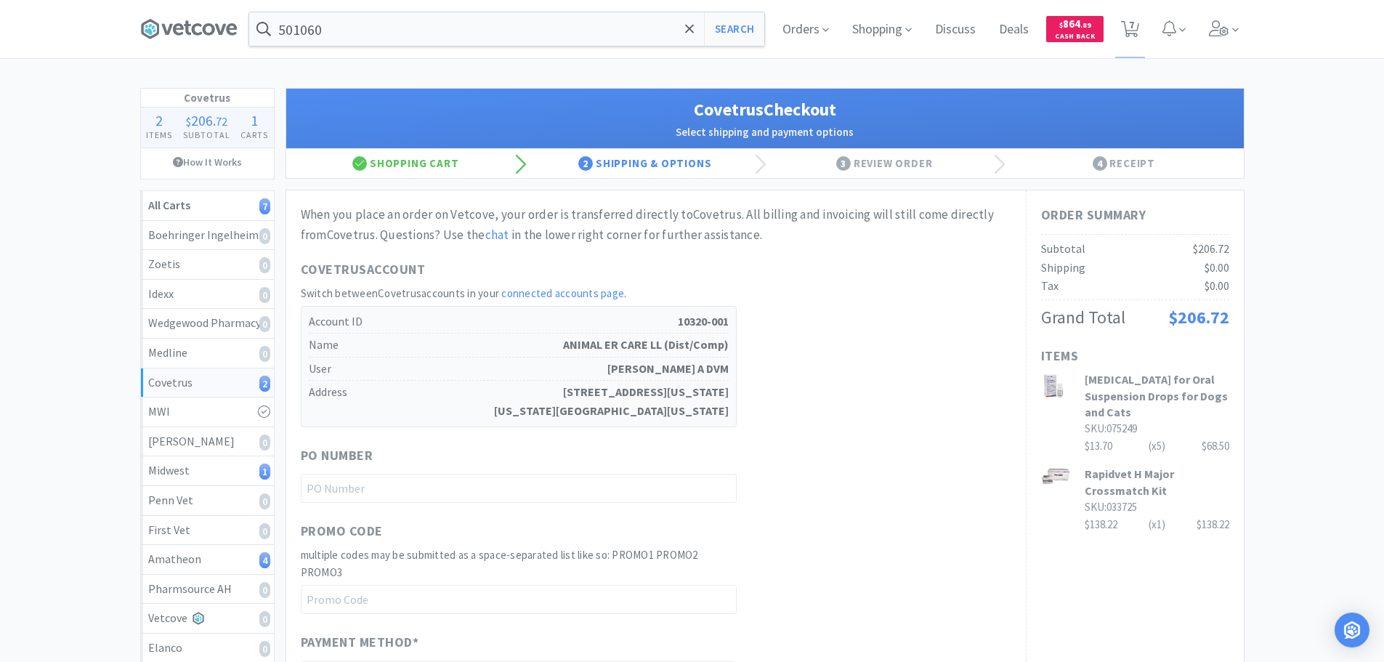
click at [623, 504] on div "When you place an order on Vetcove, your order is transferred directly to Covet…" at bounding box center [656, 580] width 711 height 751
click at [632, 490] on input "text" at bounding box center [519, 488] width 436 height 29
paste input "1145155"
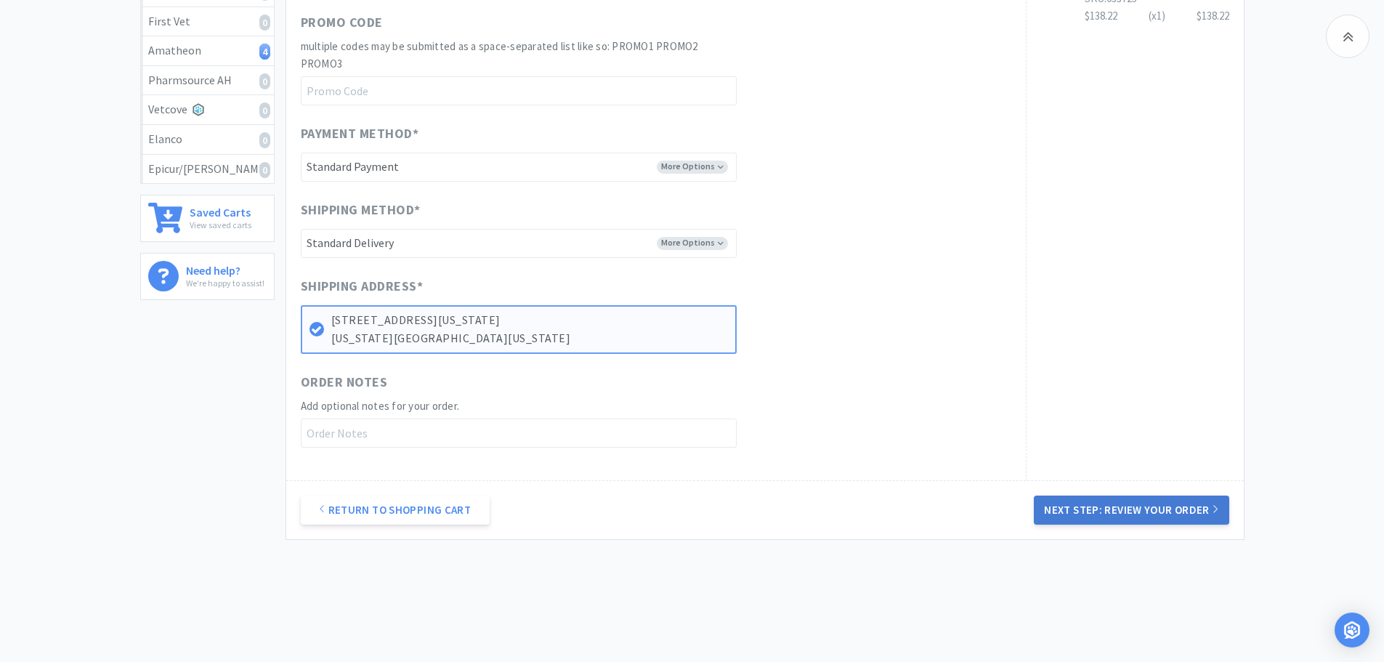
type input "1145155"
click at [1108, 507] on button "Next Step: Review Your Order" at bounding box center [1131, 510] width 195 height 29
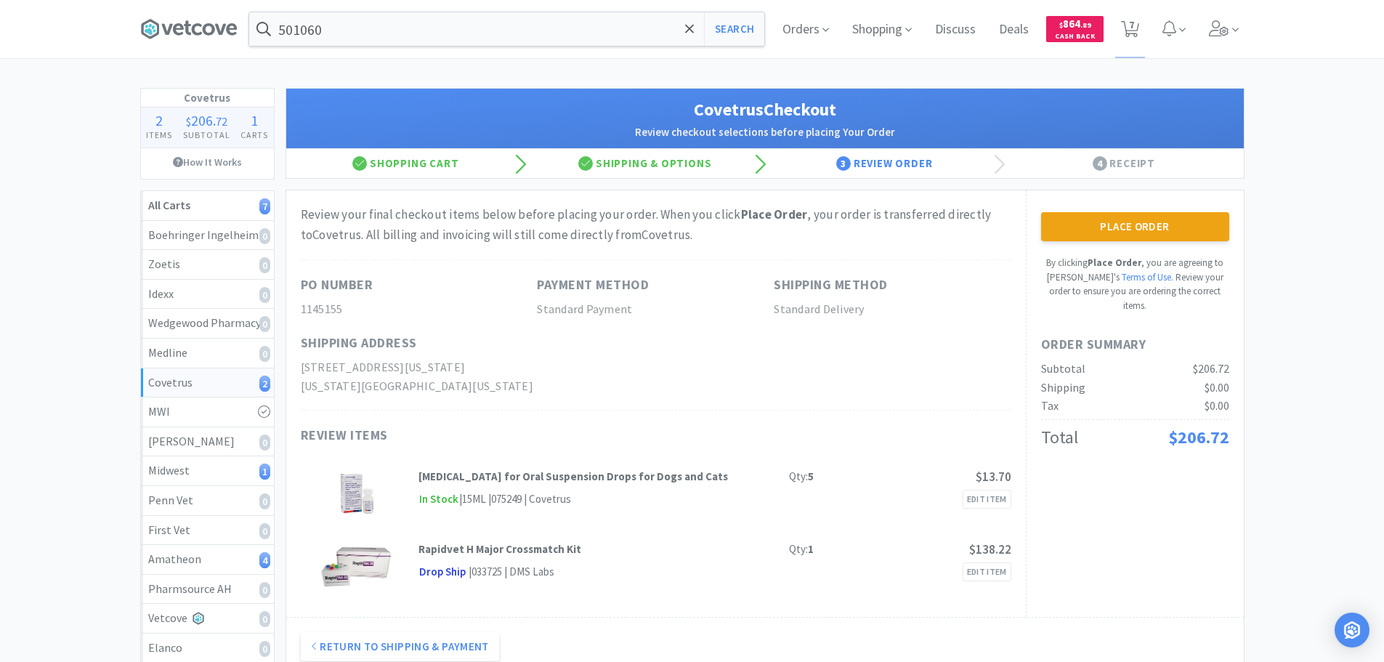
click at [1139, 225] on button "Place Order" at bounding box center [1135, 226] width 188 height 29
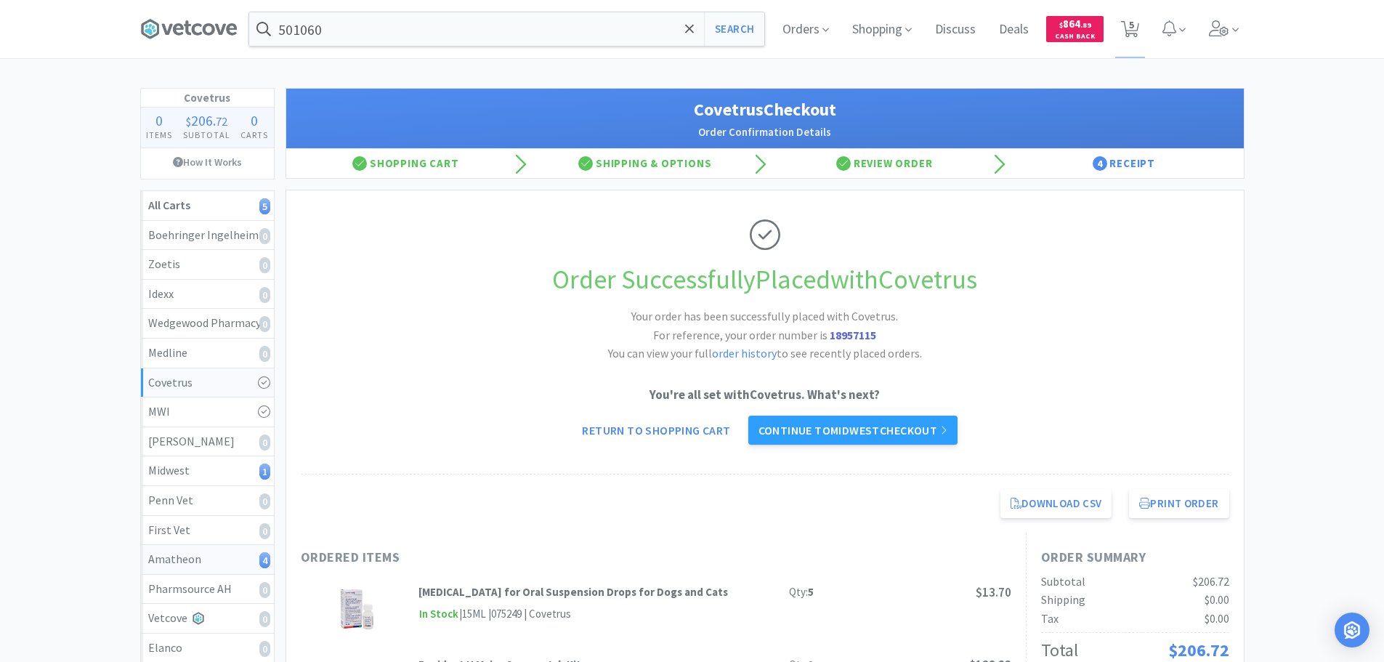
click at [248, 554] on div "Amatheon 4" at bounding box center [207, 559] width 118 height 19
select select "2"
select select "4"
select select "1"
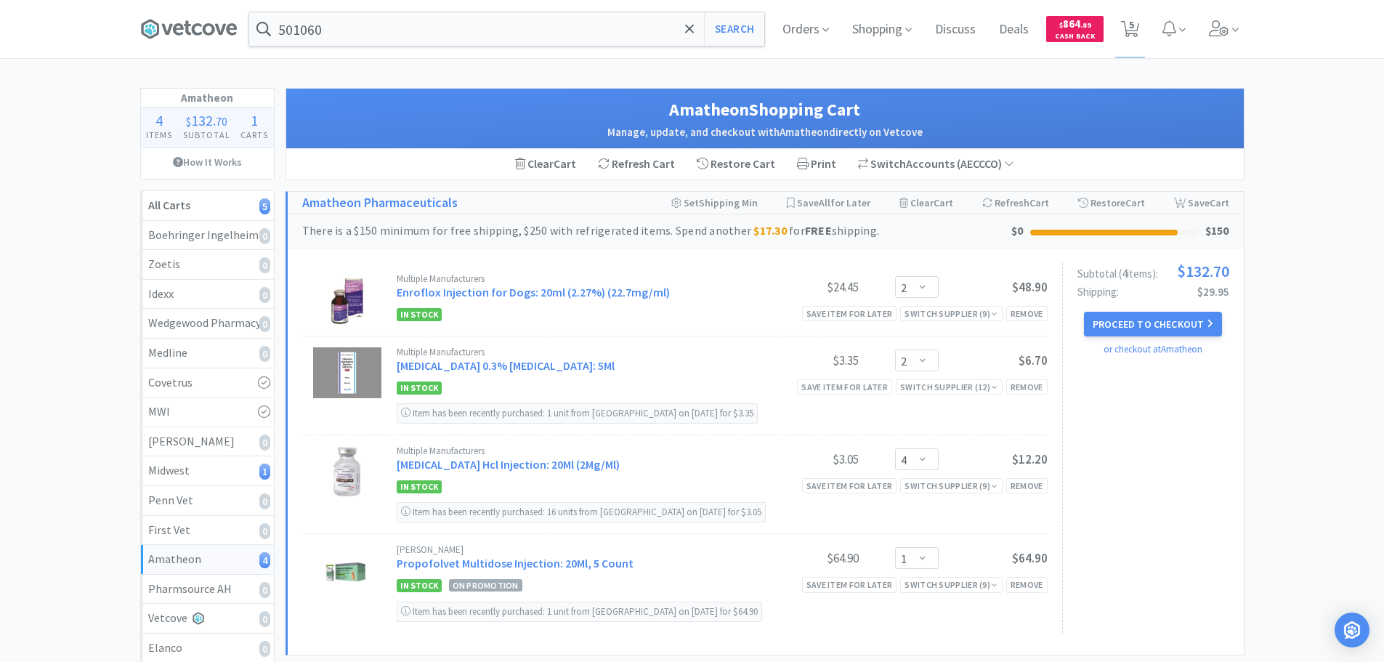
scroll to position [73, 0]
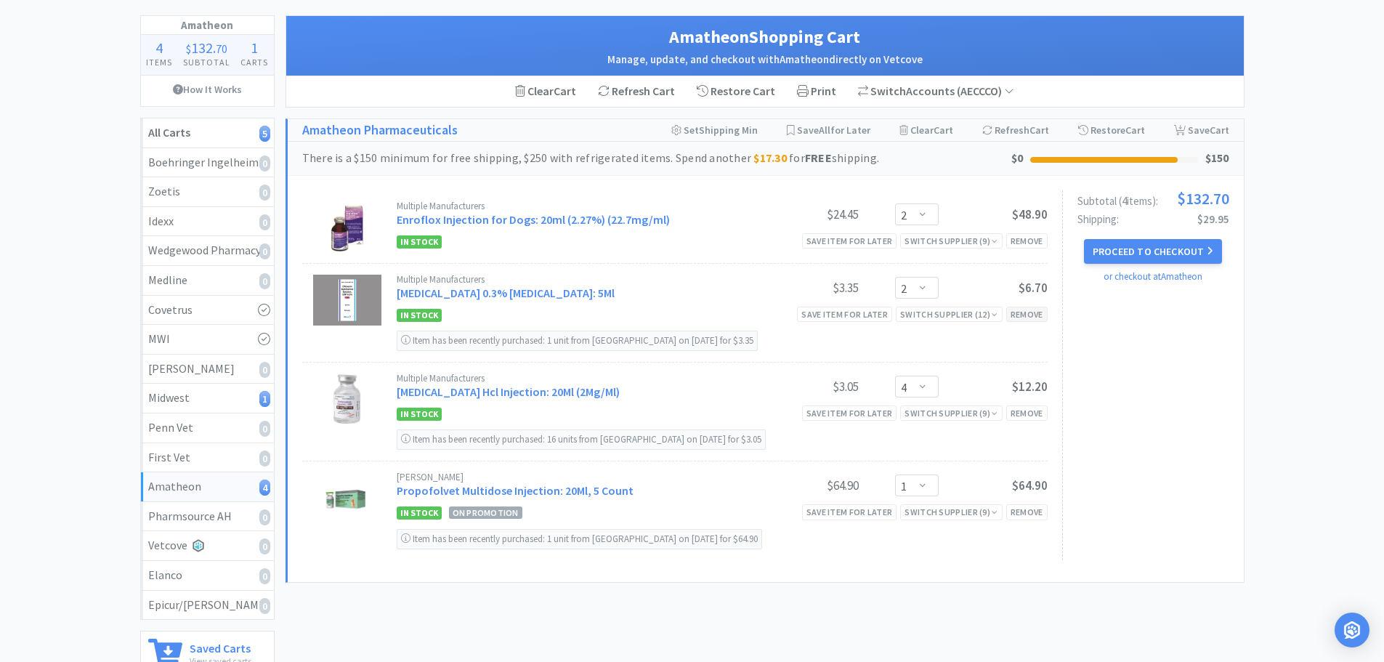
click at [1028, 310] on div "Remove" at bounding box center [1027, 314] width 41 height 15
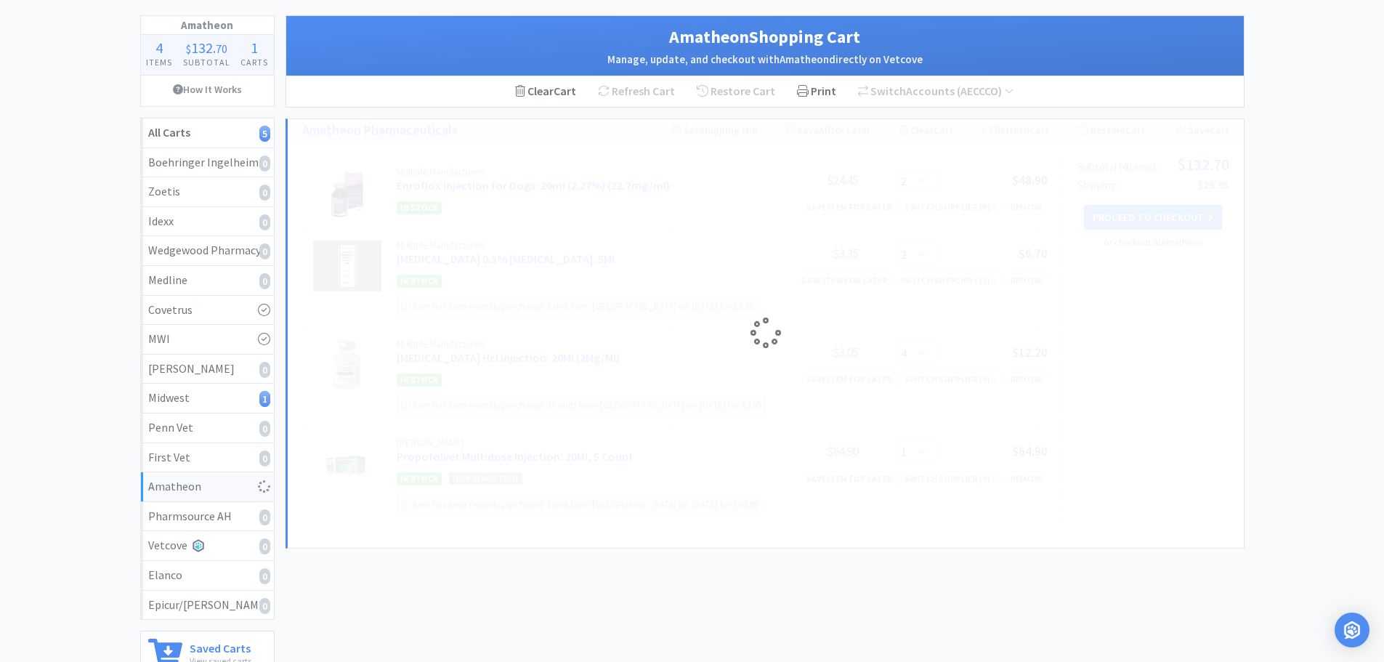
select select "4"
select select "1"
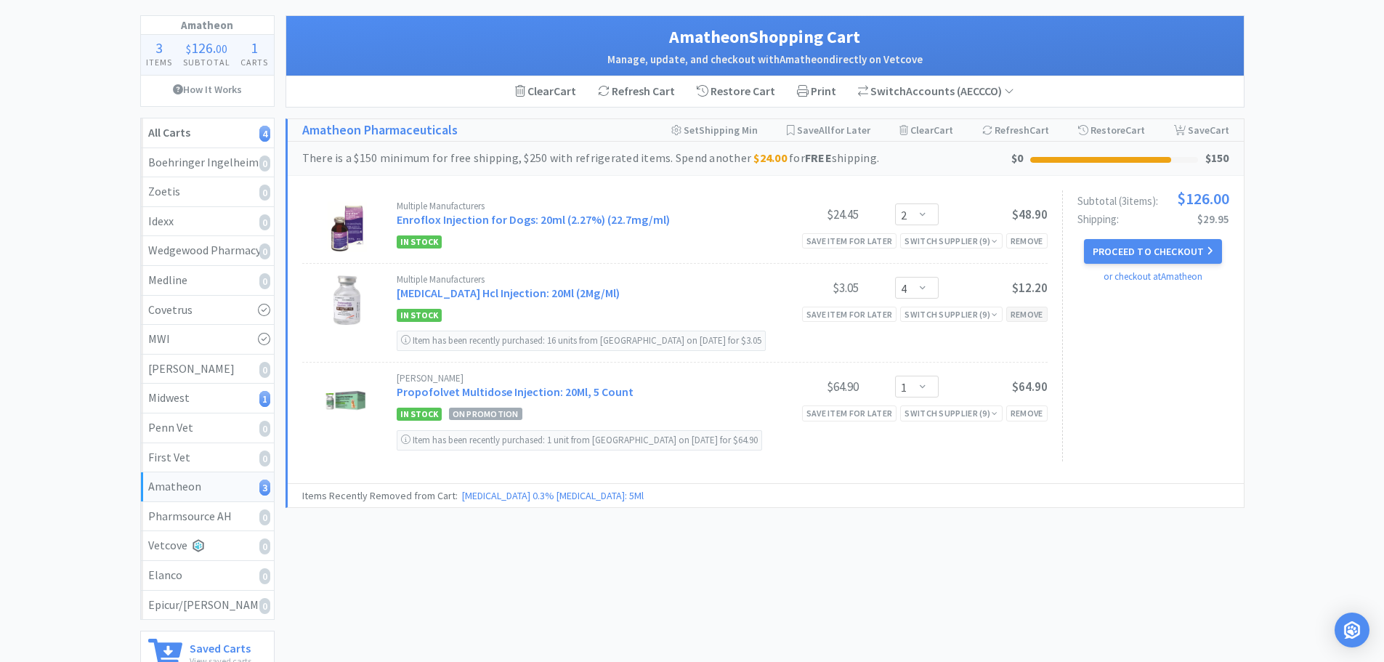
click at [1029, 317] on div "Remove" at bounding box center [1027, 314] width 41 height 15
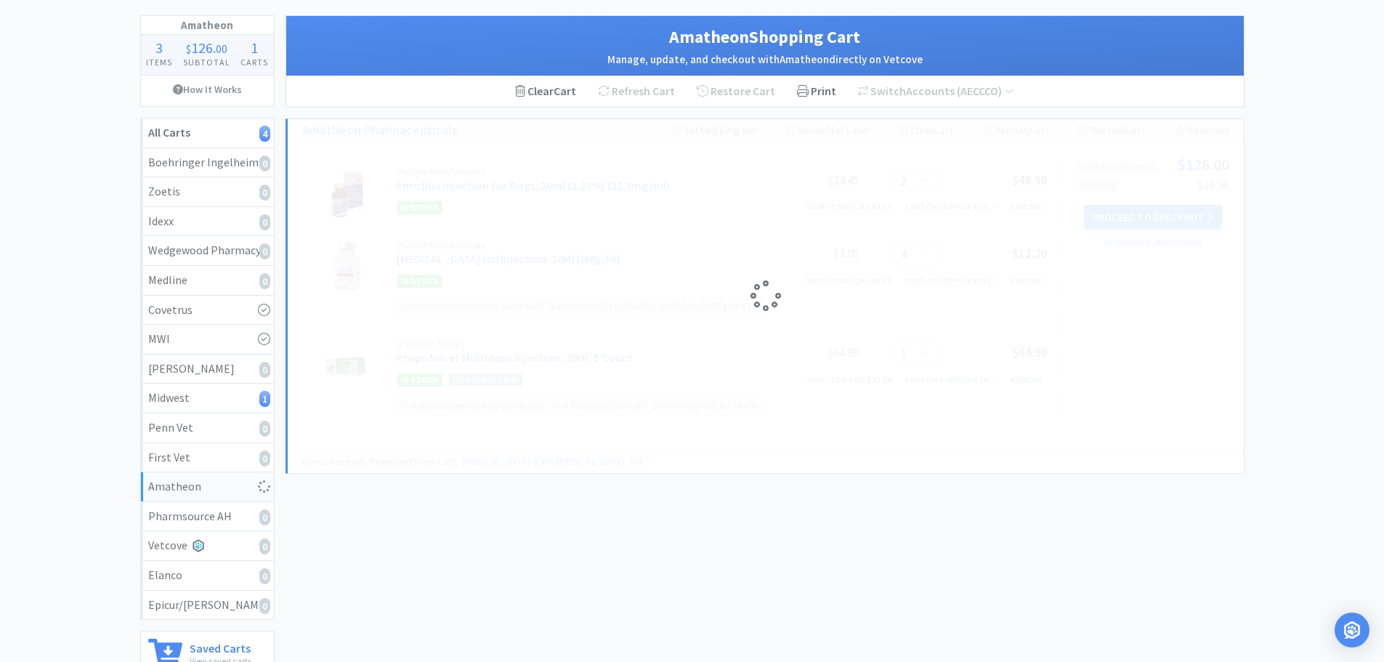
select select "1"
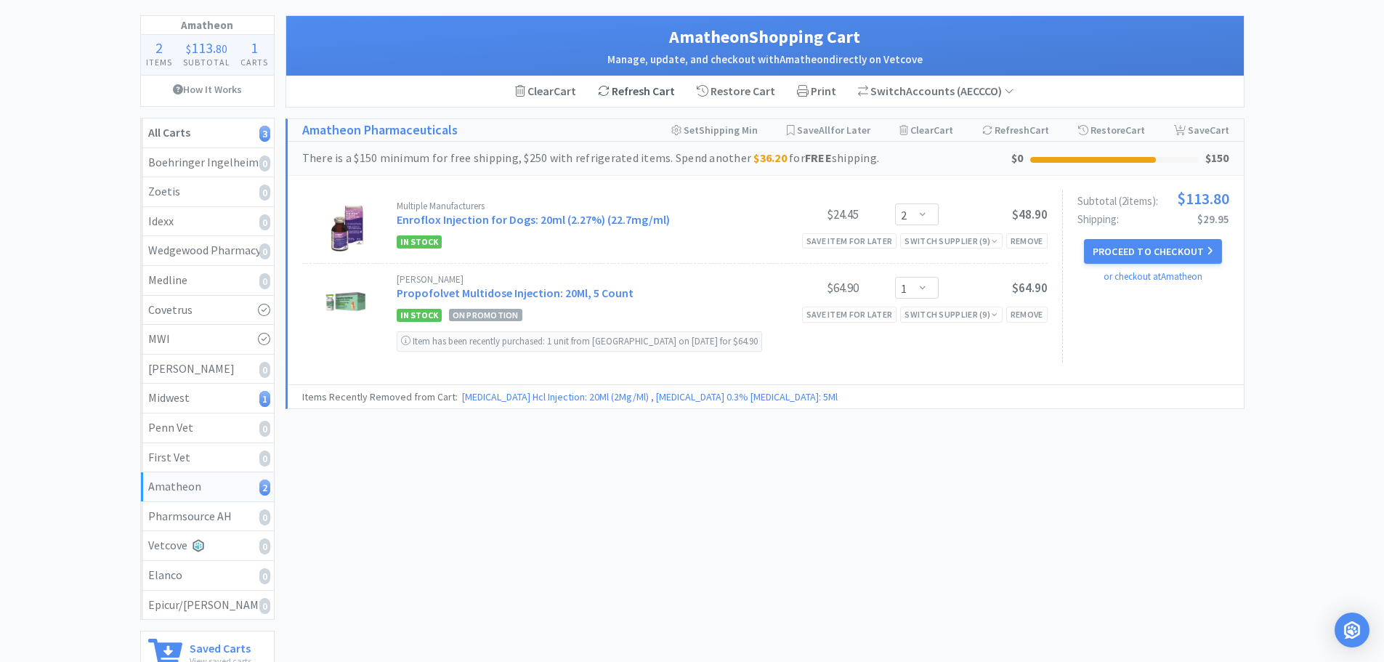
scroll to position [0, 0]
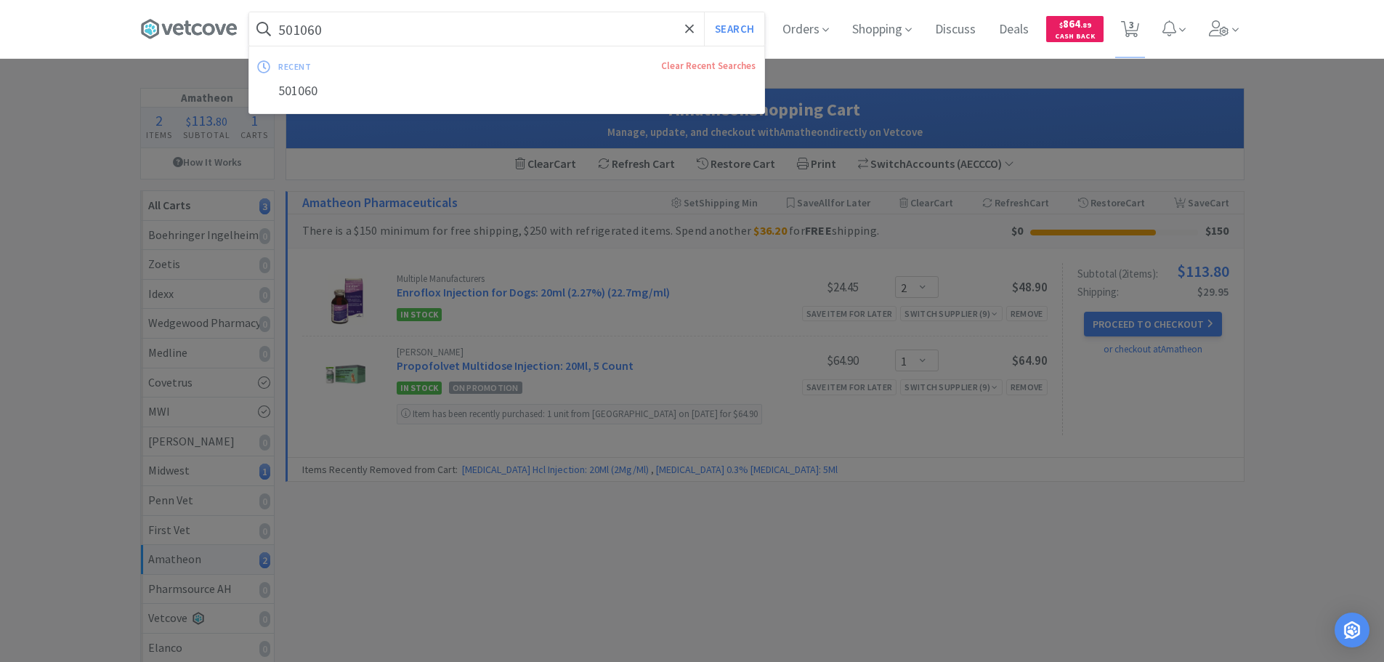
click at [568, 33] on input "501060" at bounding box center [506, 28] width 515 height 33
paste input "[PHONE_NUMBER]"
type input "[PHONE_NUMBER]"
click at [704, 12] on button "Search" at bounding box center [734, 28] width 60 height 33
select select "3"
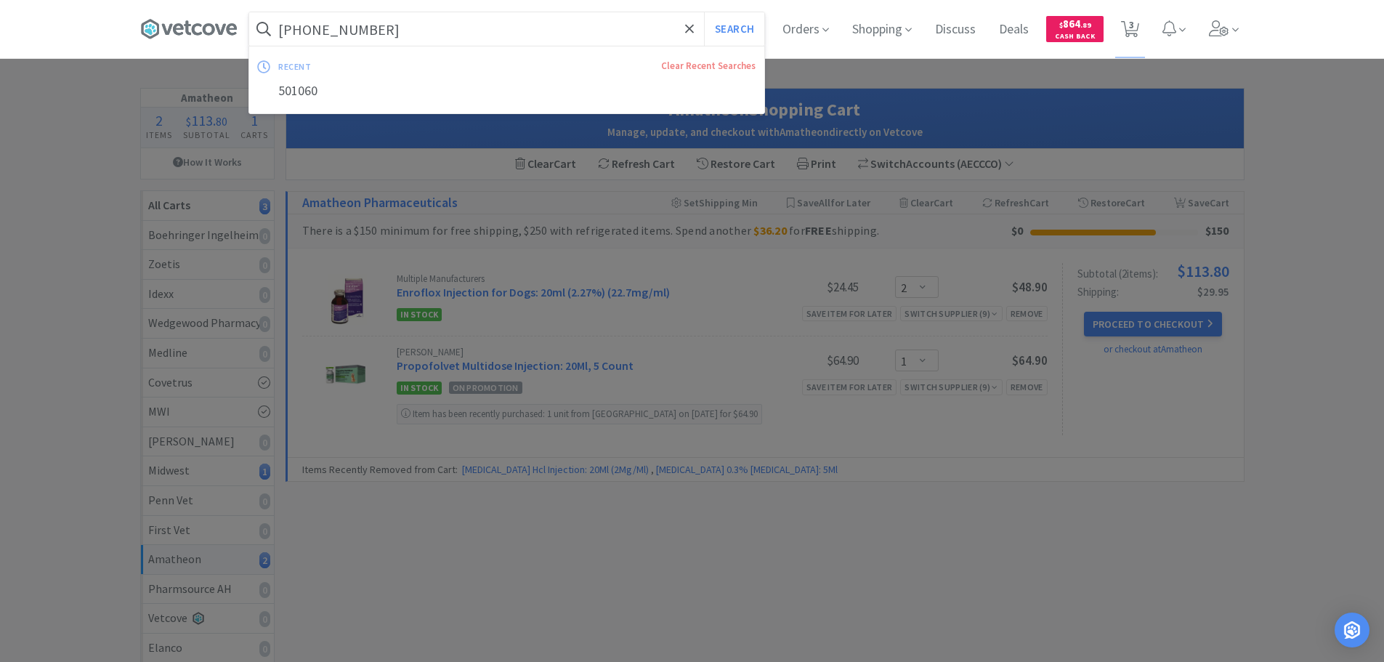
select select "2"
select select "1"
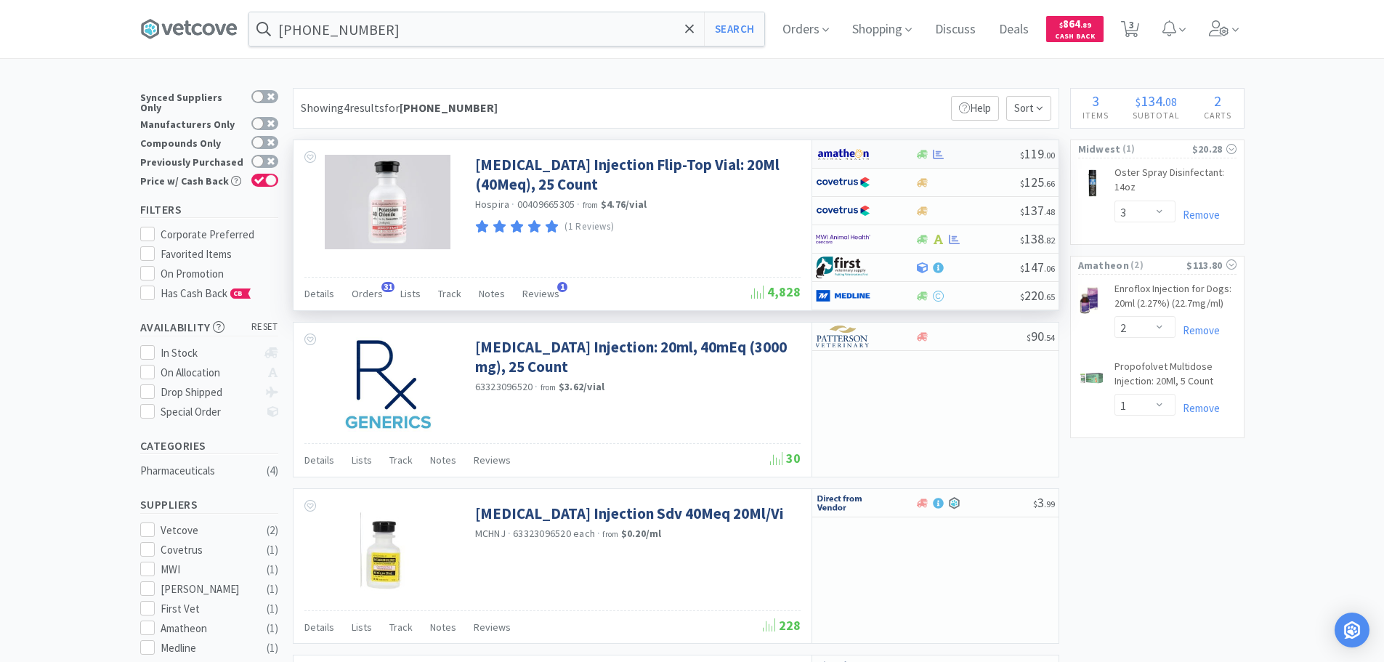
click at [981, 151] on div at bounding box center [968, 154] width 105 height 11
select select "1"
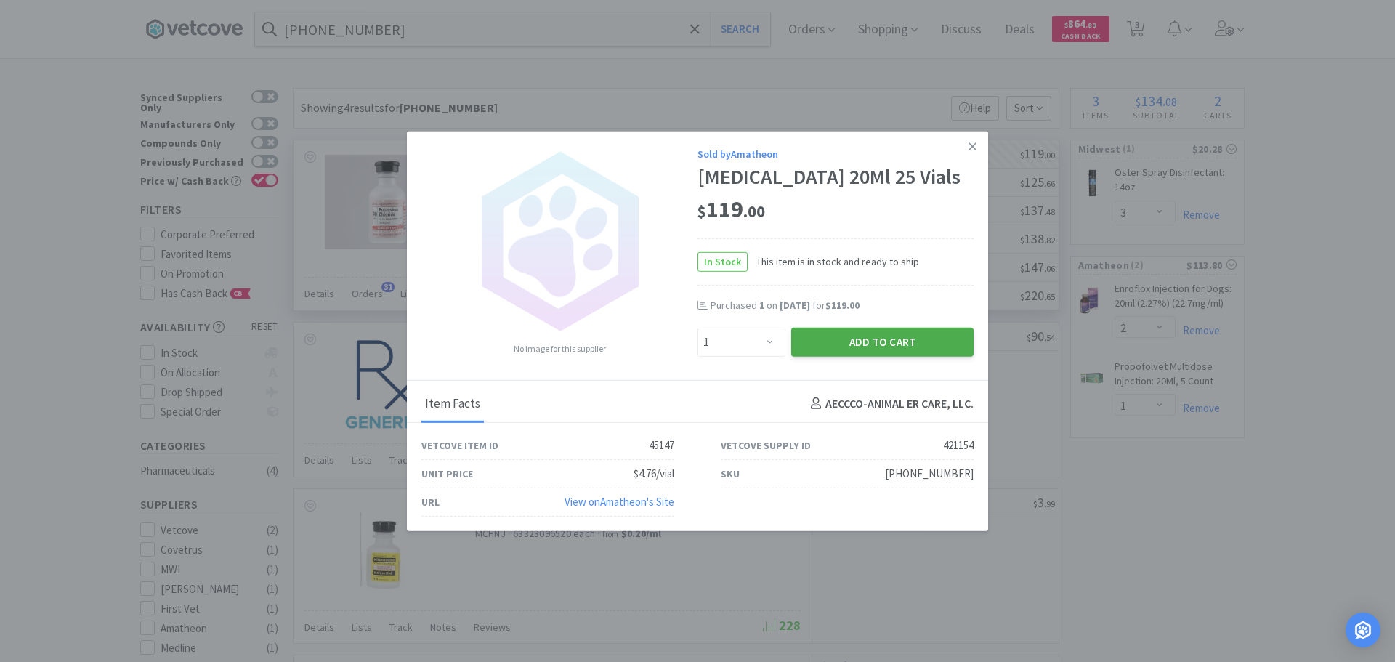
click at [886, 353] on button "Add to Cart" at bounding box center [882, 341] width 182 height 29
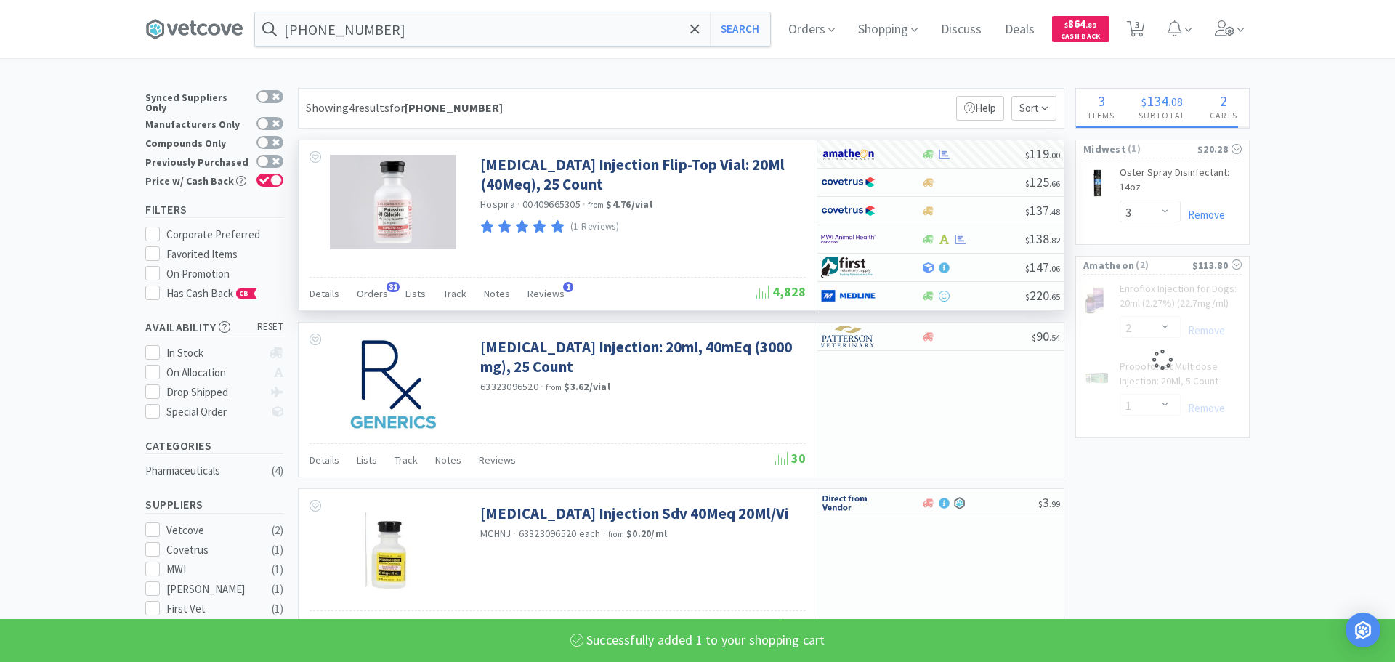
select select "1"
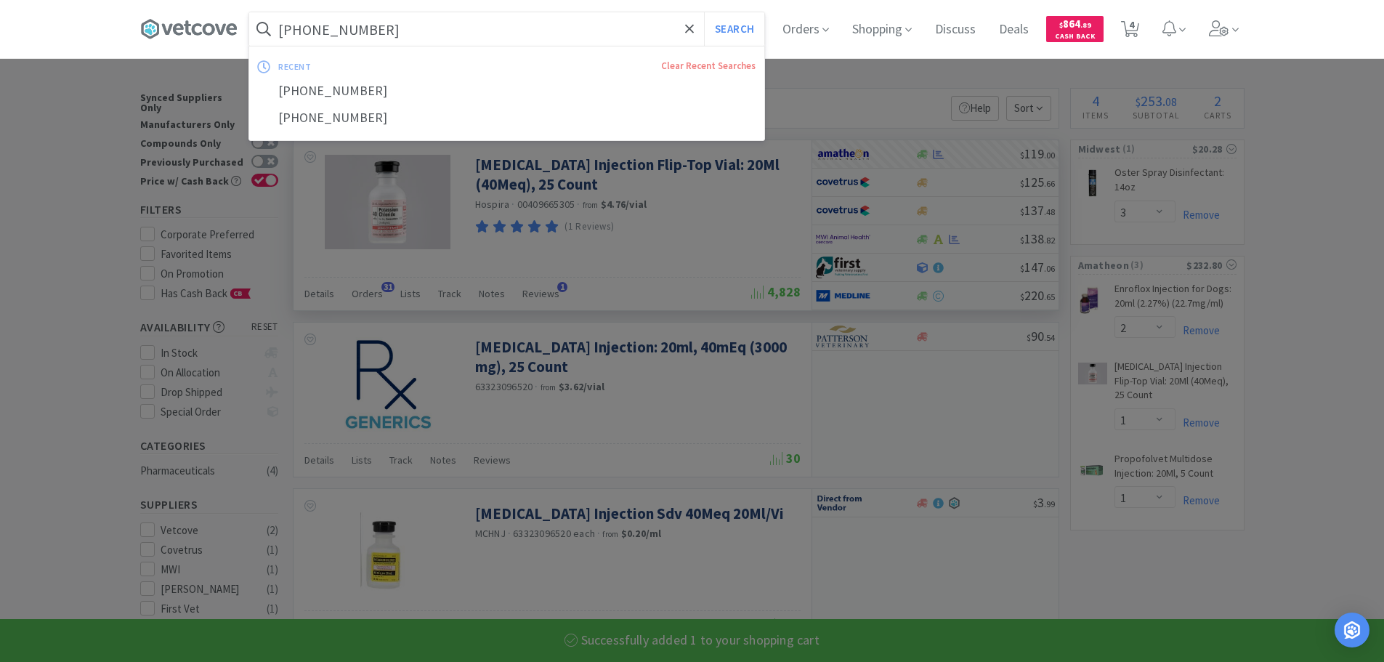
click at [520, 25] on input "[PHONE_NUMBER]" at bounding box center [506, 28] width 515 height 33
paste input "[PHONE_NUMBER]"
type input "[PHONE_NUMBER]"
click at [704, 12] on button "Search" at bounding box center [734, 28] width 60 height 33
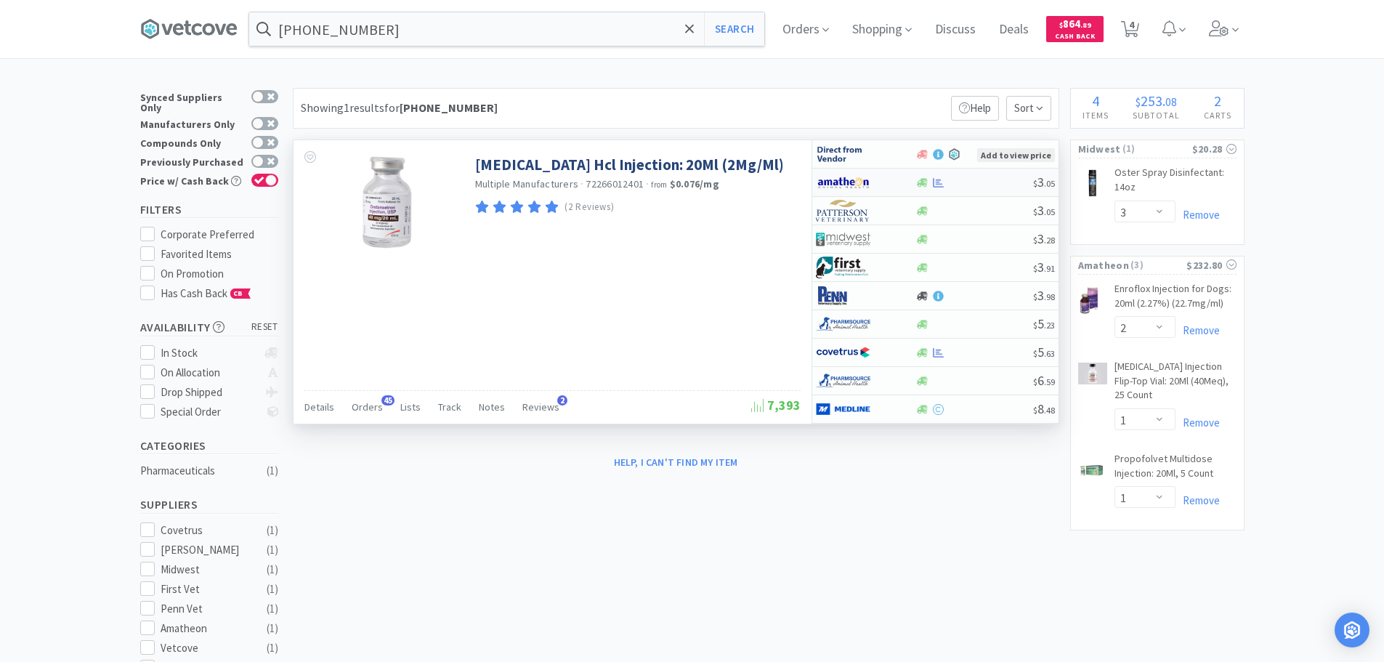
click at [971, 186] on div at bounding box center [975, 182] width 118 height 11
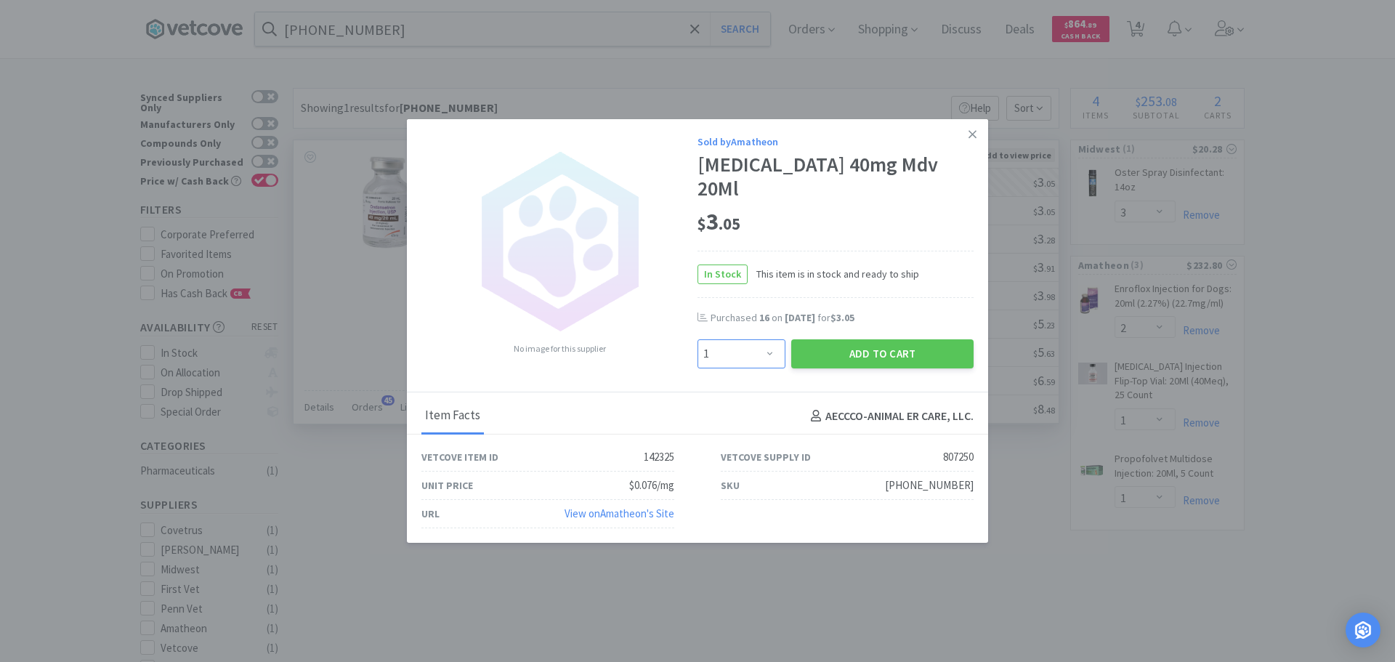
click at [738, 346] on select "Enter Quantity 1 2 3 4 5 6 7 8 9 10 11 12 13 14 15 16 17 18 19 20 Enter Quantity" at bounding box center [742, 353] width 88 height 29
select select "4"
click at [698, 339] on select "Enter Quantity 1 2 3 4 5 6 7 8 9 10 11 12 13 14 15 16 17 18 19 20 Enter Quantity" at bounding box center [742, 353] width 88 height 29
click at [866, 348] on button "Add to Cart" at bounding box center [882, 353] width 182 height 29
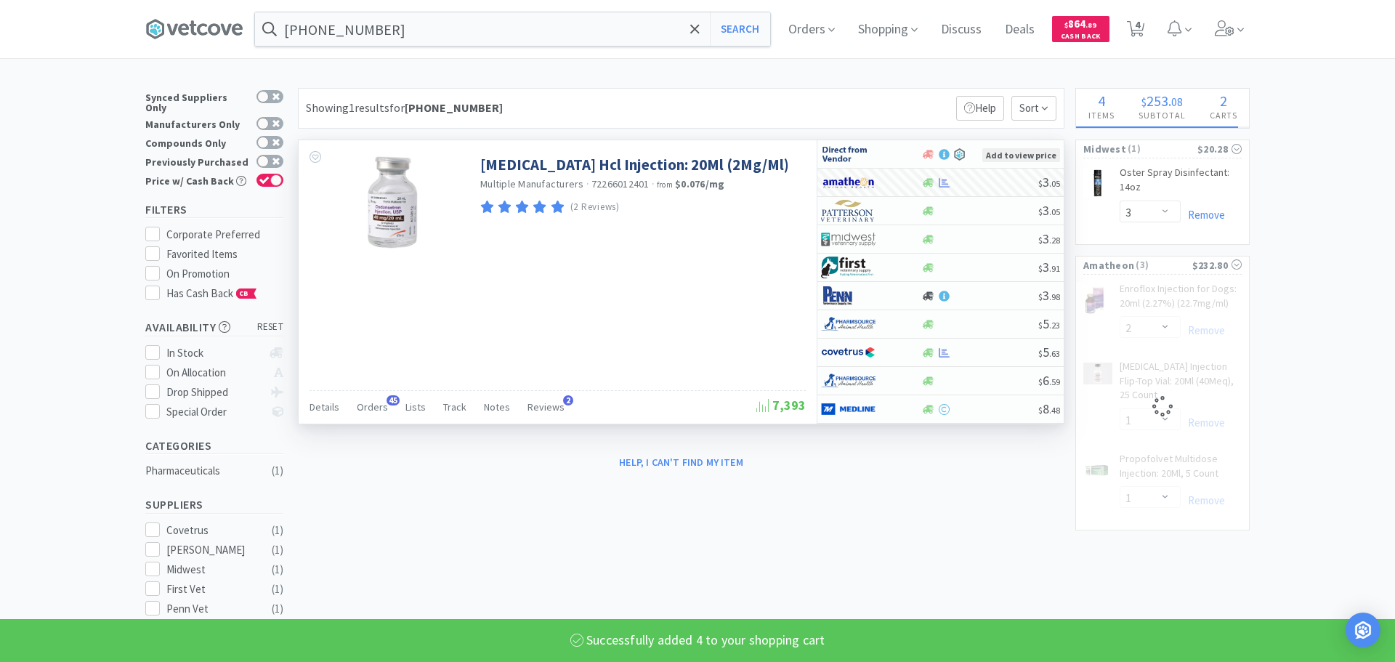
select select "4"
select select "1"
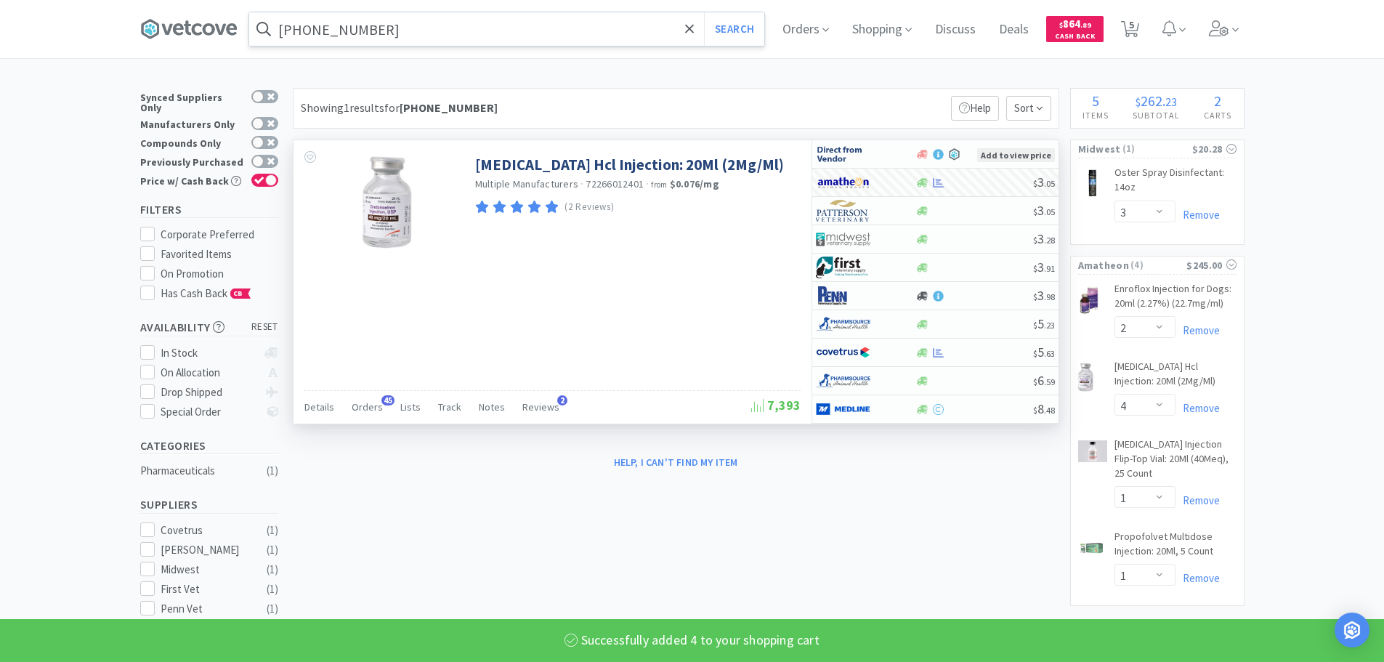
click at [524, 32] on input "[PHONE_NUMBER]" at bounding box center [506, 28] width 515 height 33
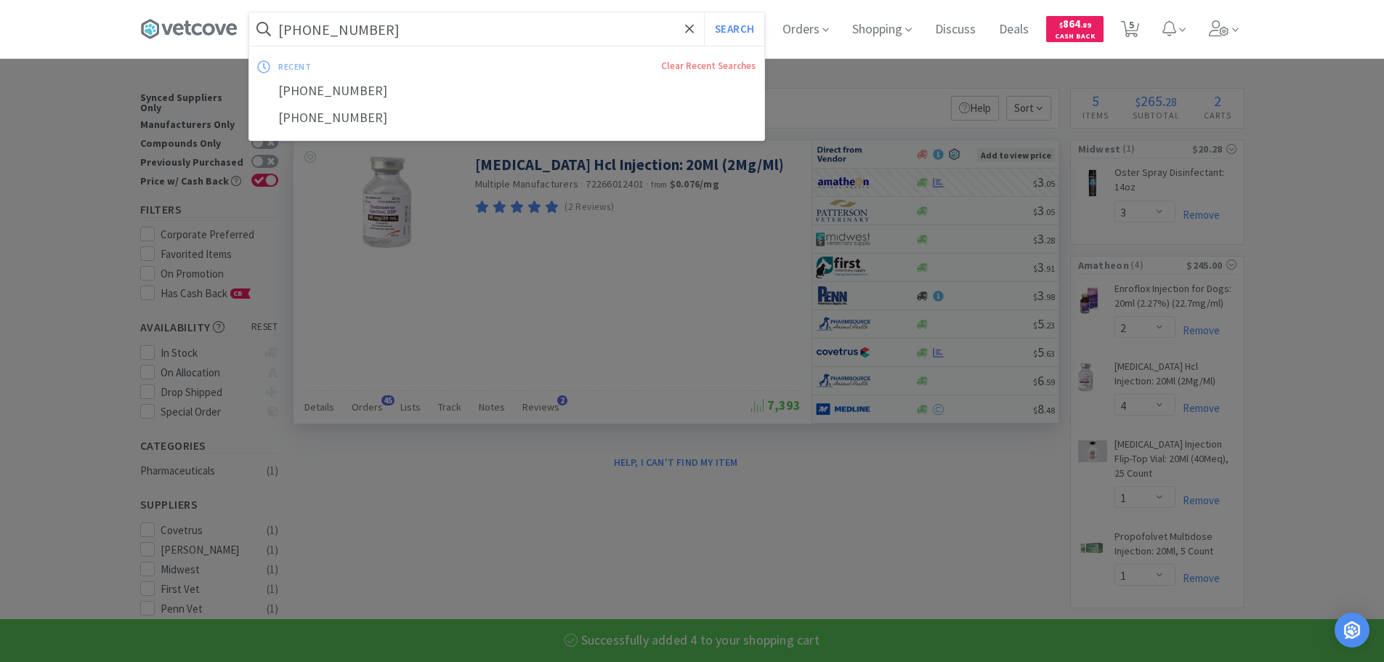
paste input "65145-0141"
type input "[PHONE_NUMBER]"
click at [704, 12] on button "Search" at bounding box center [734, 28] width 60 height 33
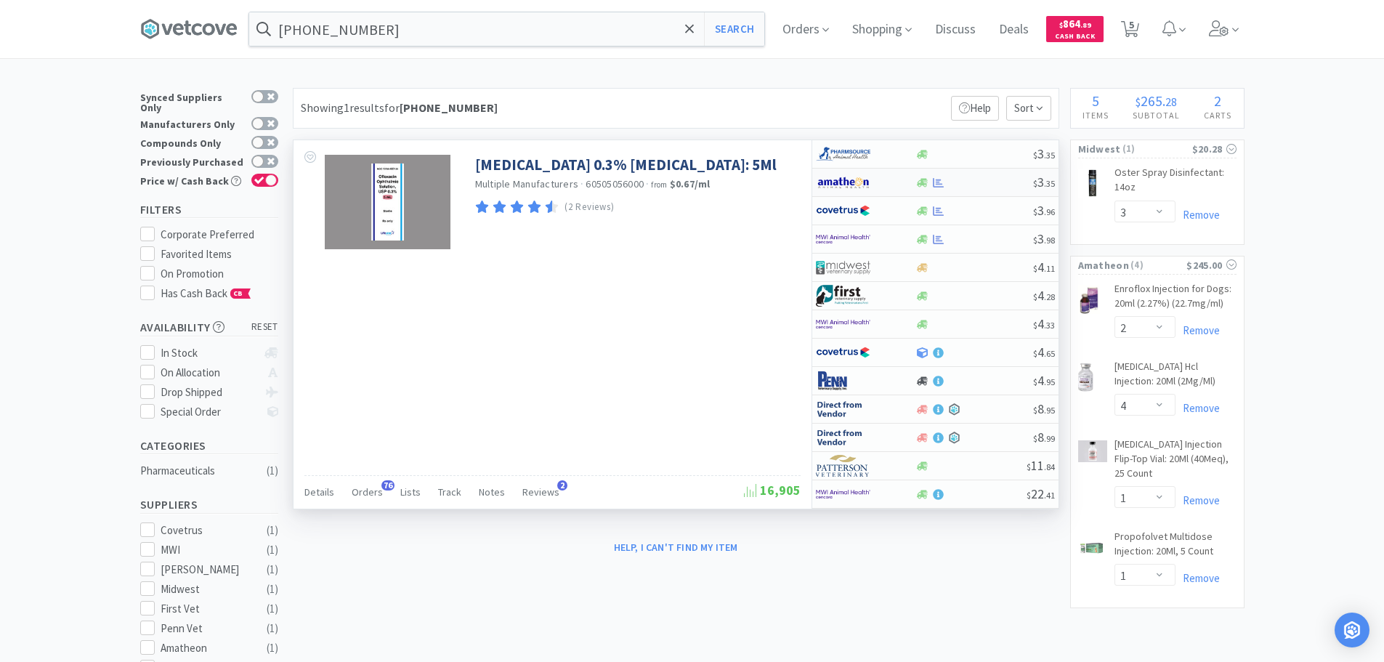
click at [971, 175] on div "$ 3 . 35" at bounding box center [935, 183] width 246 height 28
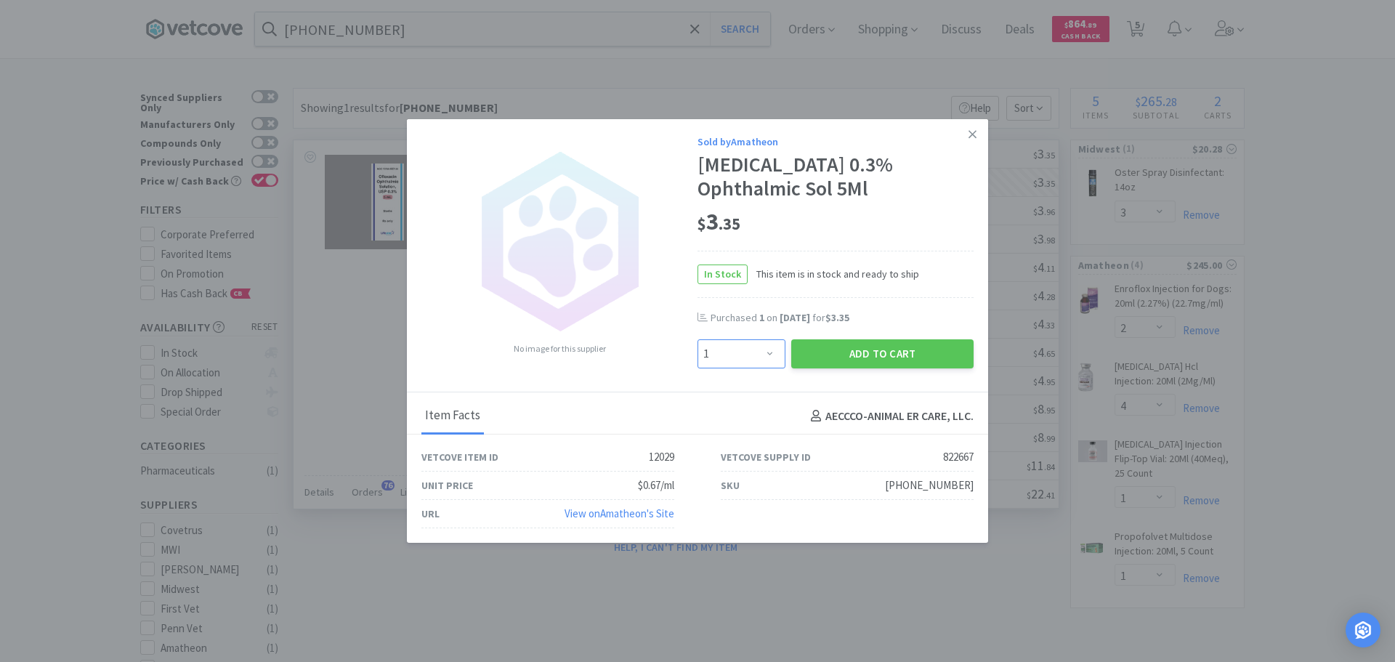
click at [758, 346] on select "Enter Quantity 1 2 3 4 5 6 7 8 9 10 11 12 13 14 15 16 17 18 19 20 Enter Quantity" at bounding box center [742, 353] width 88 height 29
select select "2"
click at [698, 339] on select "Enter Quantity 1 2 3 4 5 6 7 8 9 10 11 12 13 14 15 16 17 18 19 20 Enter Quantity" at bounding box center [742, 353] width 88 height 29
click at [866, 357] on button "Add to Cart" at bounding box center [882, 353] width 182 height 29
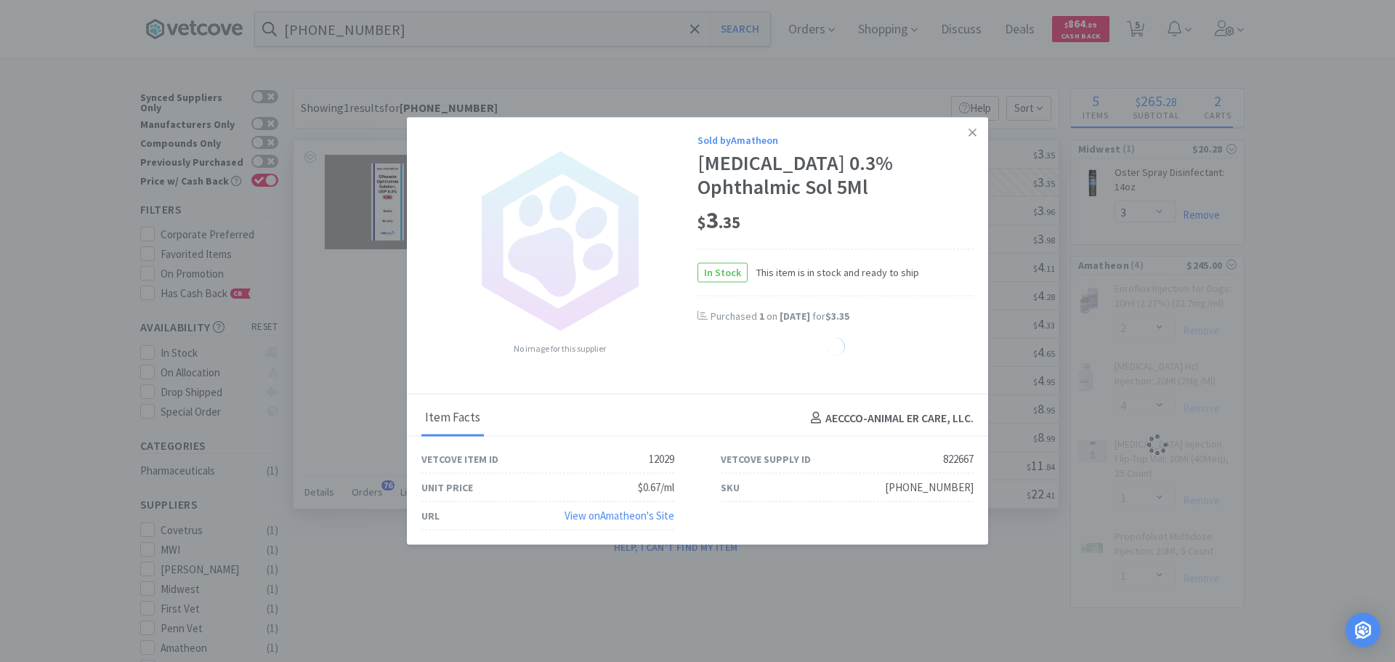
select select "2"
select select "4"
select select "1"
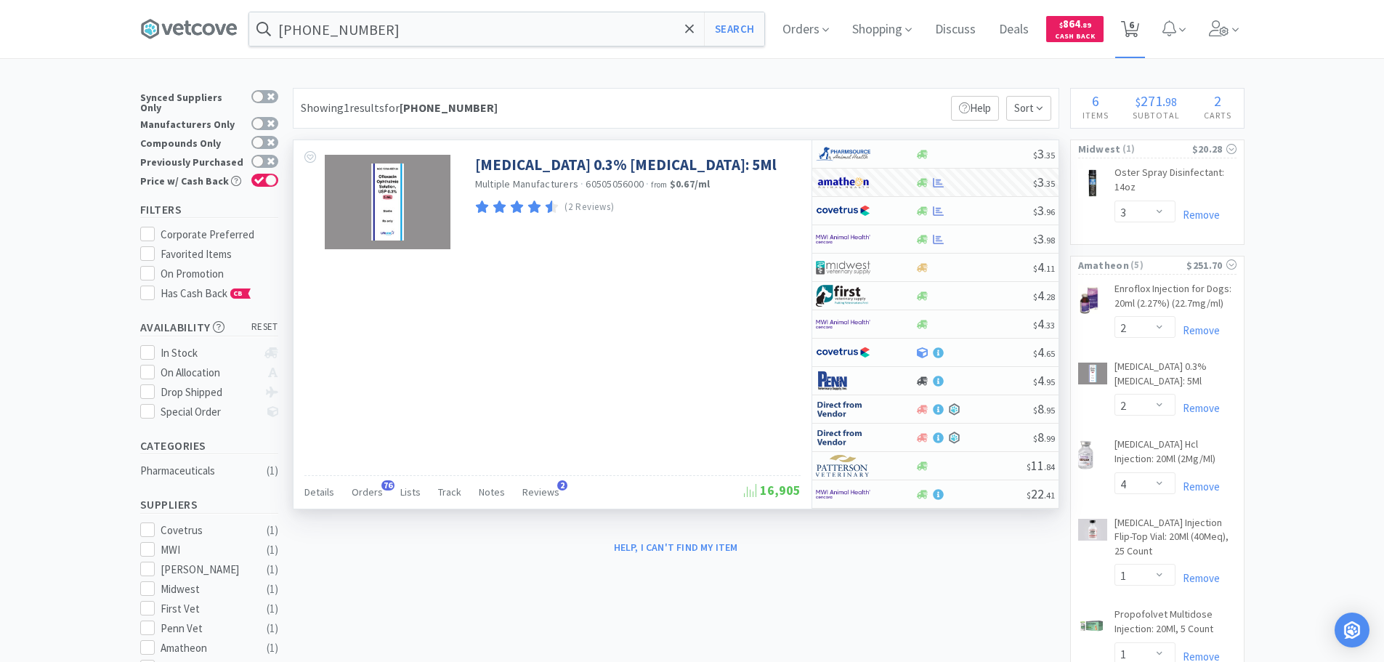
click at [1130, 28] on icon at bounding box center [1130, 29] width 18 height 16
select select "3"
select select "2"
select select "4"
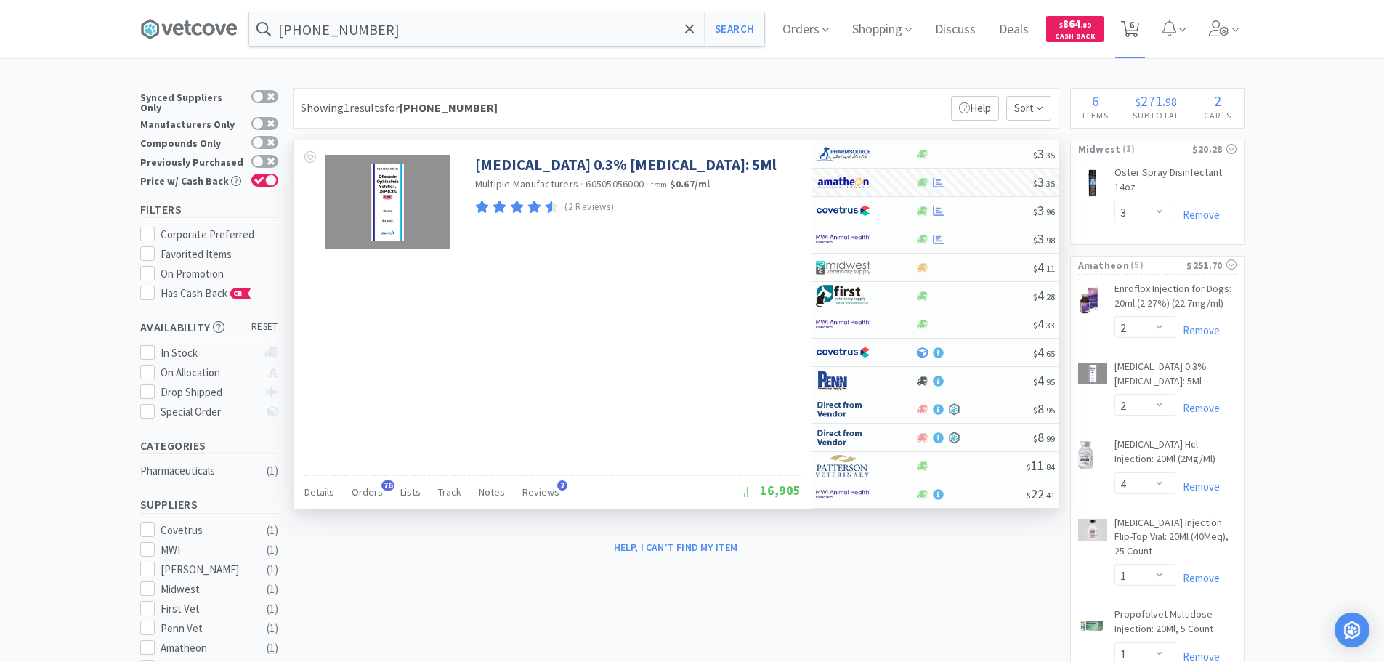
select select "1"
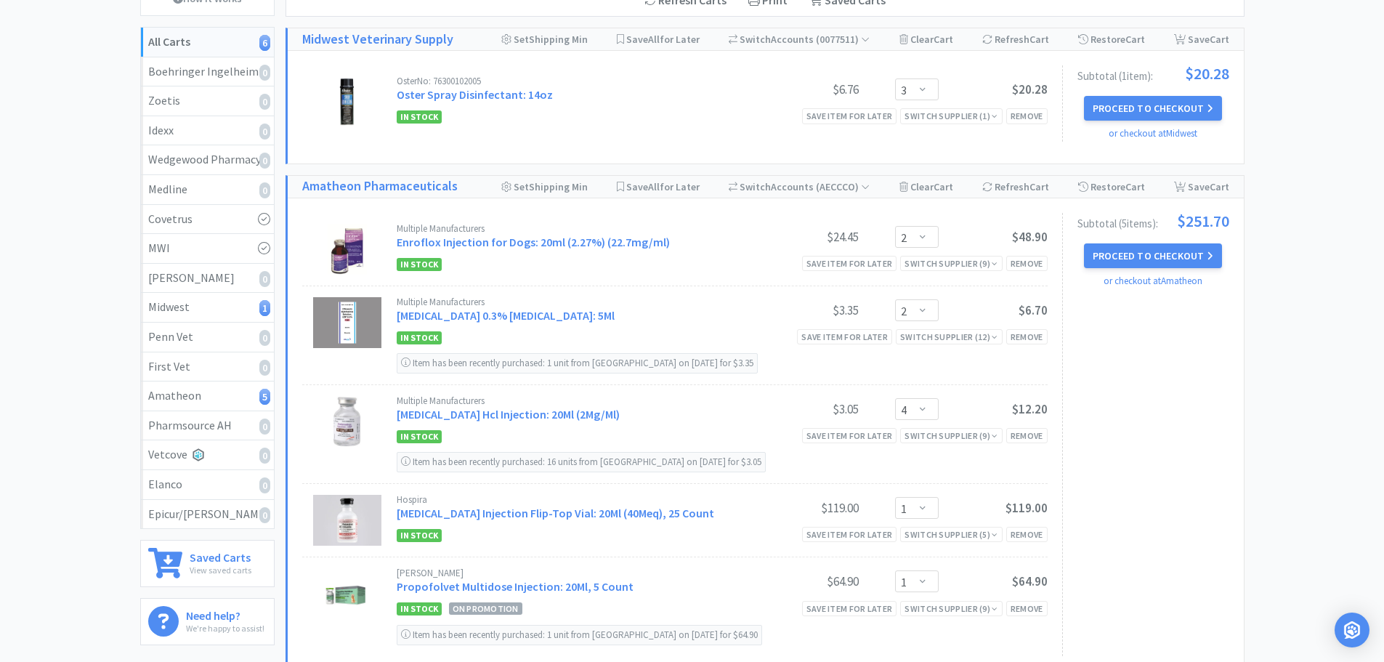
scroll to position [39, 0]
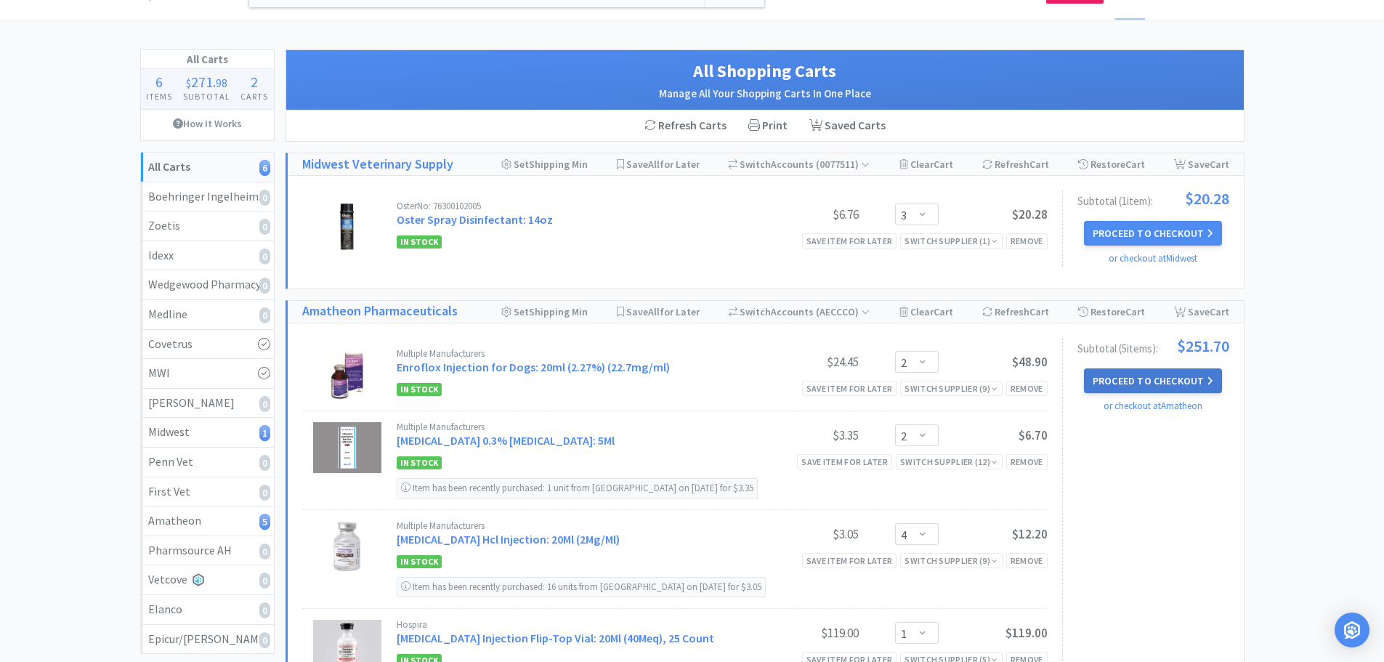
click at [1134, 387] on button "Proceed to Checkout" at bounding box center [1153, 380] width 138 height 25
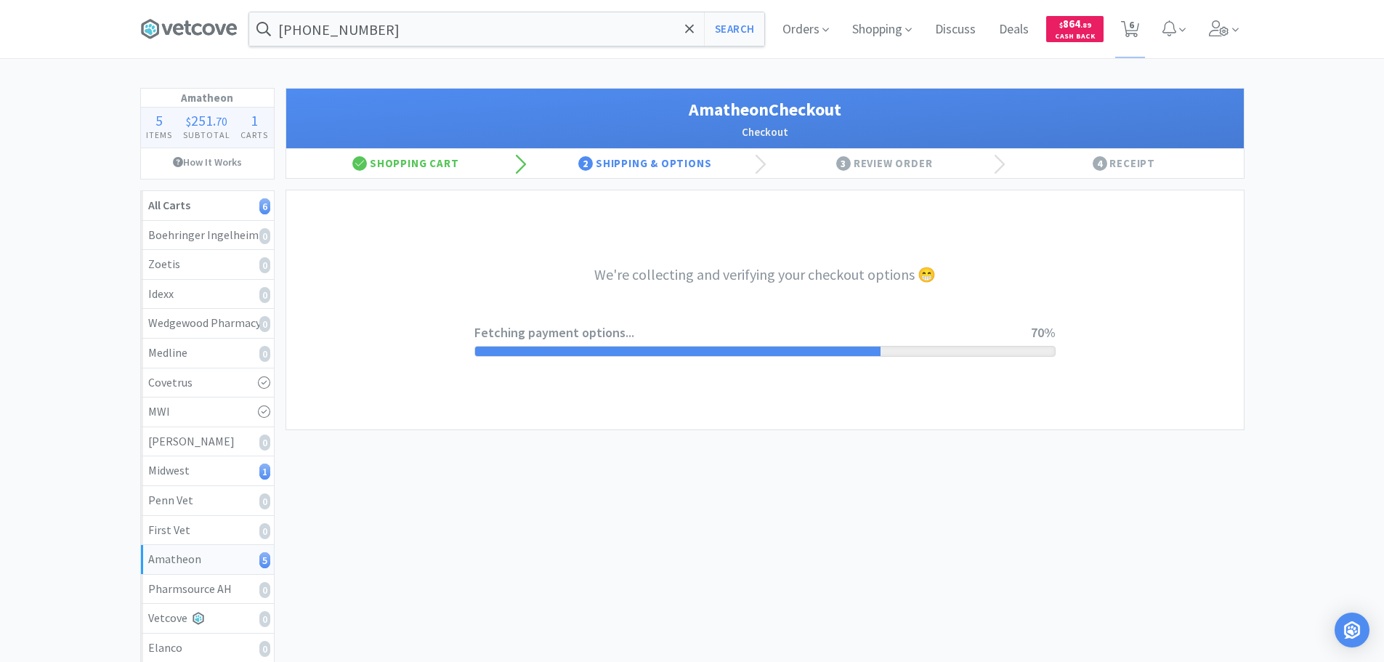
select select "21872"
select select "2"
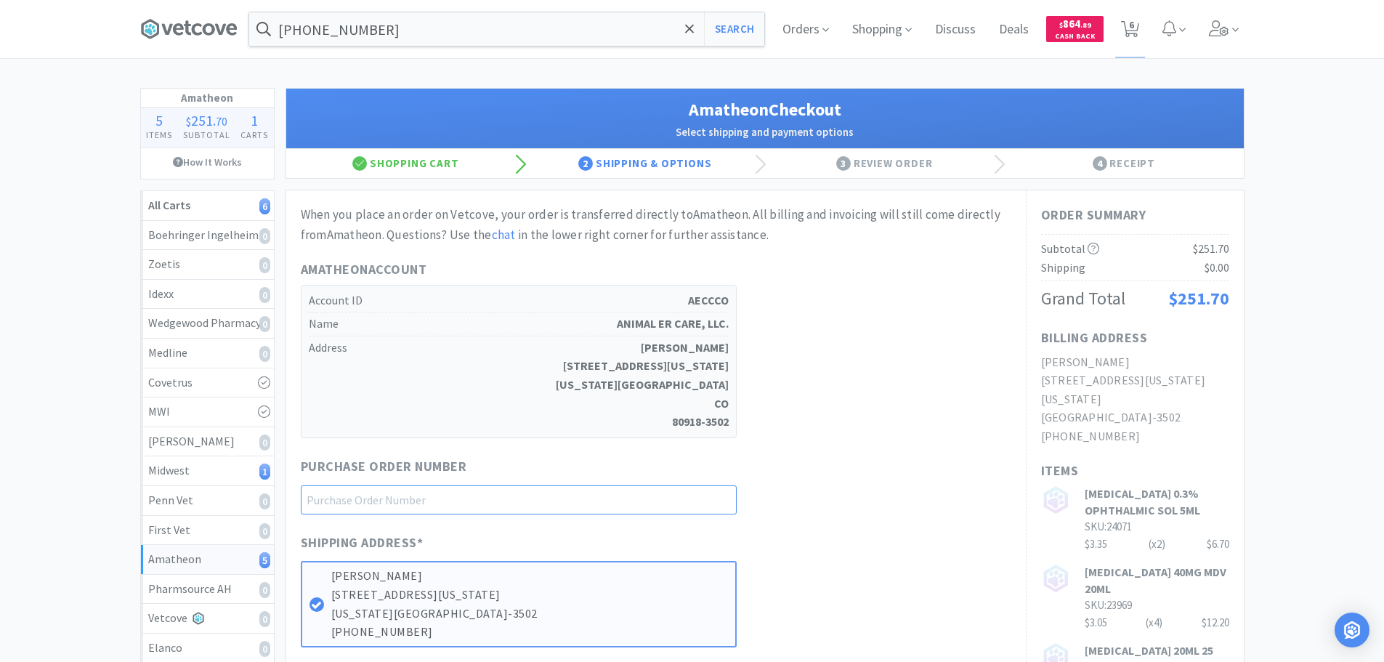
click at [597, 491] on input "text" at bounding box center [519, 499] width 436 height 29
paste input "1145153"
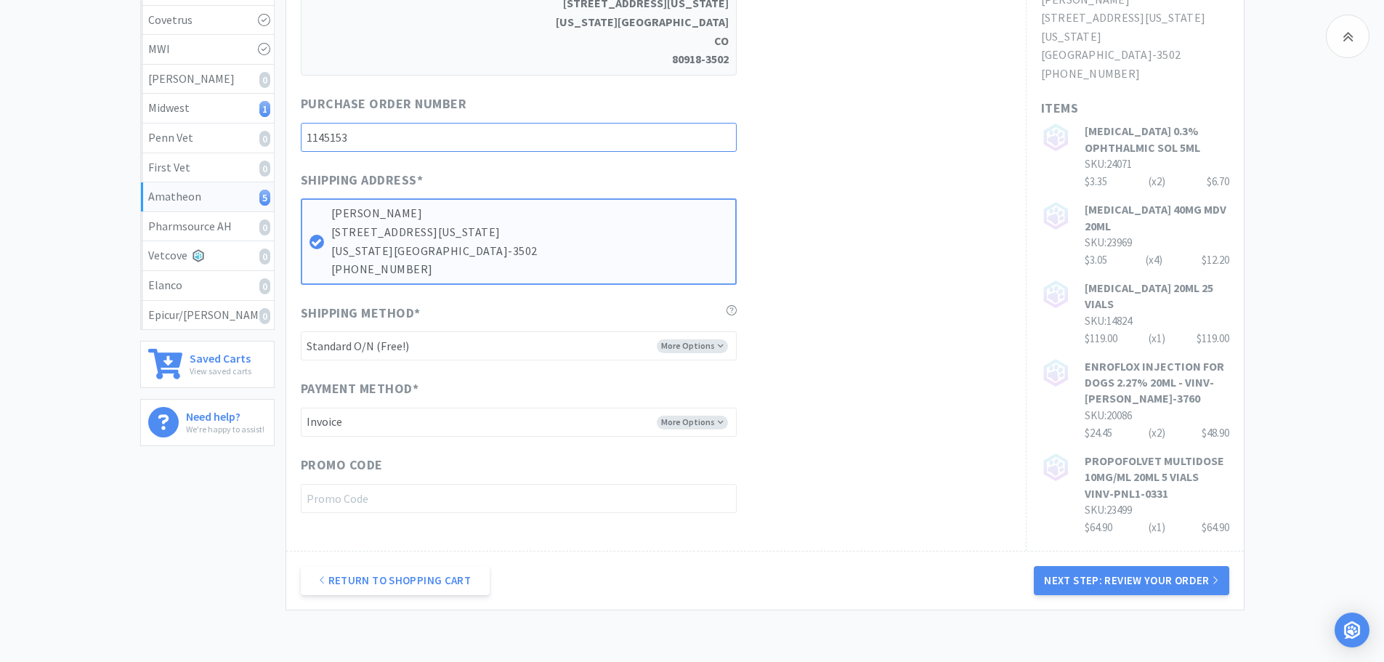
scroll to position [363, 0]
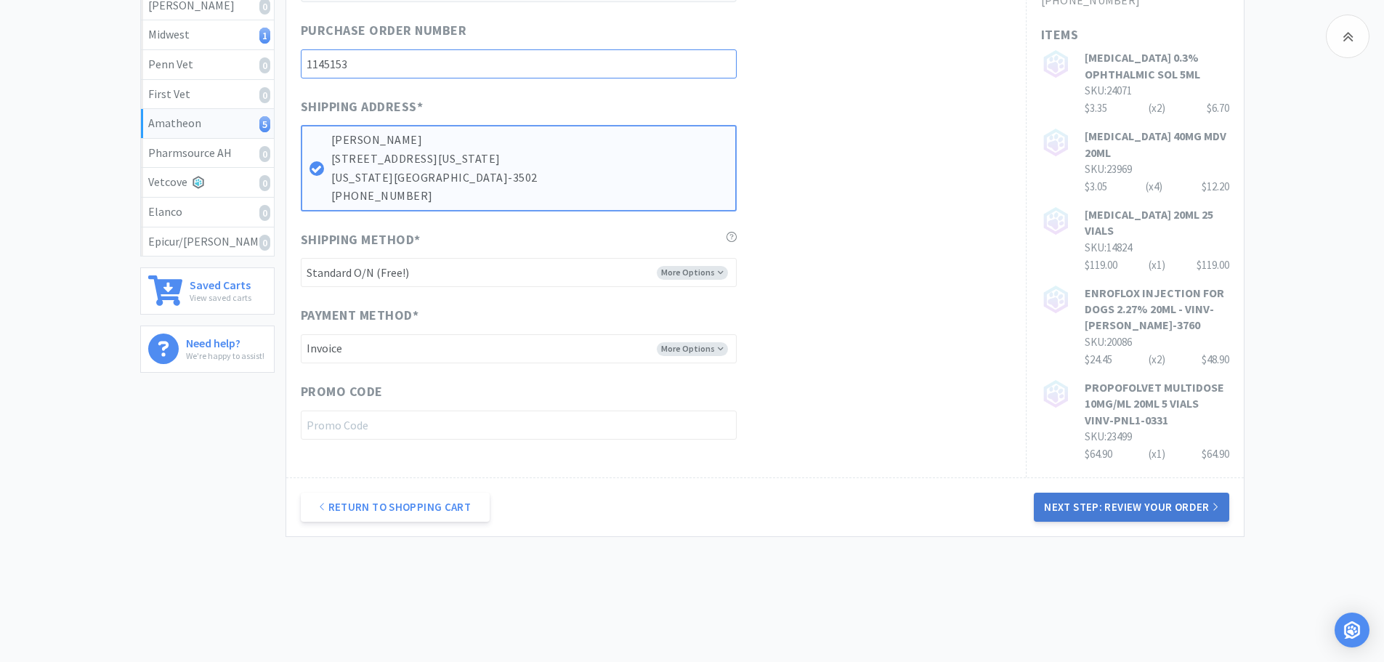
type input "1145153"
click at [1145, 509] on button "Next Step: Review Your Order" at bounding box center [1131, 507] width 195 height 29
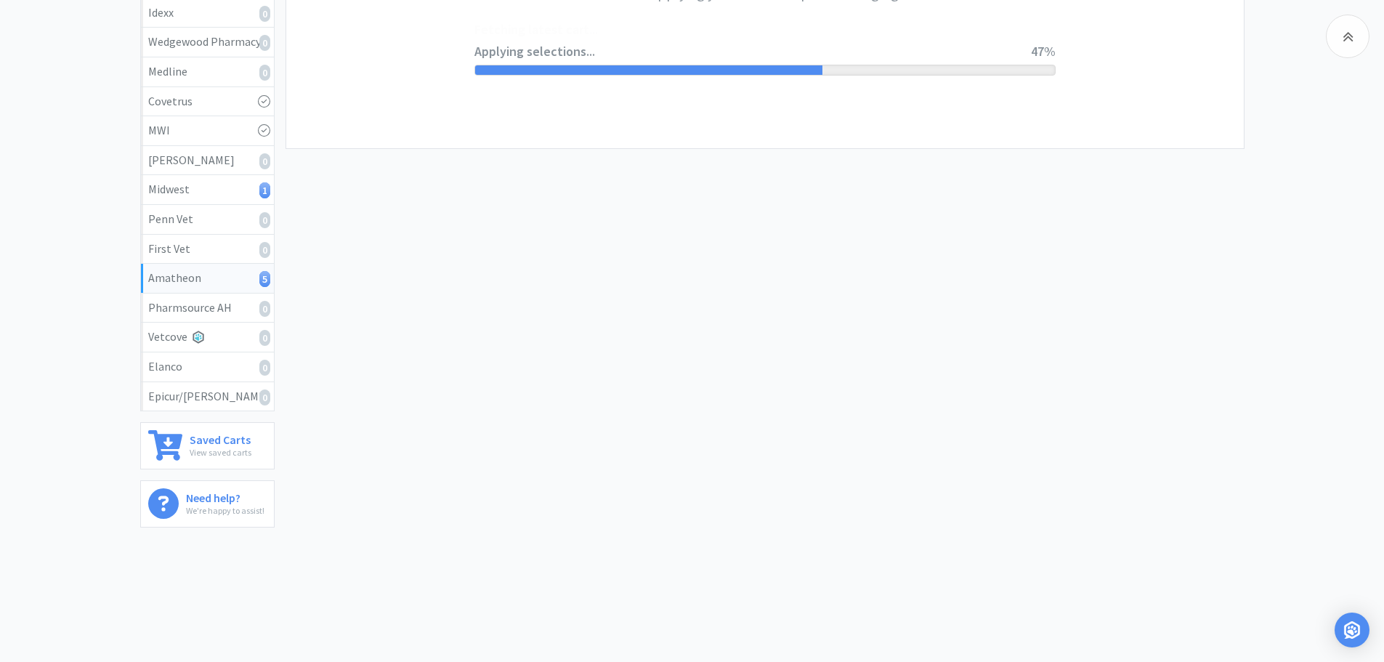
scroll to position [0, 0]
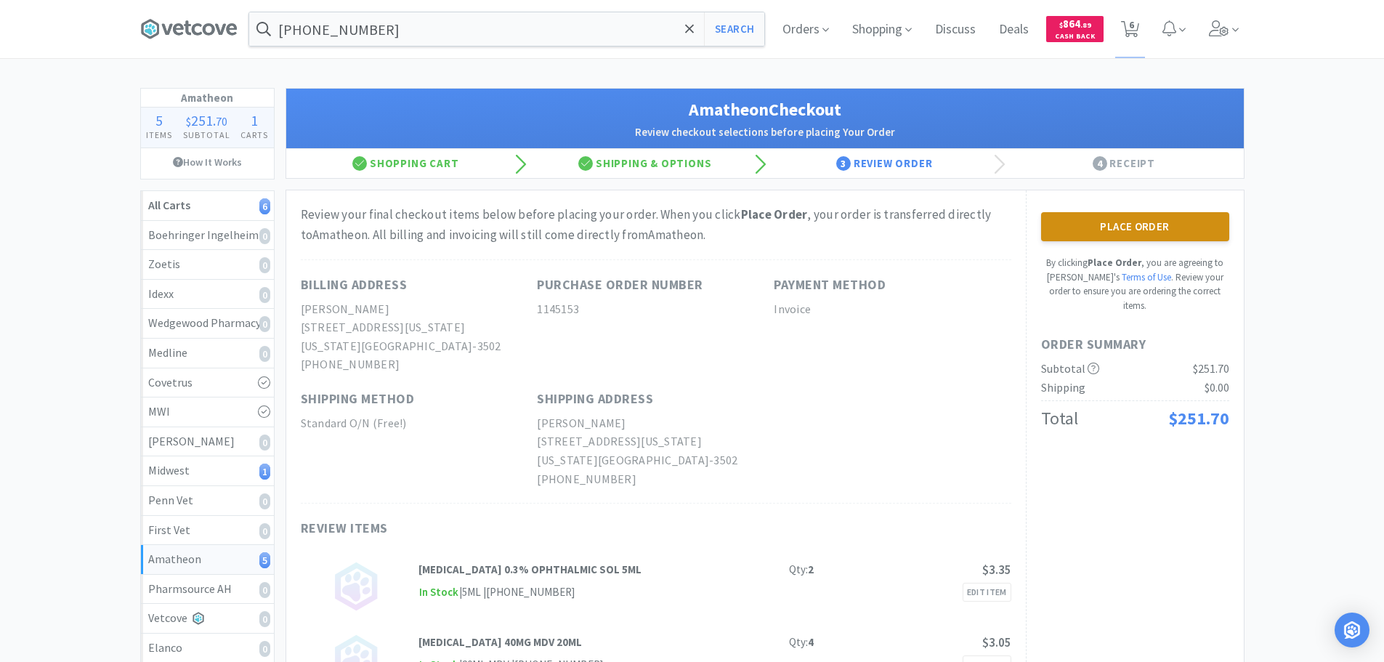
click at [1102, 227] on button "Place Order" at bounding box center [1135, 226] width 188 height 29
